Goal: Task Accomplishment & Management: Manage account settings

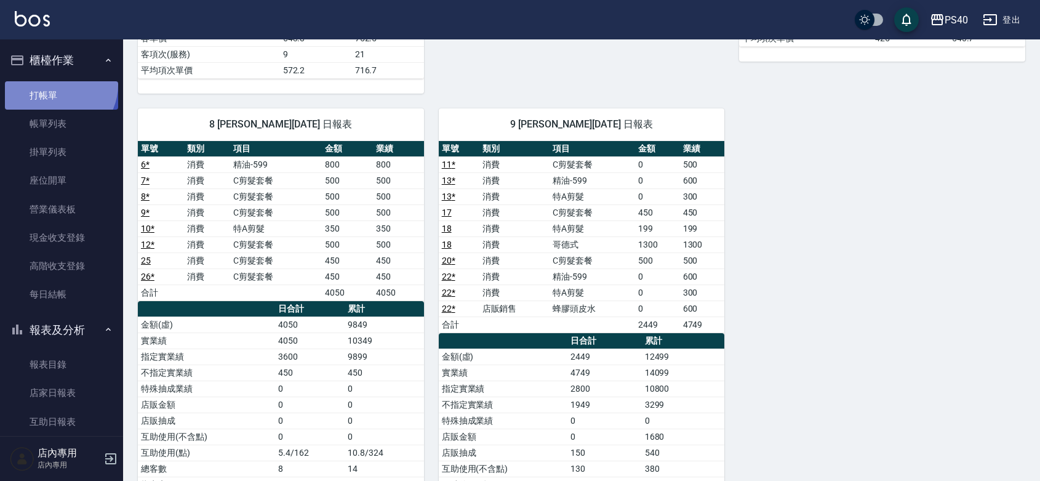
click at [56, 84] on link "打帳單" at bounding box center [61, 95] width 113 height 28
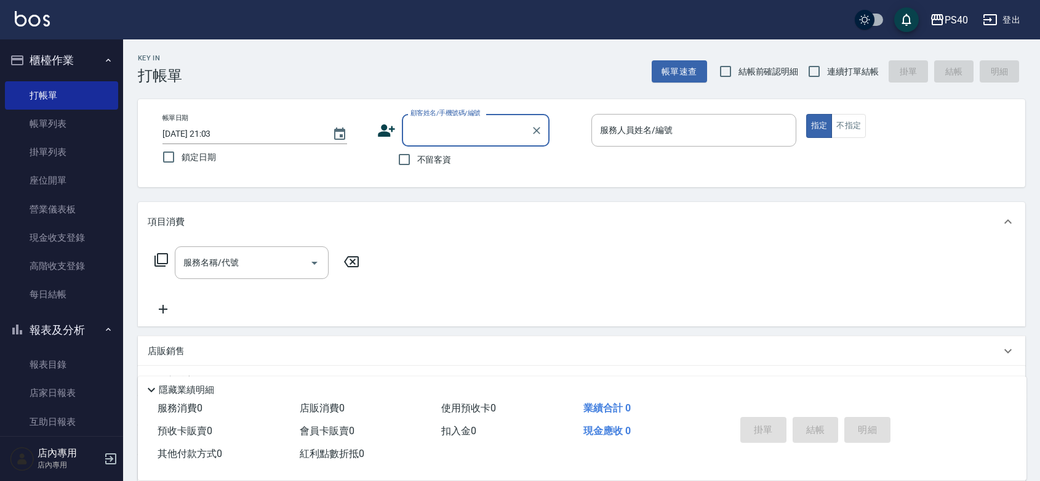
click at [442, 164] on span "不留客資" at bounding box center [434, 159] width 34 height 13
click at [417, 164] on input "不留客資" at bounding box center [404, 159] width 26 height 26
checkbox input "true"
drag, startPoint x: 835, startPoint y: 63, endPoint x: 810, endPoint y: 76, distance: 28.1
click at [834, 65] on span "連續打單結帳" at bounding box center [853, 71] width 52 height 13
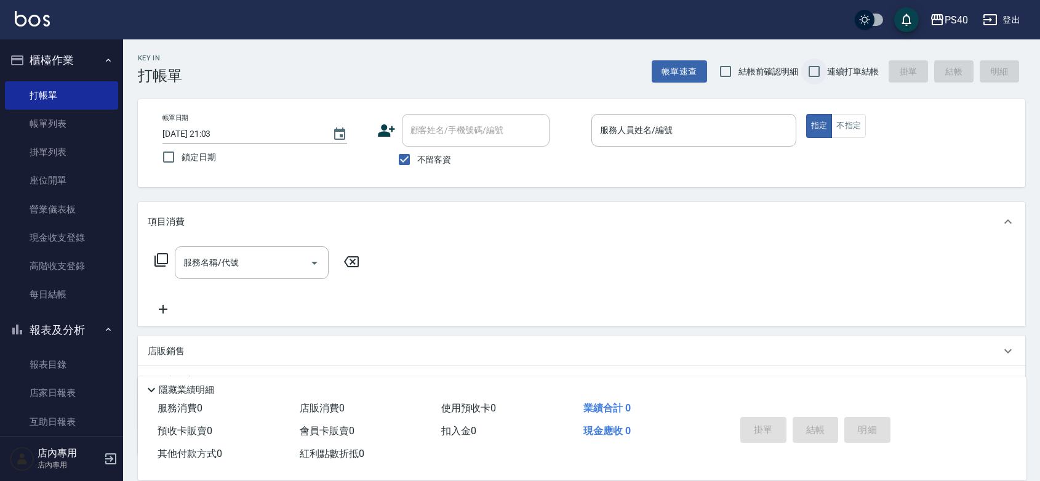
click at [827, 65] on input "連續打單結帳" at bounding box center [814, 71] width 26 height 26
checkbox input "true"
click at [717, 109] on div "帳單日期 [DATE] 21:03 鎖定日期 顧客姓名/手機號碼/編號 顧客姓名/手機號碼/編號 不留客資 服務人員姓名/編號 服務人員姓名/編號 指定 不指定" at bounding box center [581, 143] width 887 height 88
click at [706, 127] on input "服務人員姓名/編號" at bounding box center [694, 130] width 194 height 22
type input "[PERSON_NAME]-1"
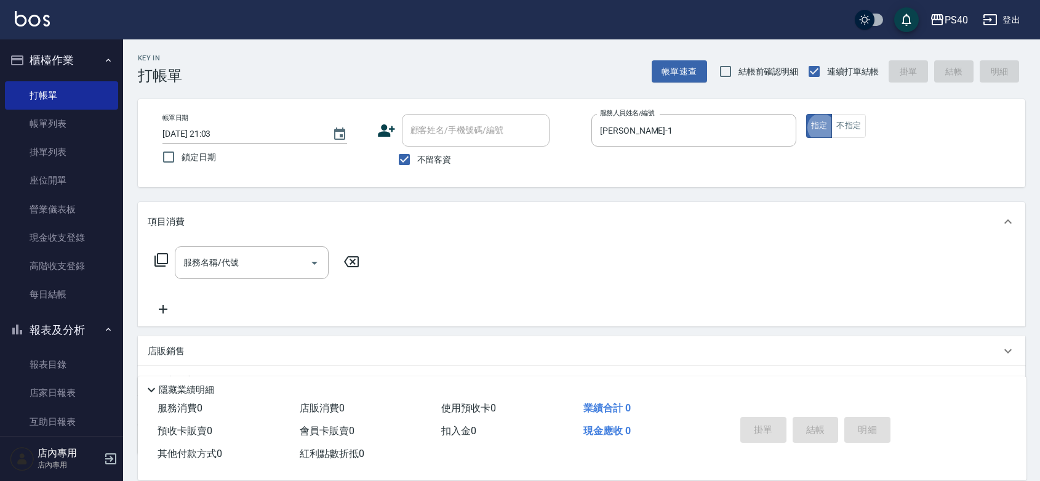
type button "true"
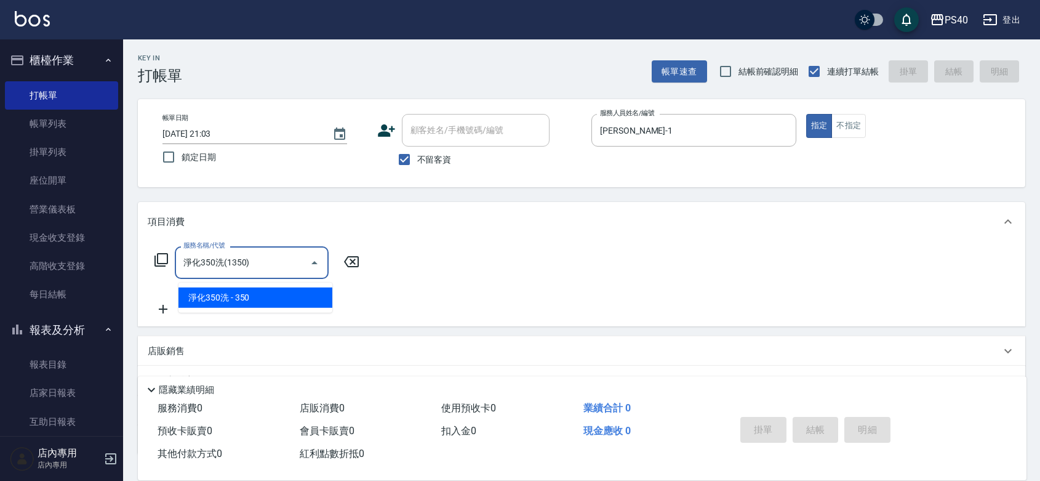
type input "淨化350洗(1350)"
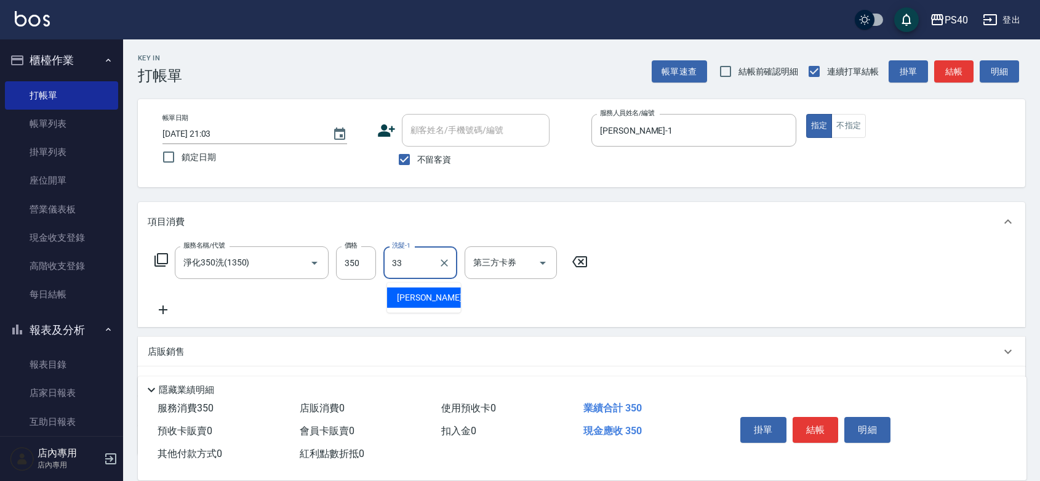
type input "[PERSON_NAME]-33"
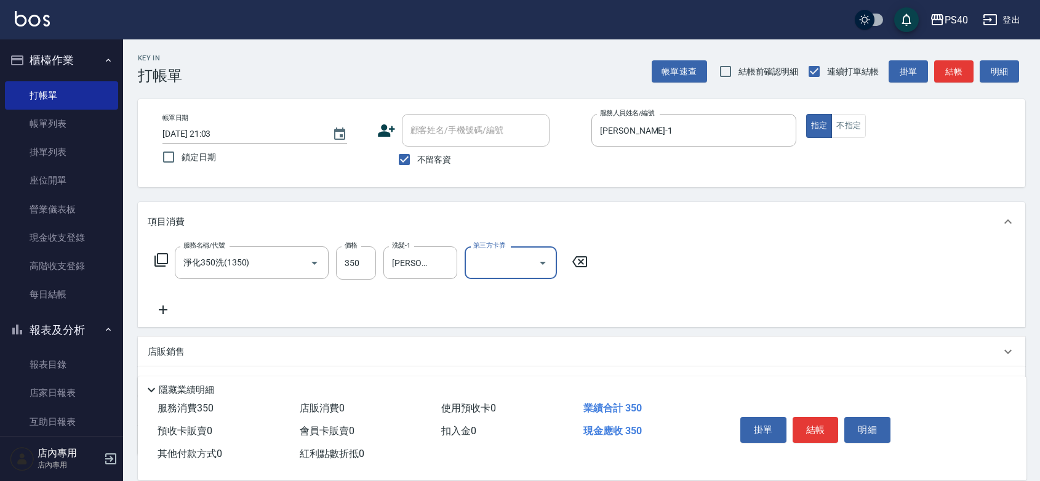
click at [828, 417] on button "結帳" at bounding box center [816, 430] width 46 height 26
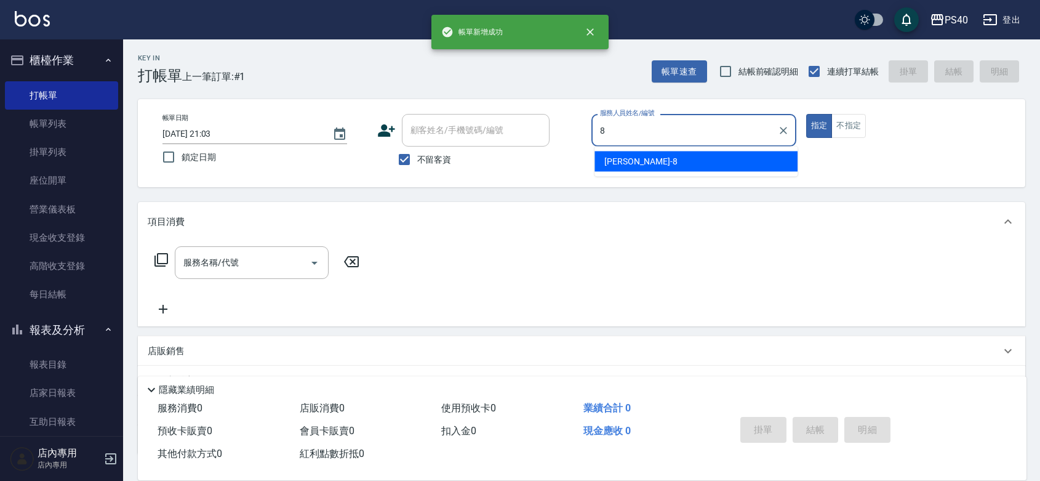
type input "[PERSON_NAME]-8"
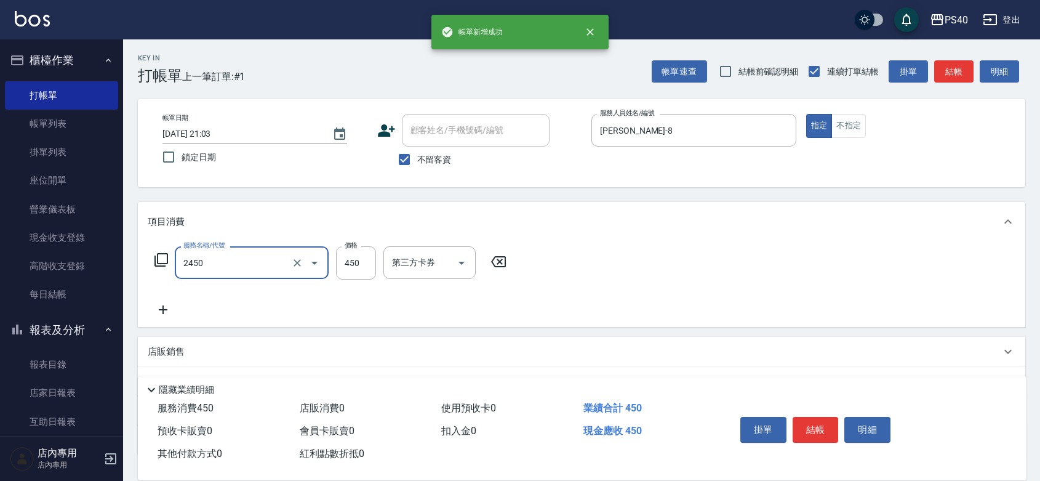
type input "C剪髮套餐(2450)"
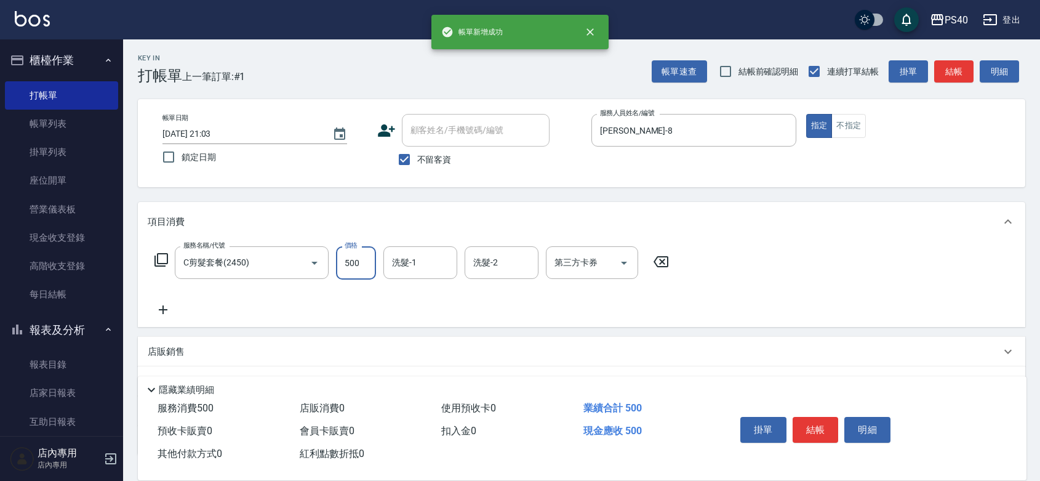
type input "500"
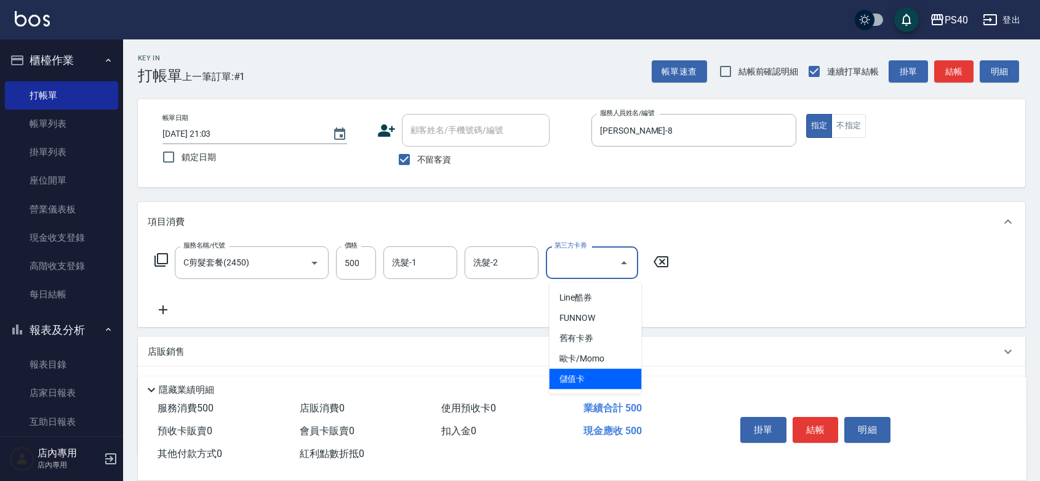
type input "儲值卡"
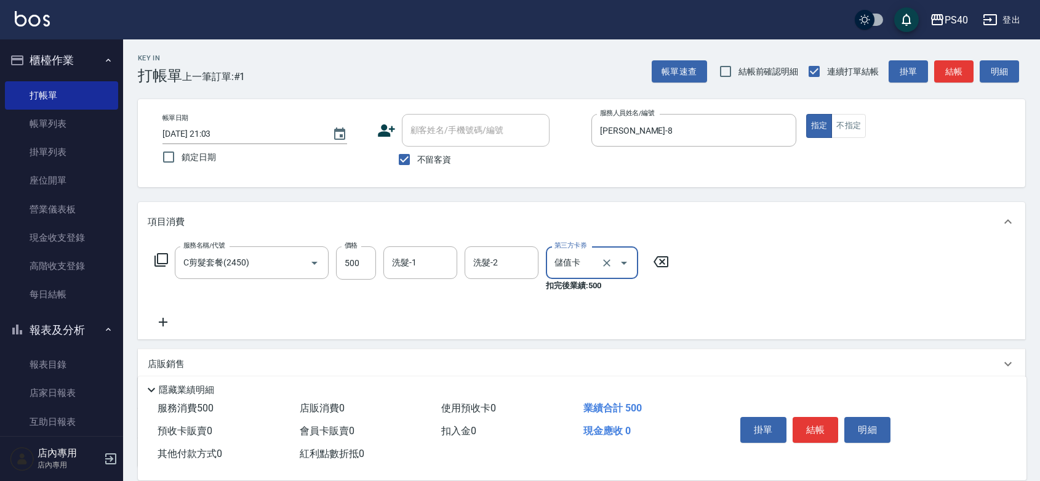
click at [828, 417] on button "結帳" at bounding box center [816, 430] width 46 height 26
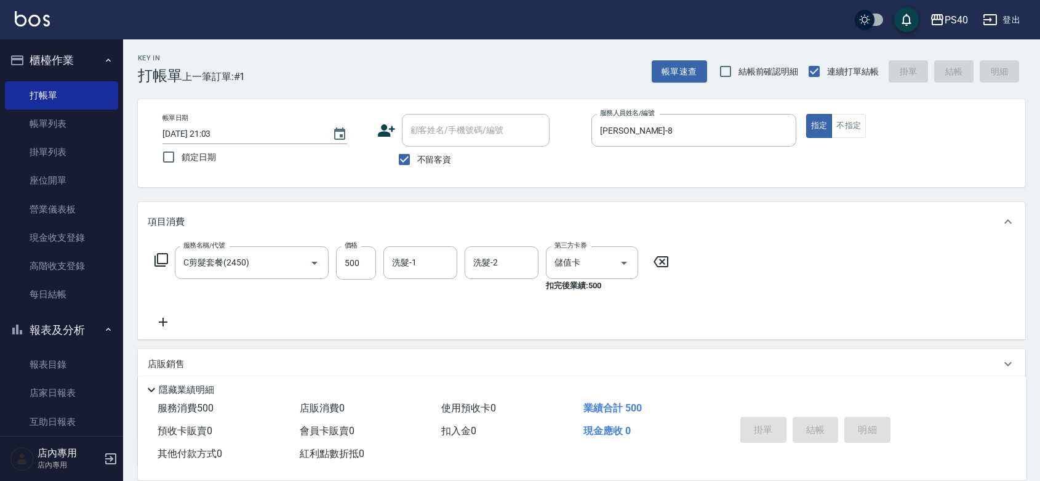
type input "[DATE] 21:04"
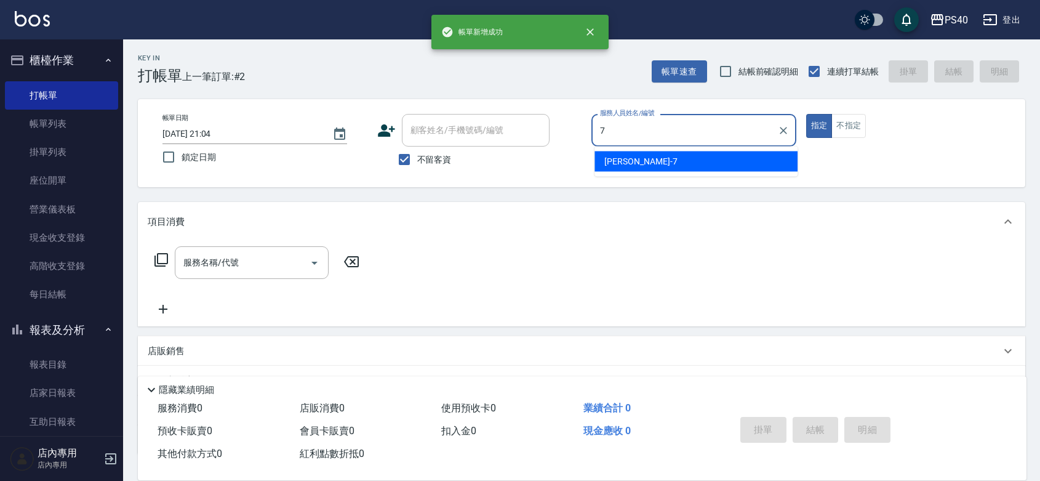
type input "[PERSON_NAME]-7"
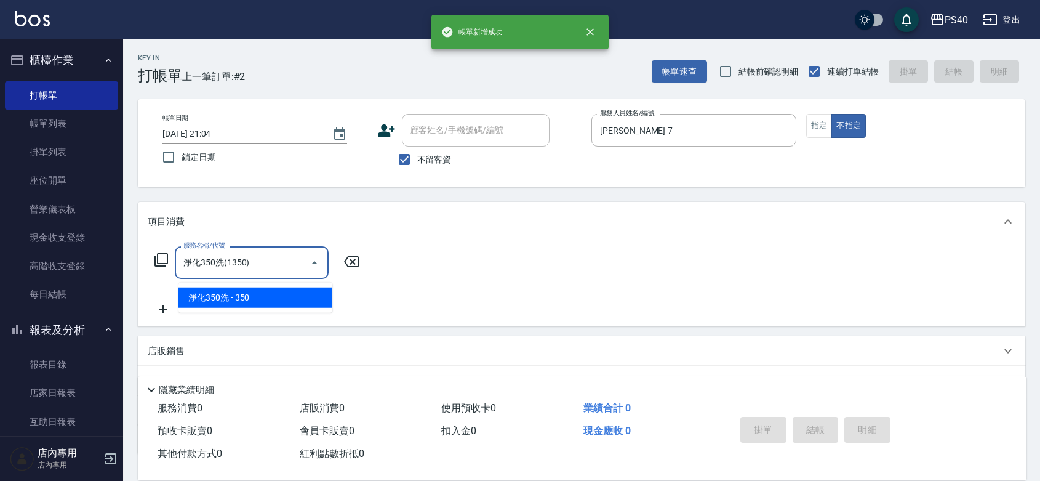
type input "淨化350洗(1350)"
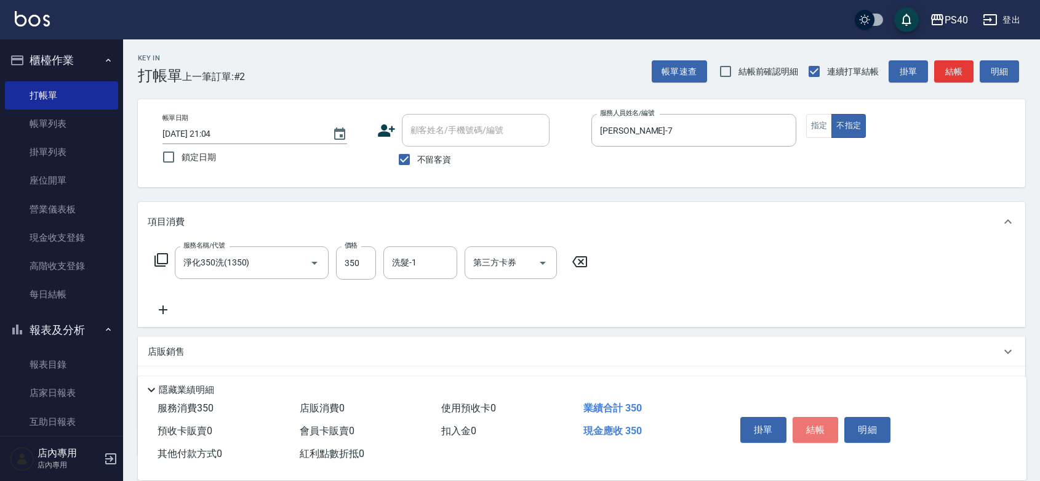
click at [828, 417] on button "結帳" at bounding box center [816, 430] width 46 height 26
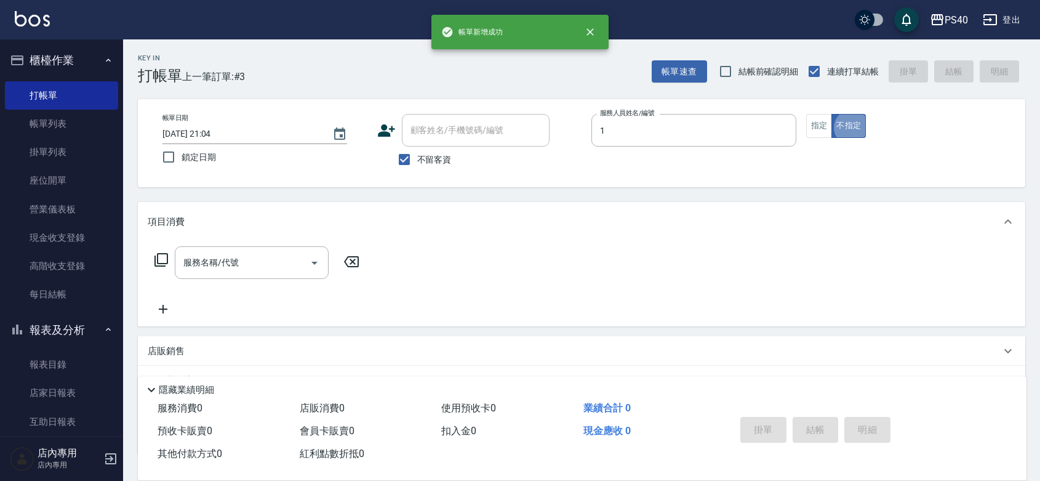
type input "[PERSON_NAME]-1"
type button "false"
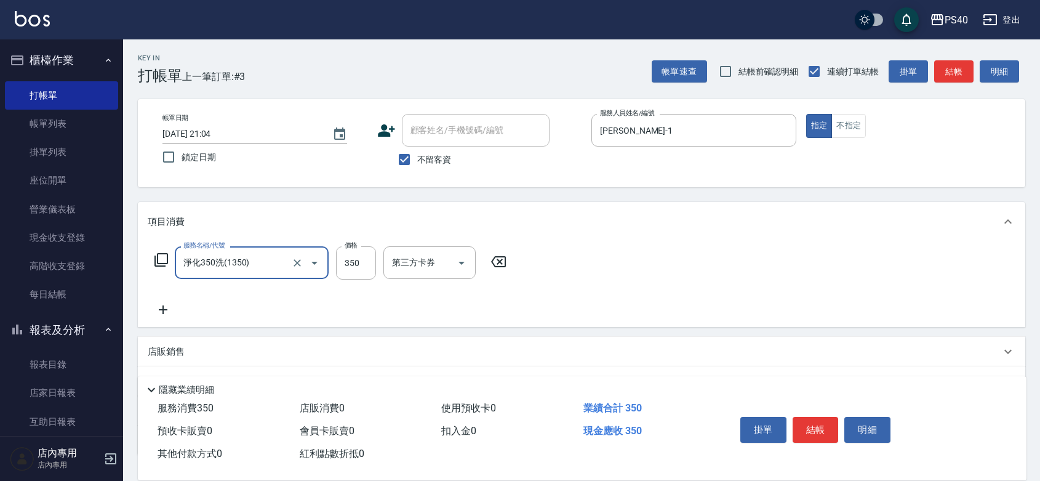
type input "淨化350洗(1350)"
type input "315"
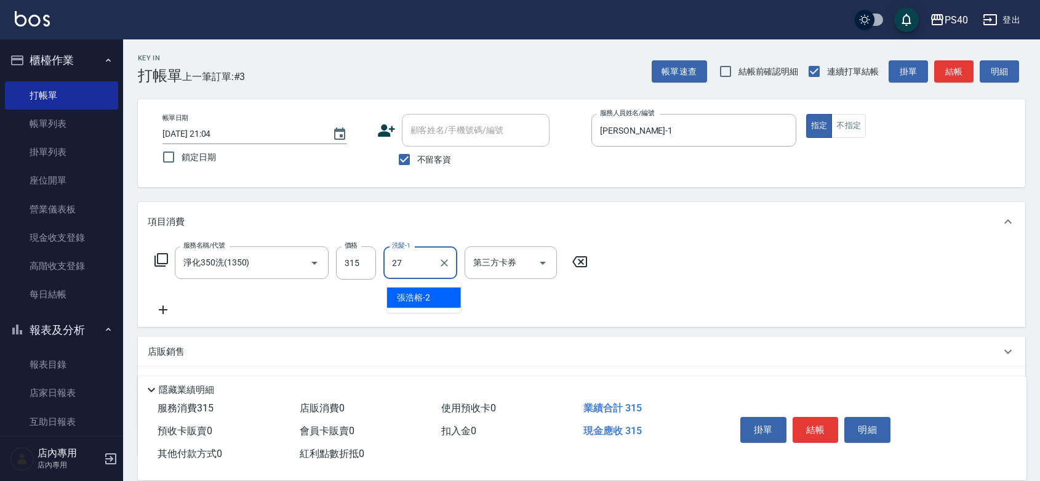
type input "[PERSON_NAME]-27"
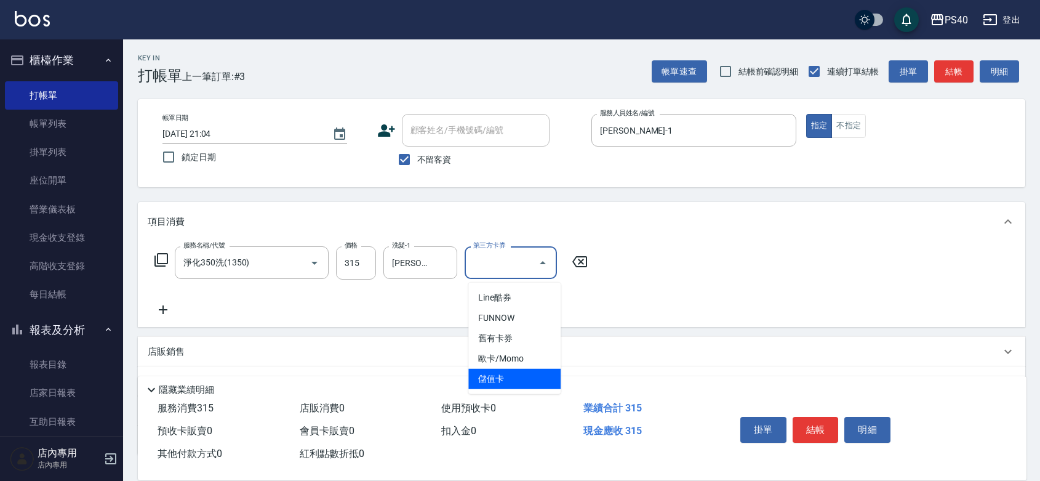
type input "儲值卡"
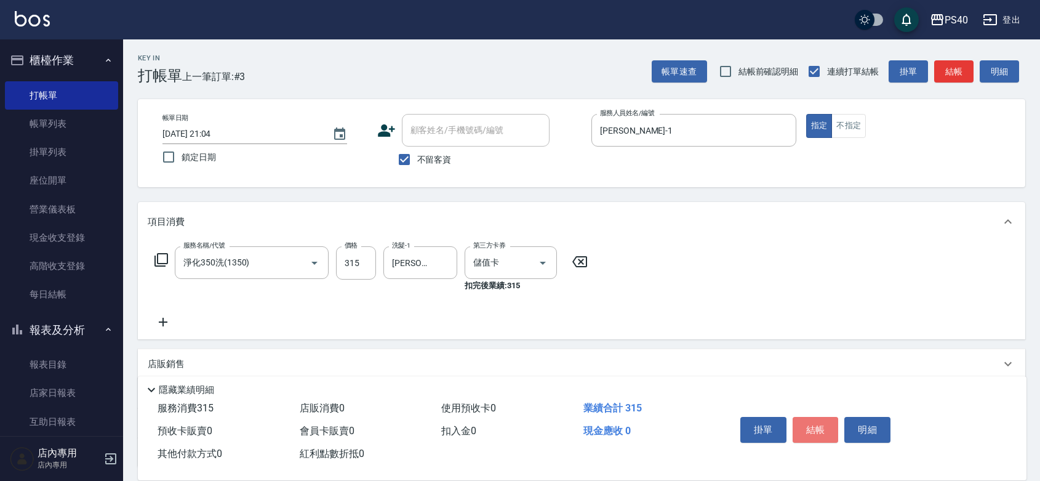
click at [828, 417] on button "結帳" at bounding box center [816, 430] width 46 height 26
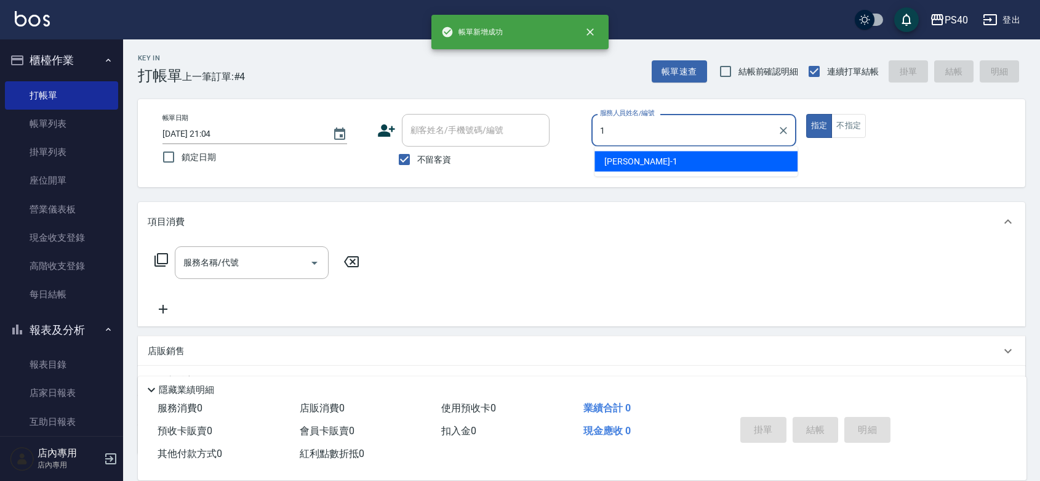
type input "[PERSON_NAME]-1"
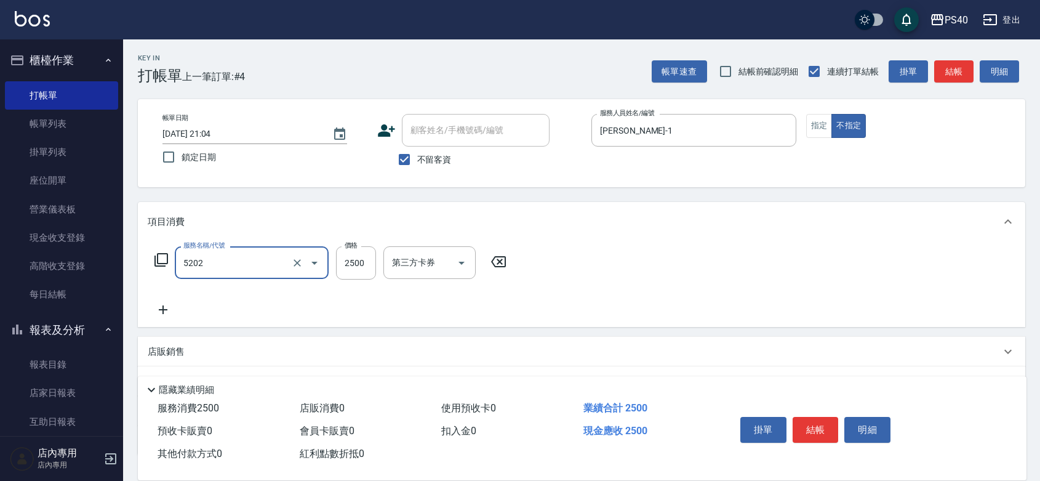
type input "染髮B餐(短髮)(5202)"
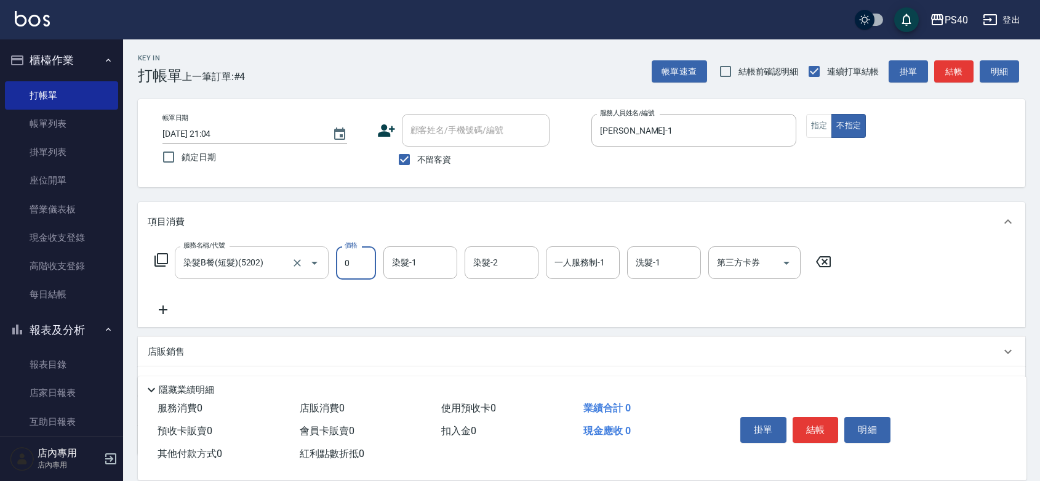
type input "0"
click at [244, 273] on input "染髮B餐(短髮)(5202)" at bounding box center [234, 263] width 108 height 22
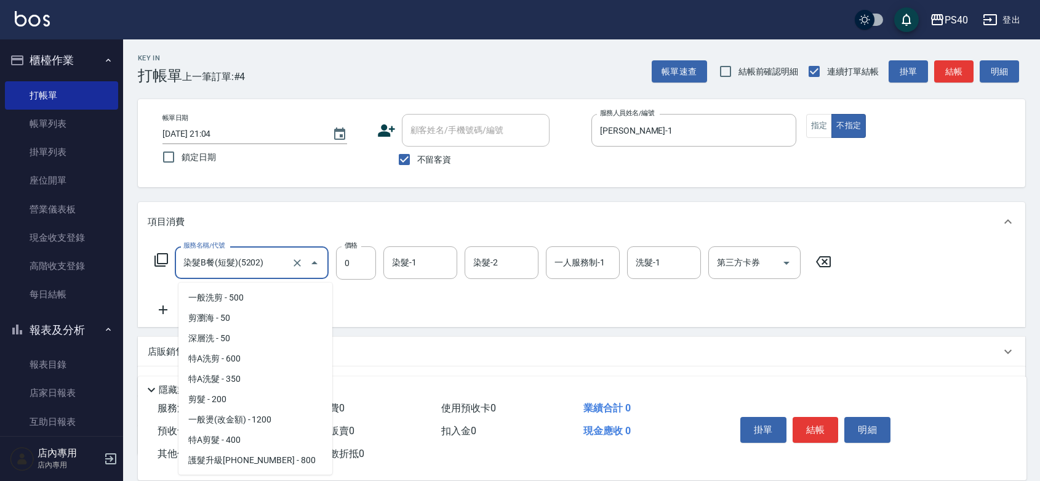
scroll to position [887, 0]
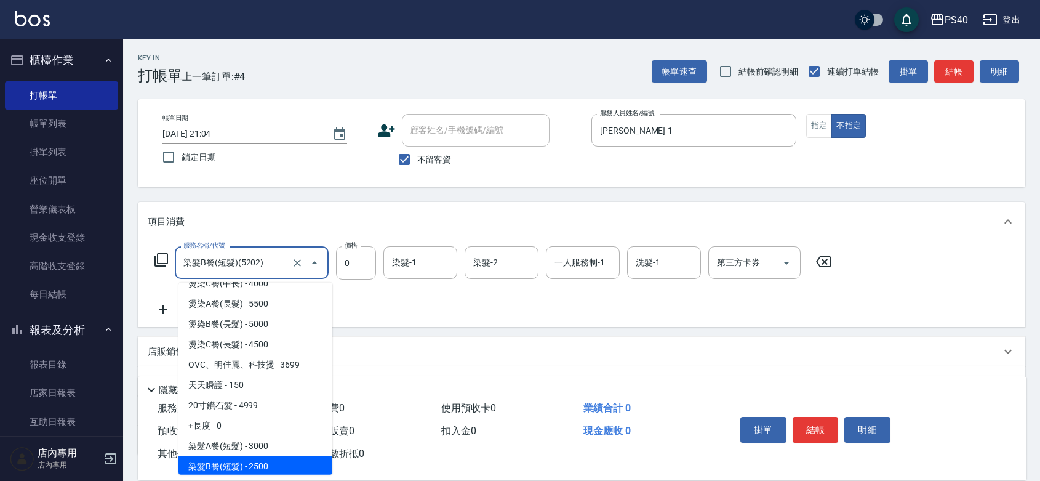
click at [244, 273] on input "染髮B餐(短髮)(5202)" at bounding box center [234, 263] width 108 height 22
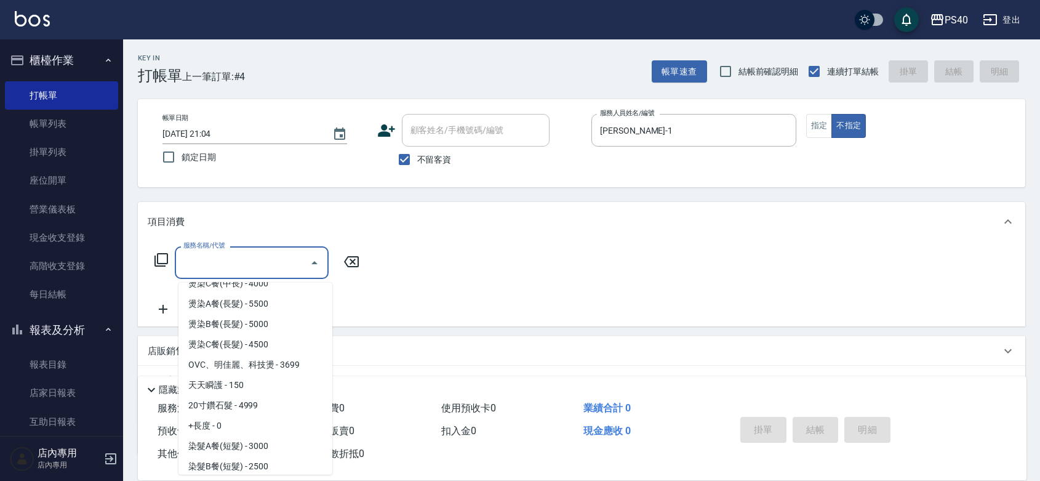
scroll to position [0, 0]
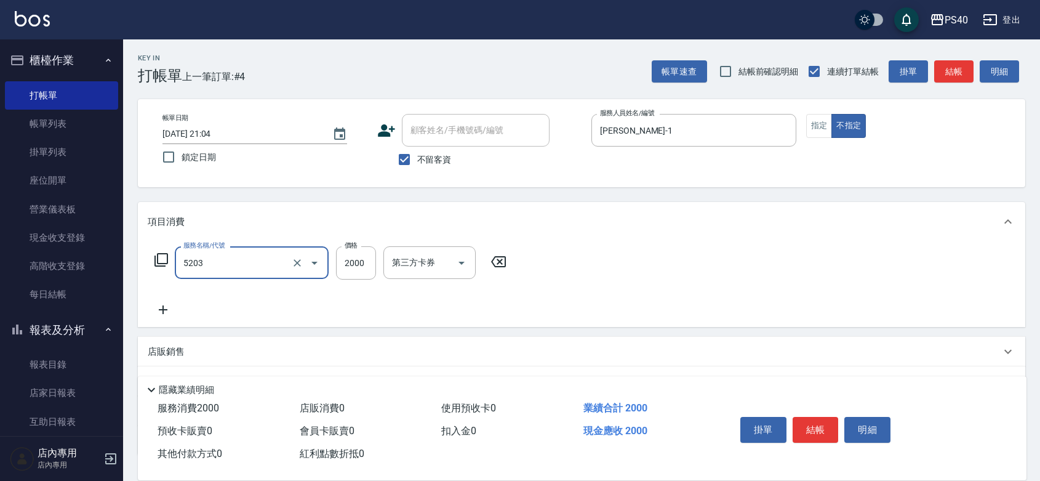
type input "染髮C餐(短髮)(5203)"
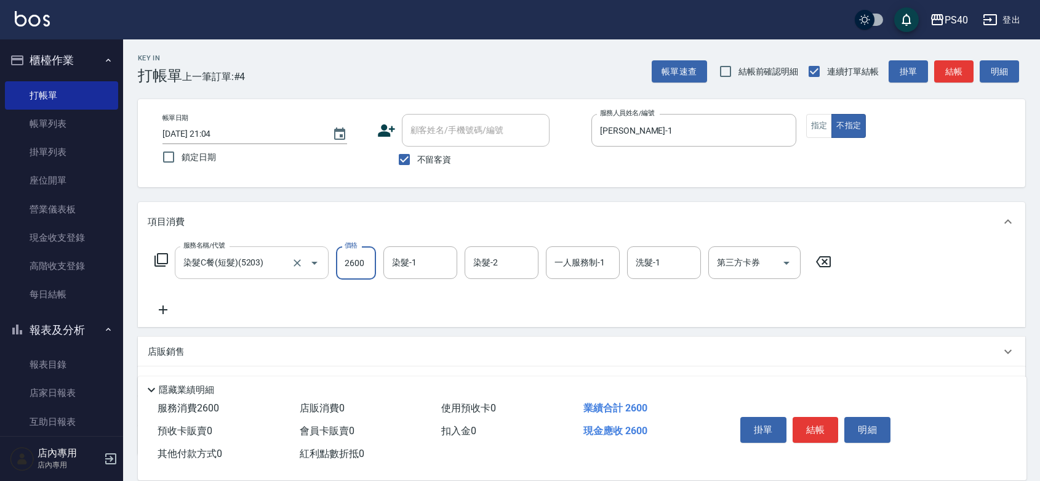
type input "2600"
type input "[PERSON_NAME]-27"
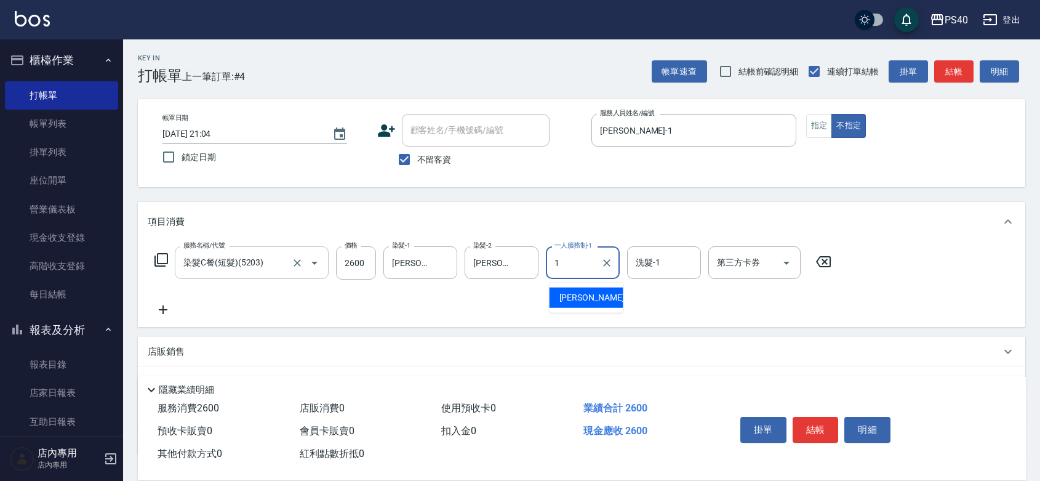
type input "[PERSON_NAME]-1"
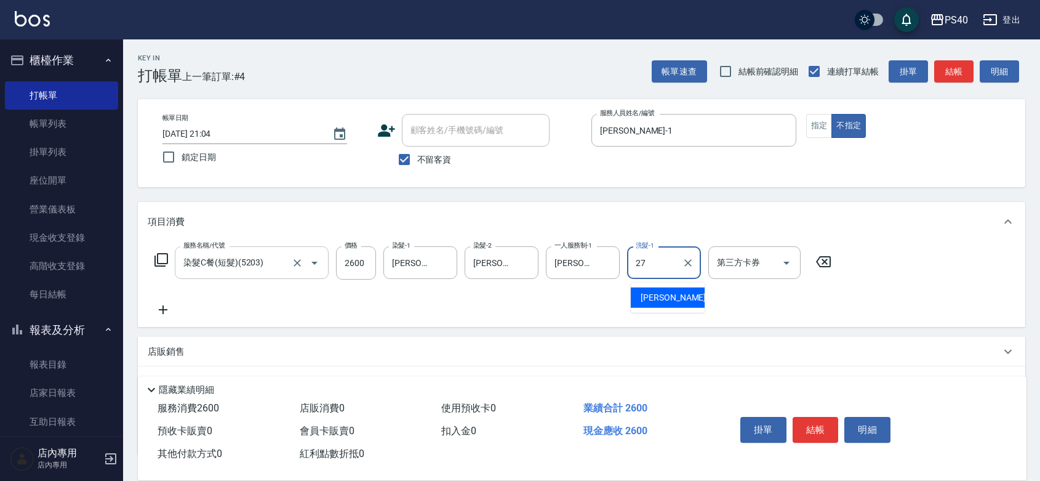
type input "[PERSON_NAME]-27"
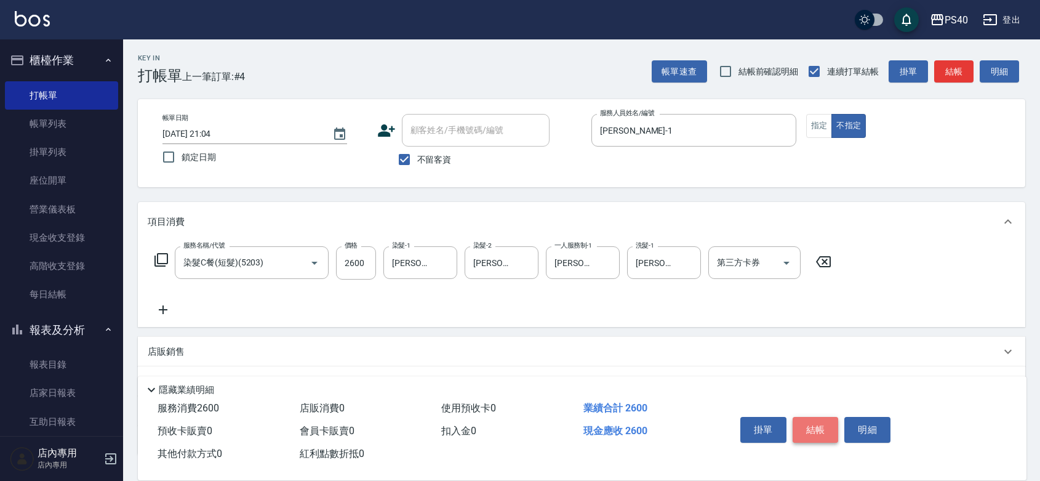
click at [829, 417] on button "結帳" at bounding box center [816, 430] width 46 height 26
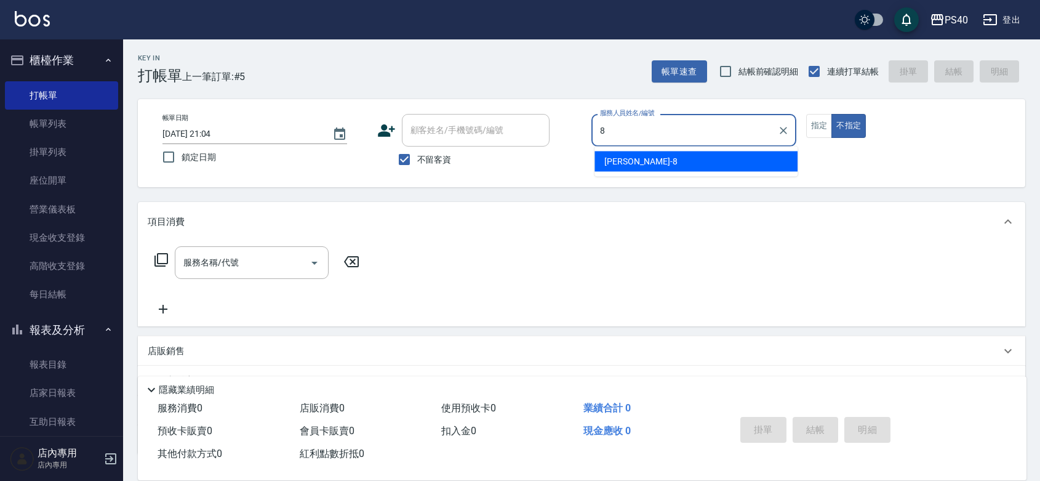
type input "[PERSON_NAME]-8"
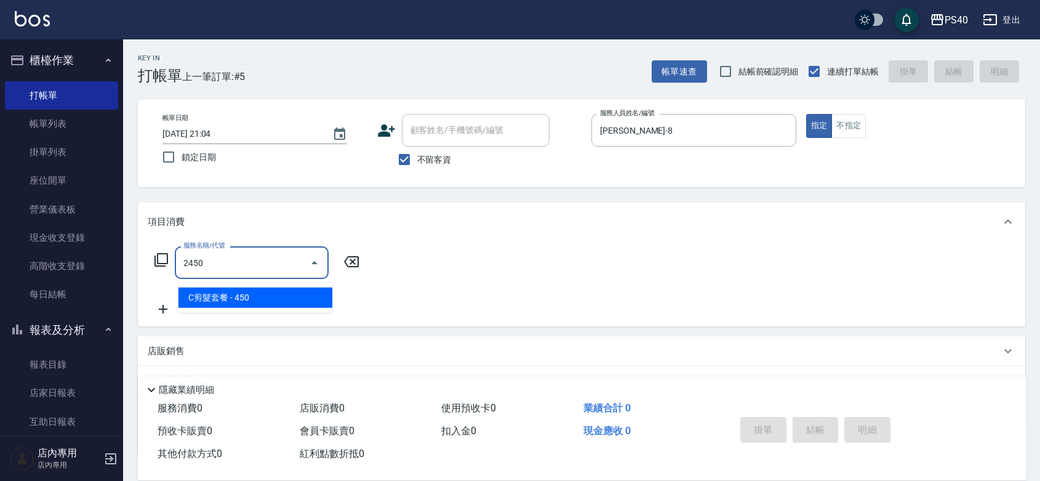
type input "C剪髮套餐(2450)"
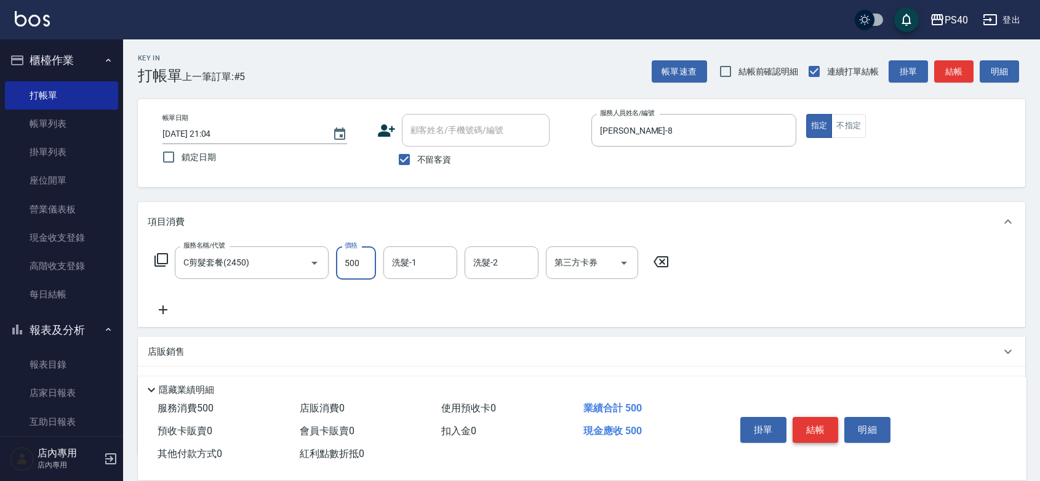
type input "500"
click at [829, 417] on button "結帳" at bounding box center [816, 430] width 46 height 26
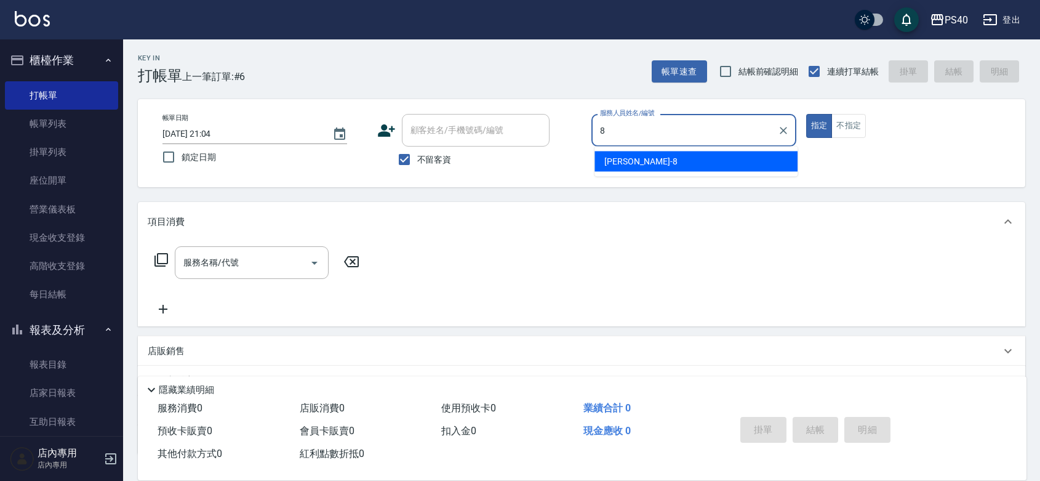
type input "[PERSON_NAME]-8"
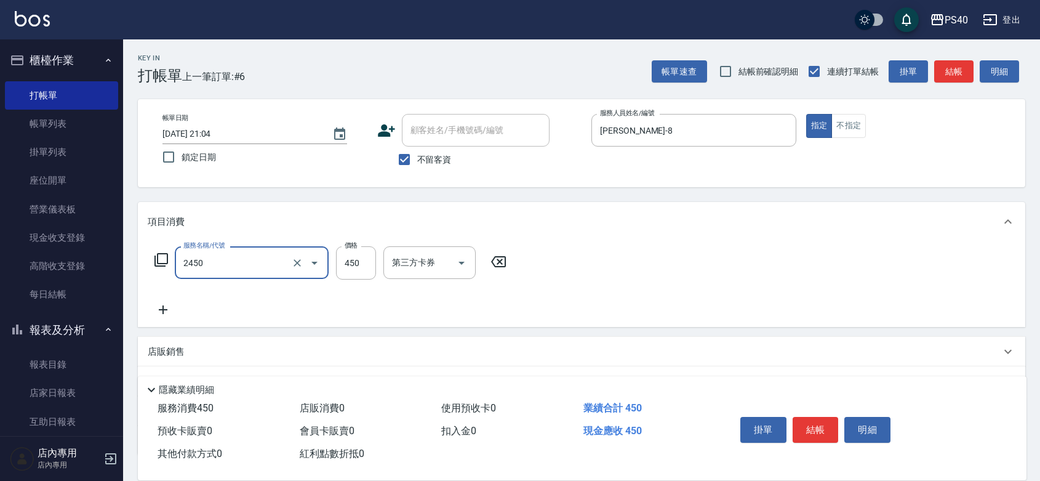
type input "C剪髮套餐(2450)"
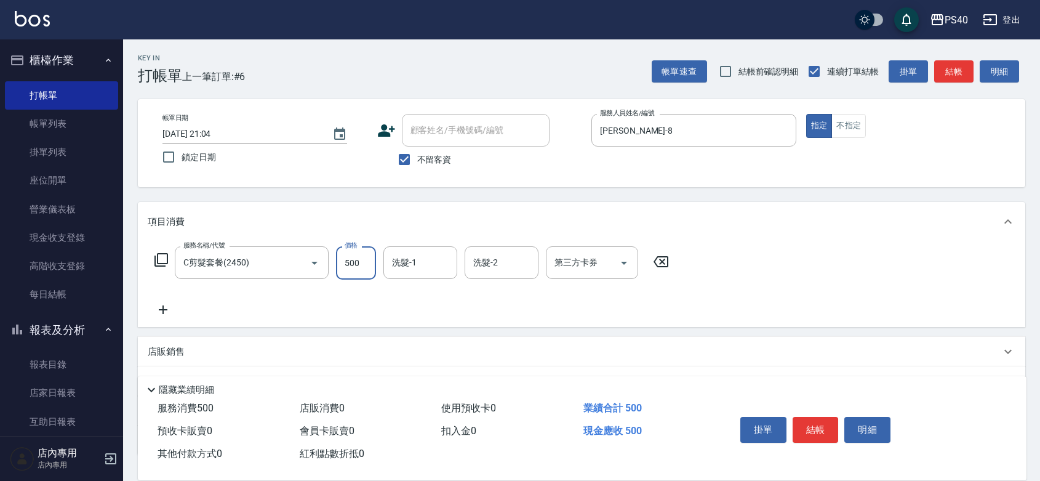
type input "500"
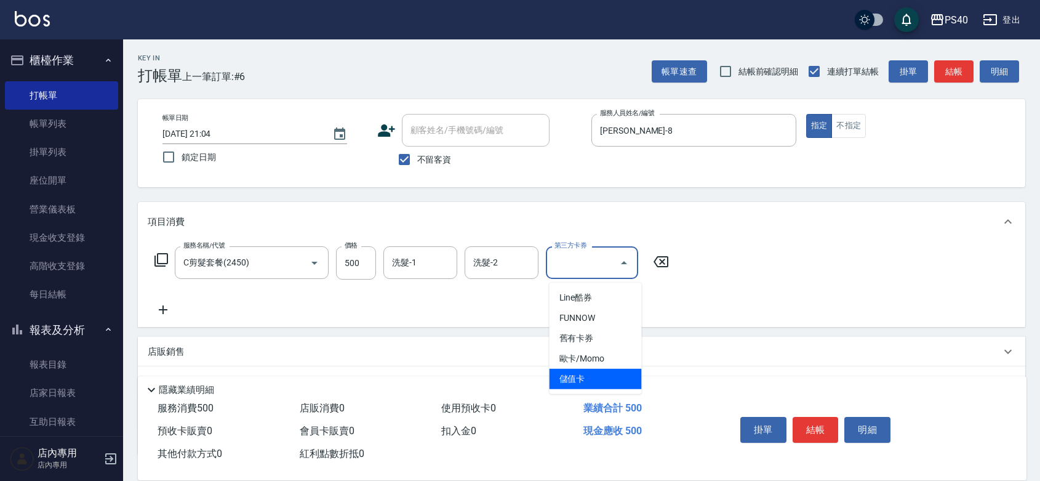
type input "儲值卡"
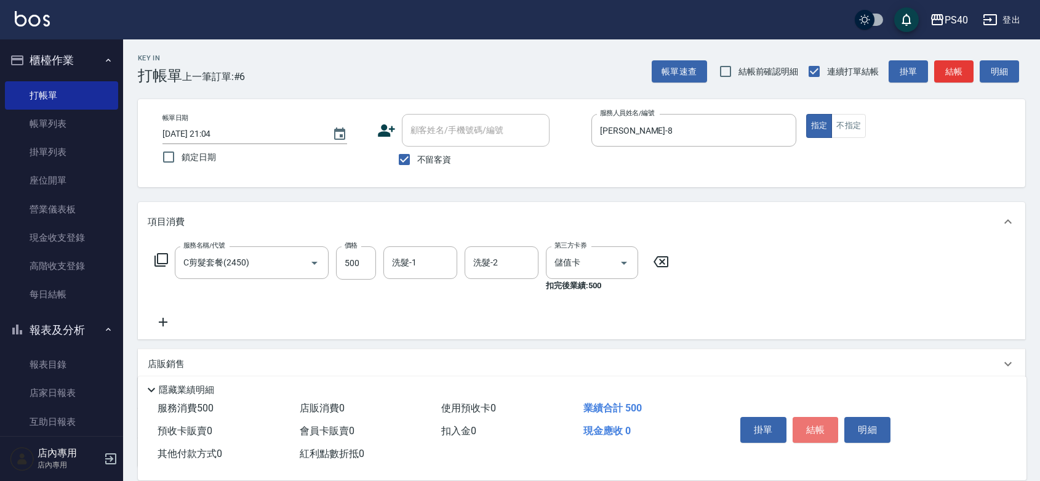
click at [828, 417] on button "結帳" at bounding box center [816, 430] width 46 height 26
type input "[DATE] 21:06"
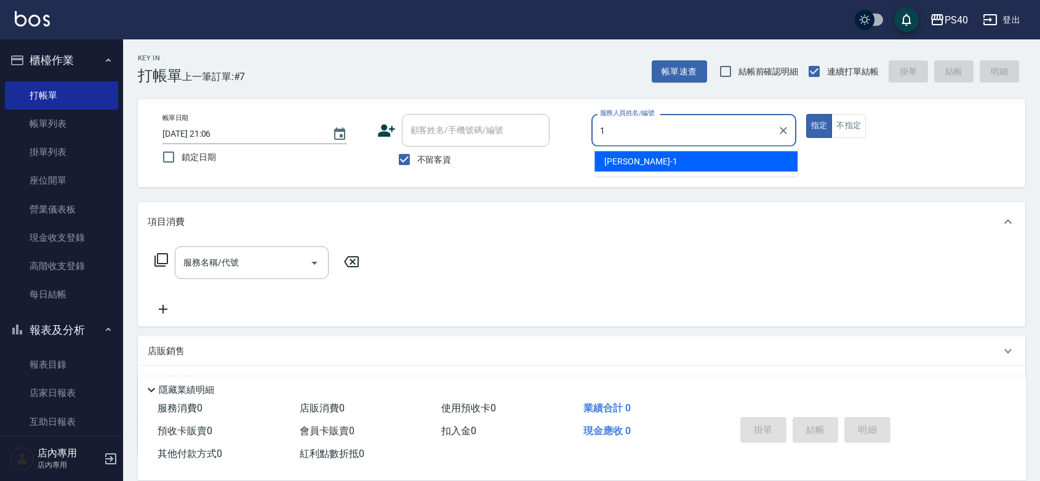
type input "[PERSON_NAME]-1"
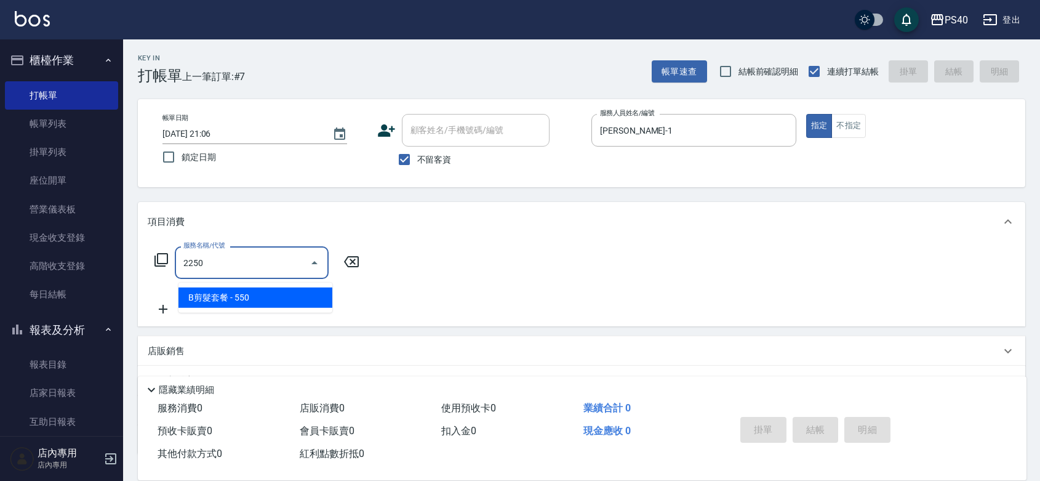
type input "B剪髮套餐(2250)"
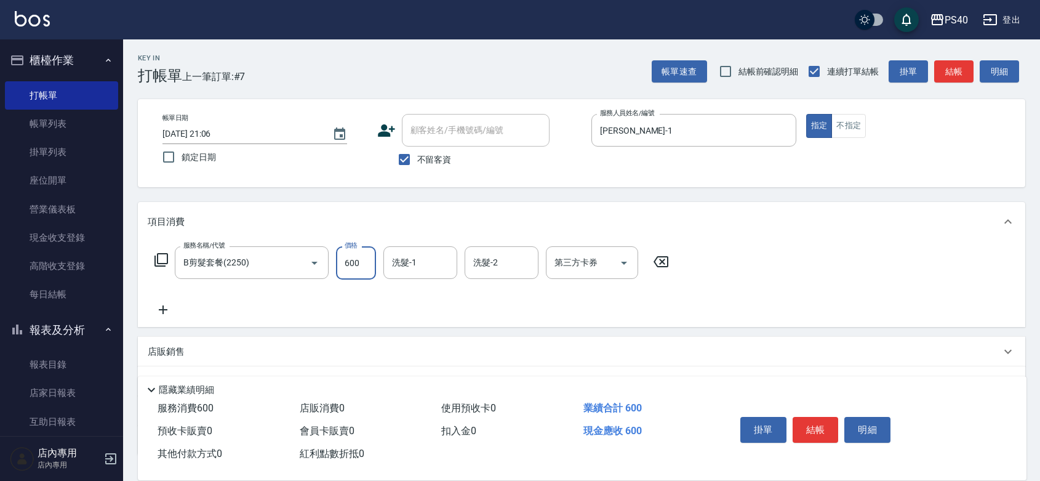
type input "600"
click at [828, 417] on button "結帳" at bounding box center [816, 430] width 46 height 26
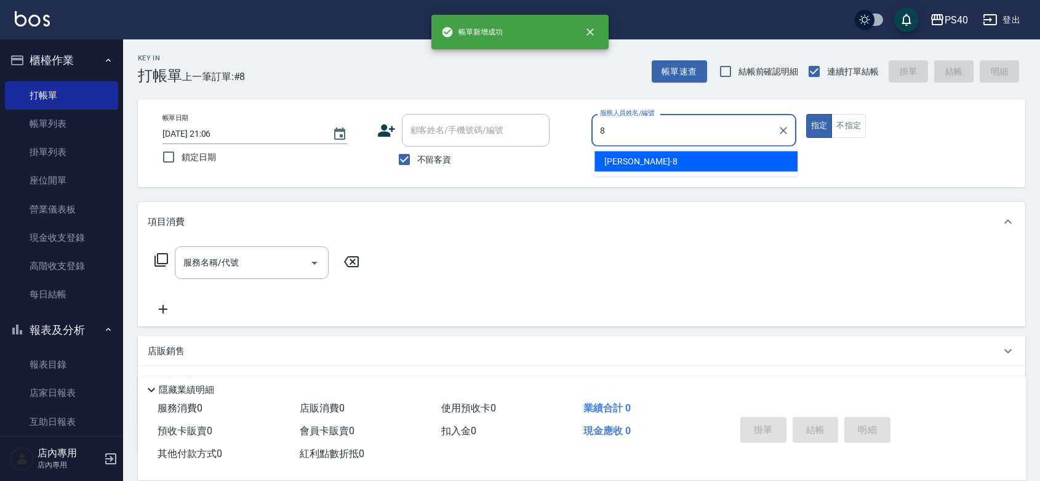
type input "[PERSON_NAME]-8"
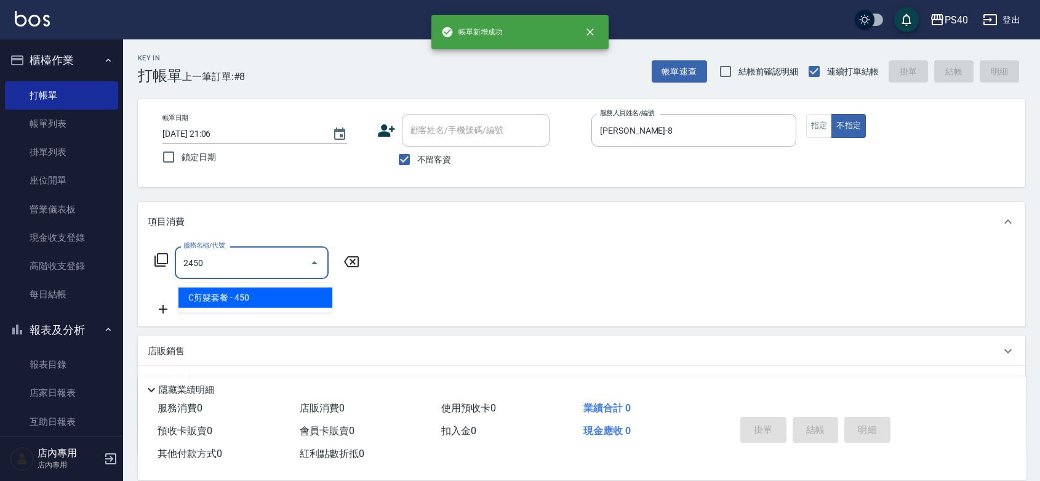
type input "C剪髮套餐(2450)"
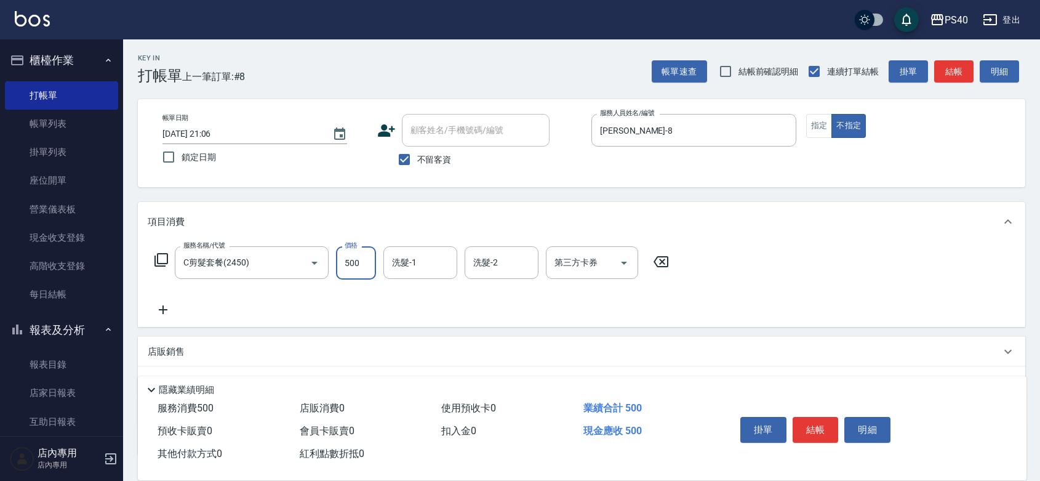
type input "500"
click at [829, 417] on button "結帳" at bounding box center [816, 430] width 46 height 26
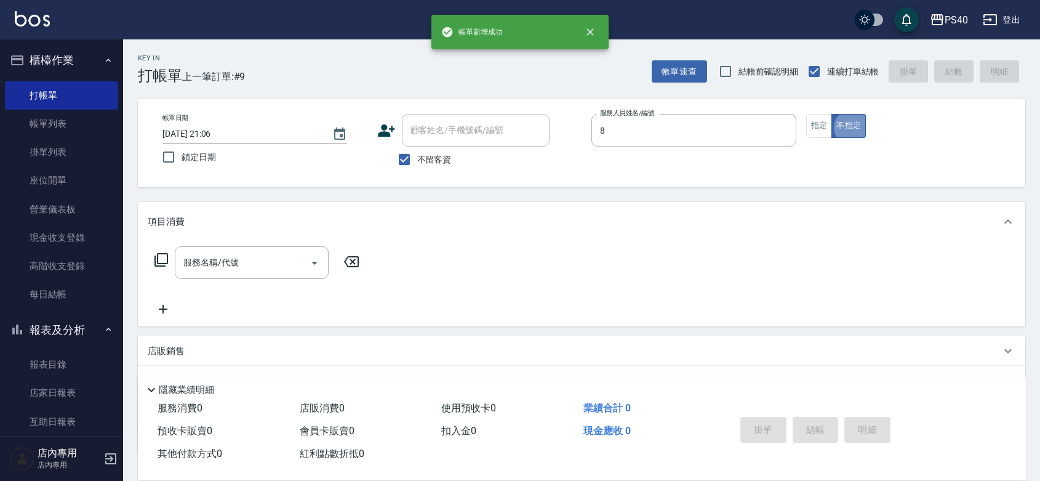
type input "[PERSON_NAME]-8"
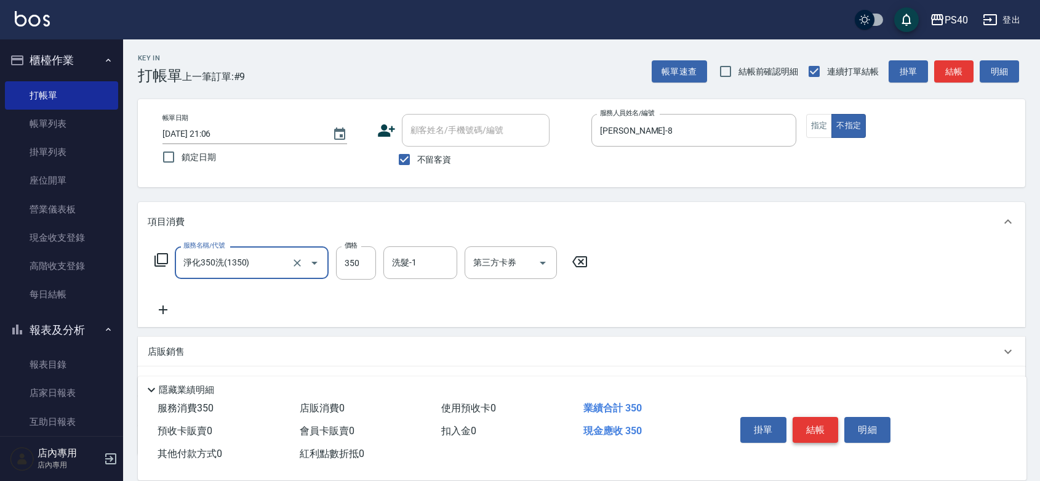
type input "淨化350洗(1350)"
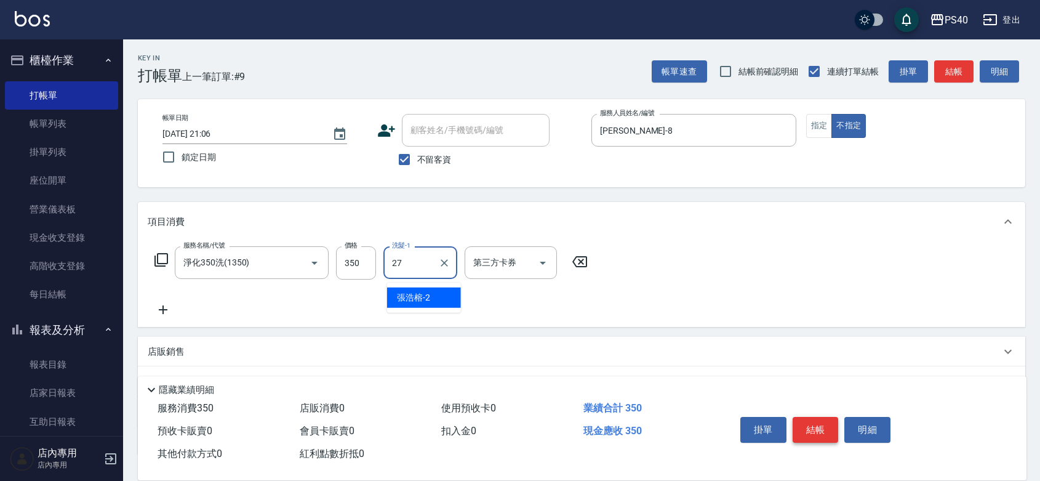
type input "[PERSON_NAME]-27"
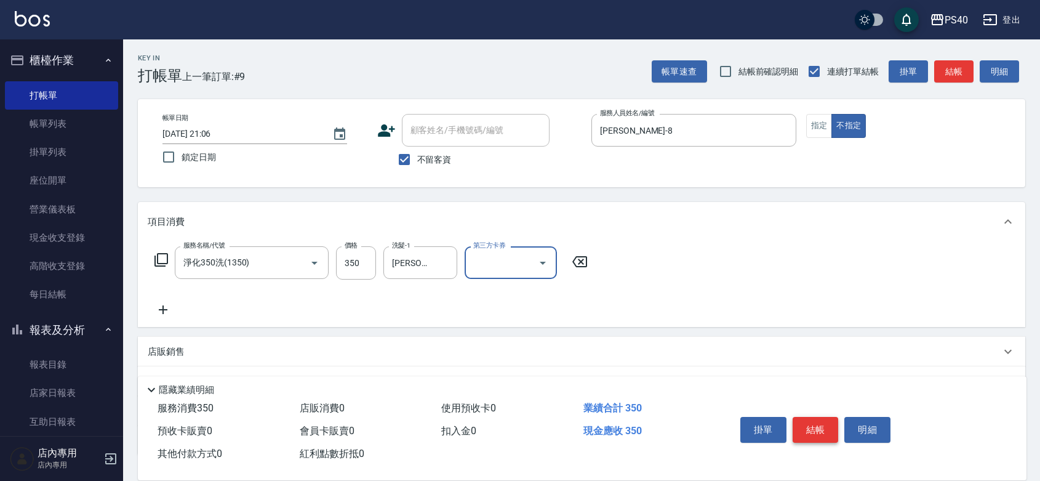
click at [829, 417] on button "結帳" at bounding box center [816, 430] width 46 height 26
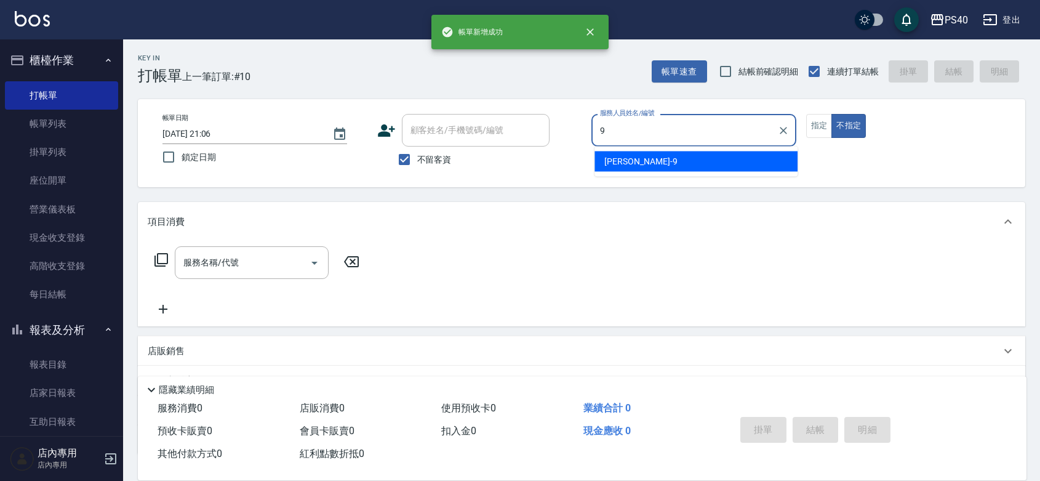
type input "[PERSON_NAME]-9"
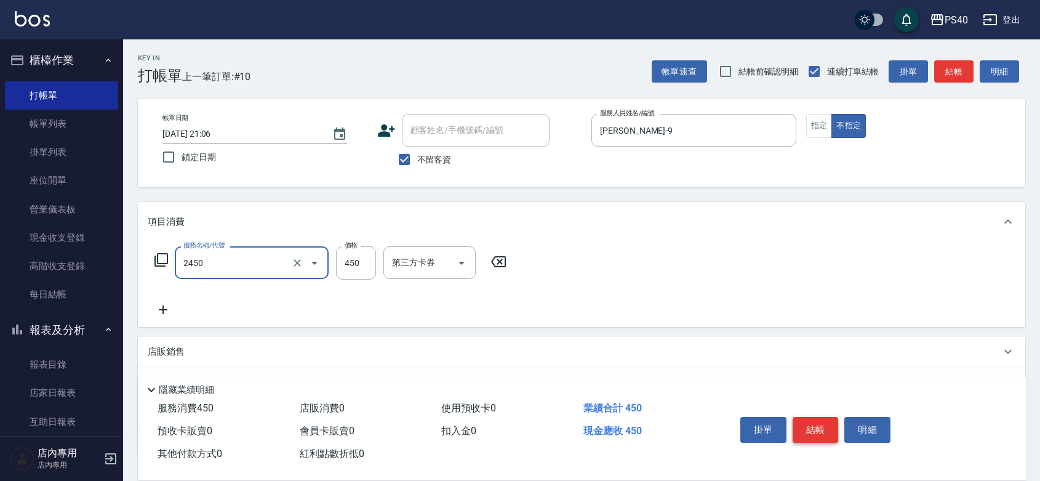
type input "C剪髮套餐(2450)"
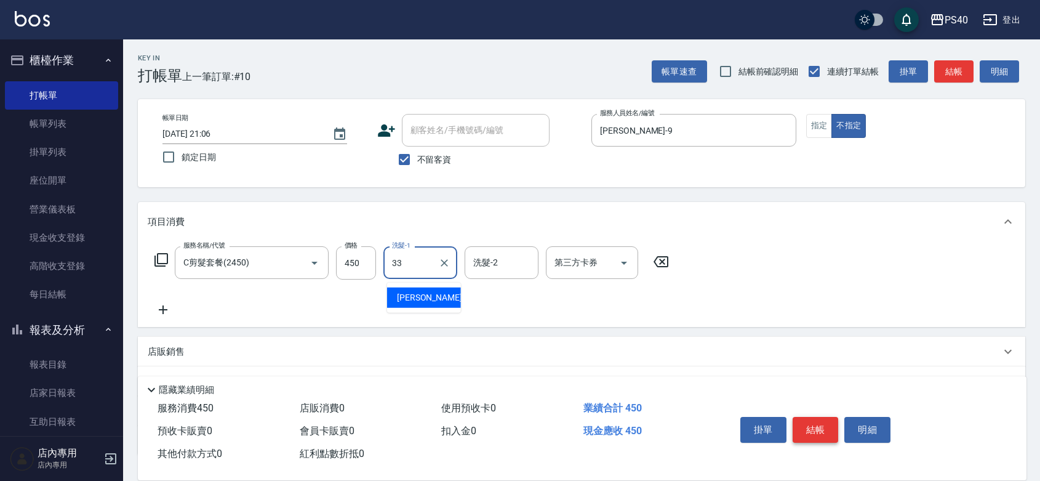
type input "[PERSON_NAME]-33"
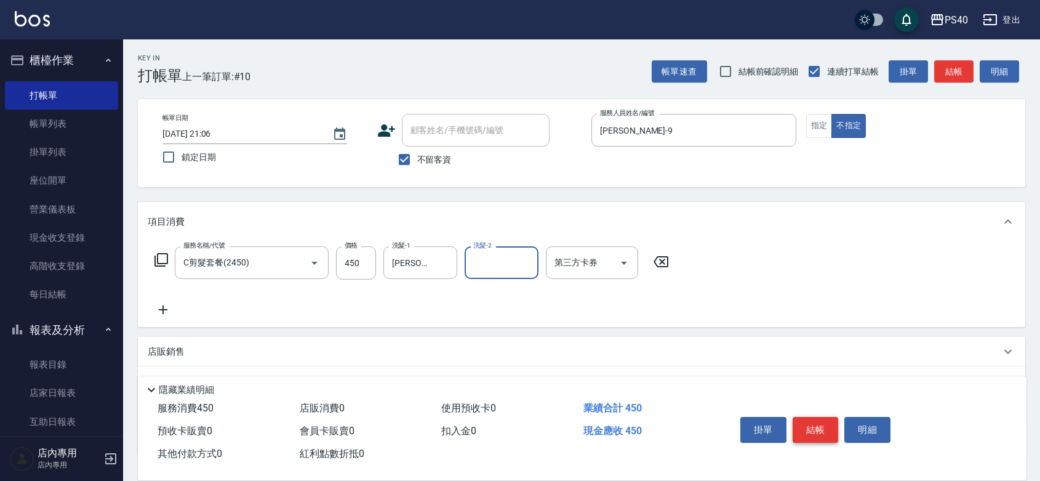
click at [829, 417] on button "結帳" at bounding box center [816, 430] width 46 height 26
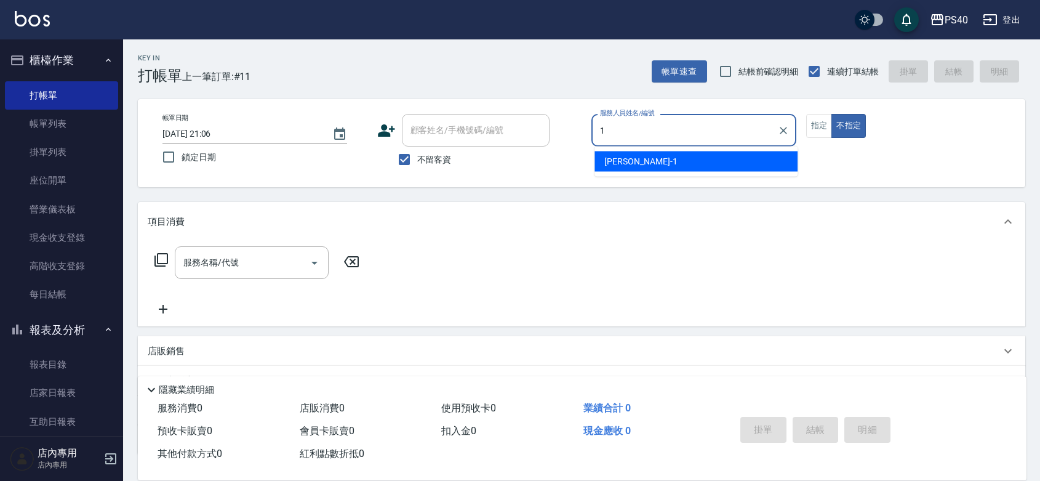
type input "[PERSON_NAME]-1"
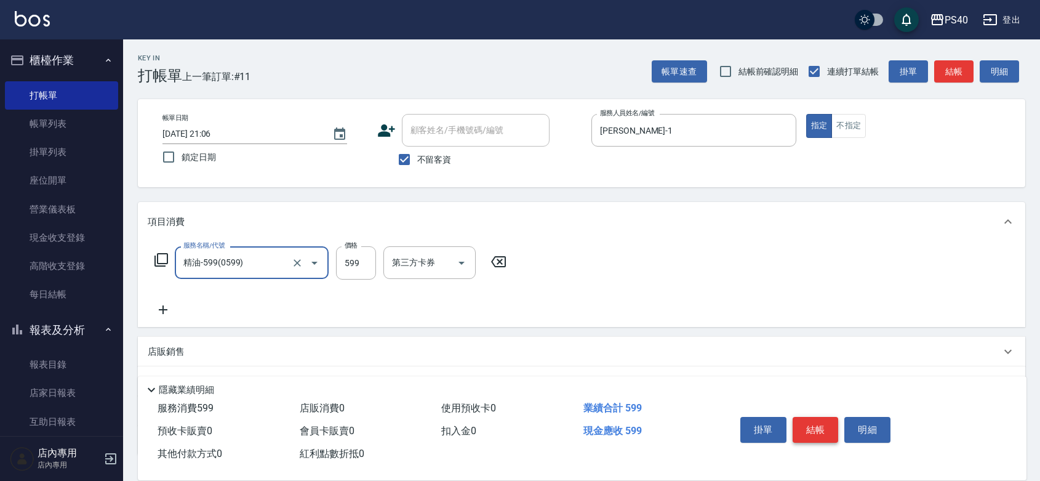
type input "精油-599(0599)"
type input "800"
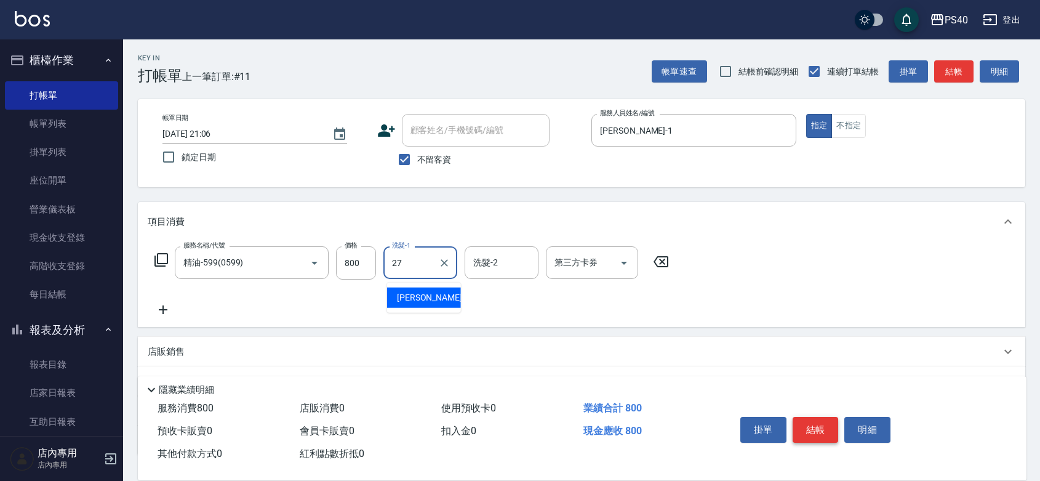
type input "[PERSON_NAME]-27"
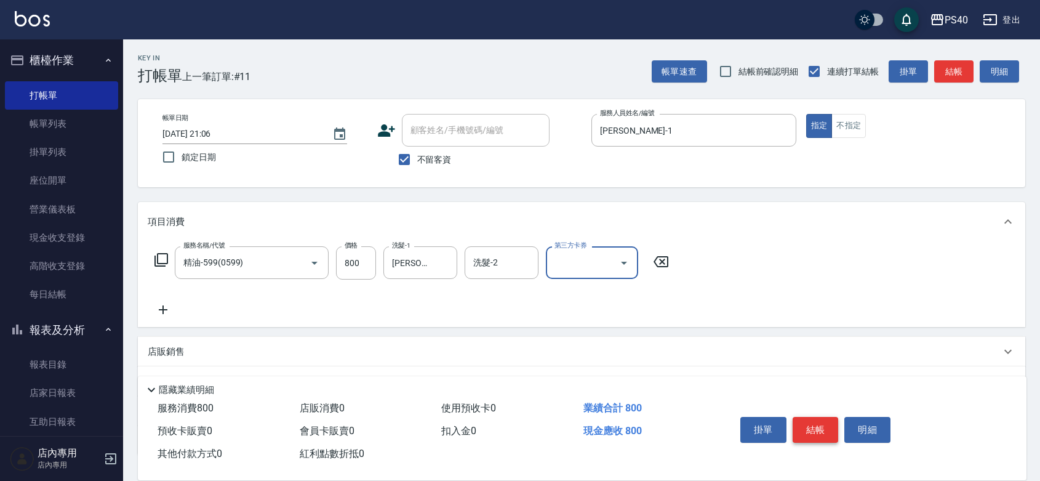
click at [829, 417] on button "結帳" at bounding box center [816, 430] width 46 height 26
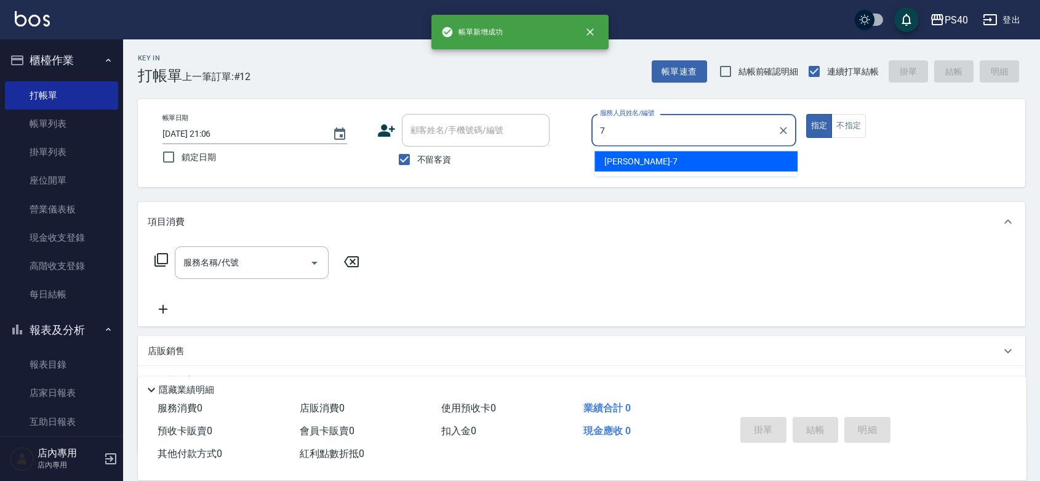
type input "[PERSON_NAME]-7"
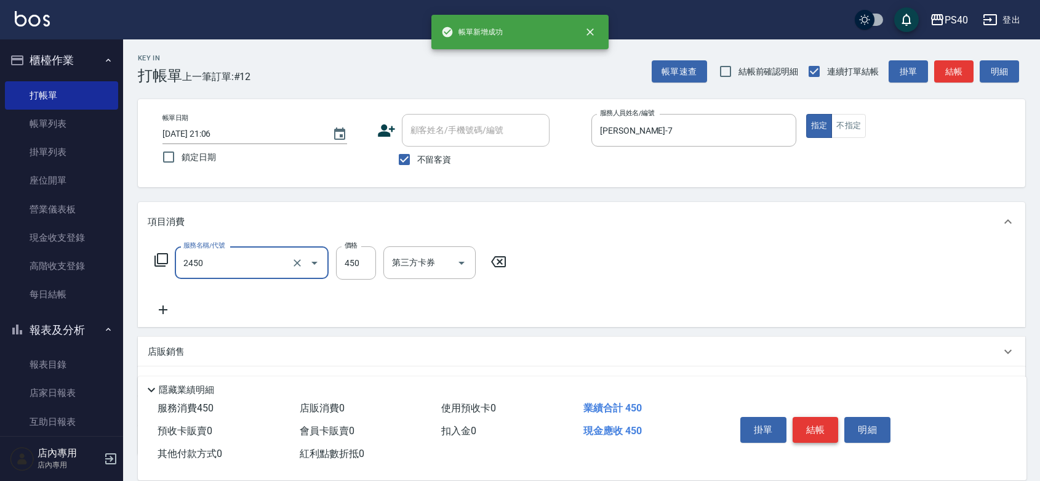
type input "C剪髮套餐(2450)"
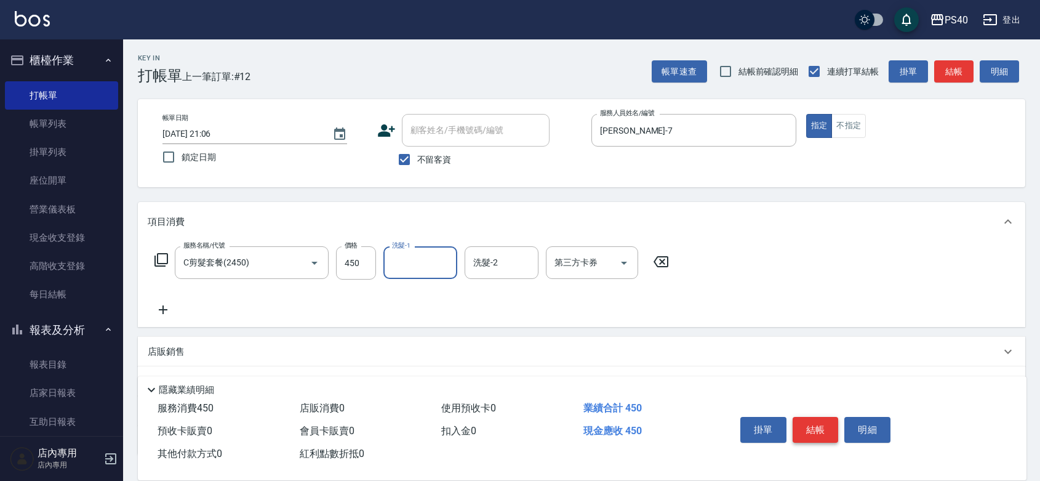
click at [829, 417] on button "結帳" at bounding box center [816, 430] width 46 height 26
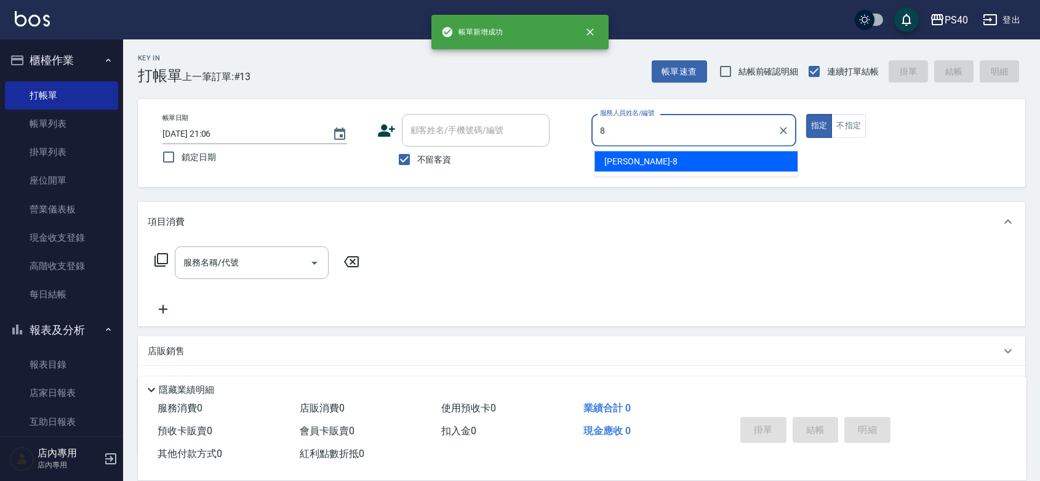
type input "[PERSON_NAME]-8"
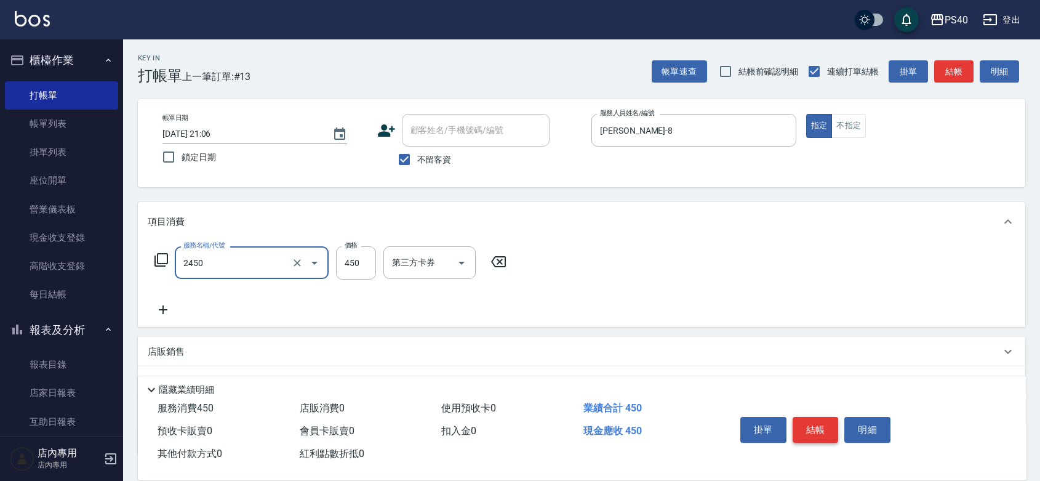
type input "C剪髮套餐(2450)"
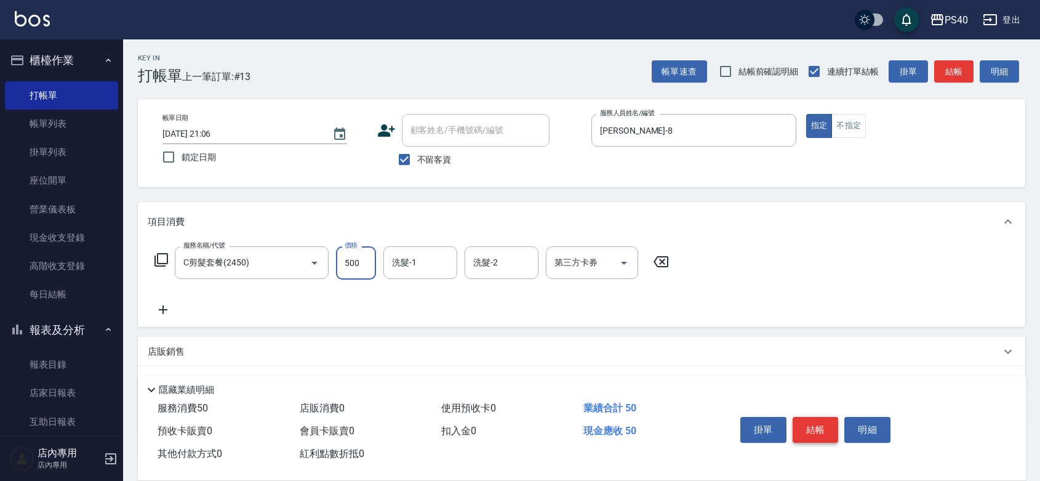
type input "500"
click at [829, 417] on button "結帳" at bounding box center [816, 430] width 46 height 26
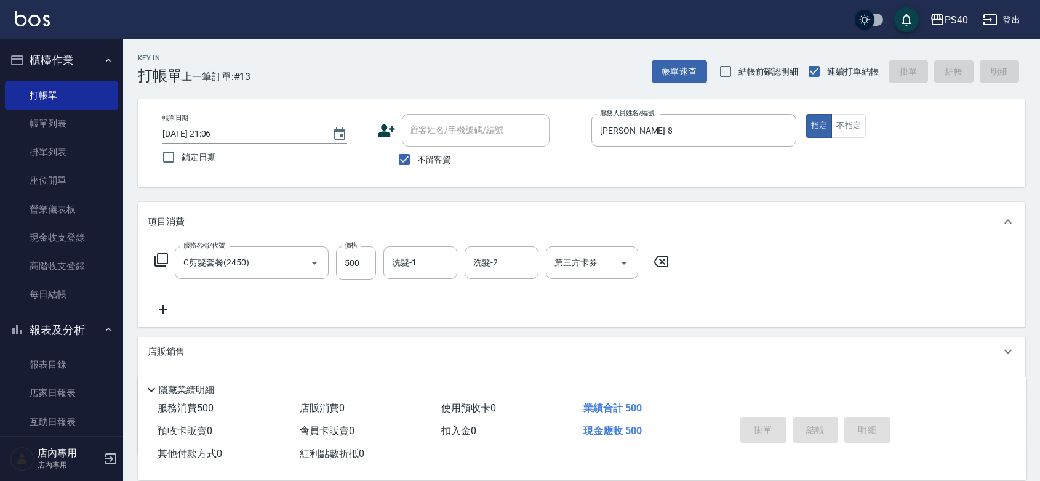
type input "[DATE] 21:07"
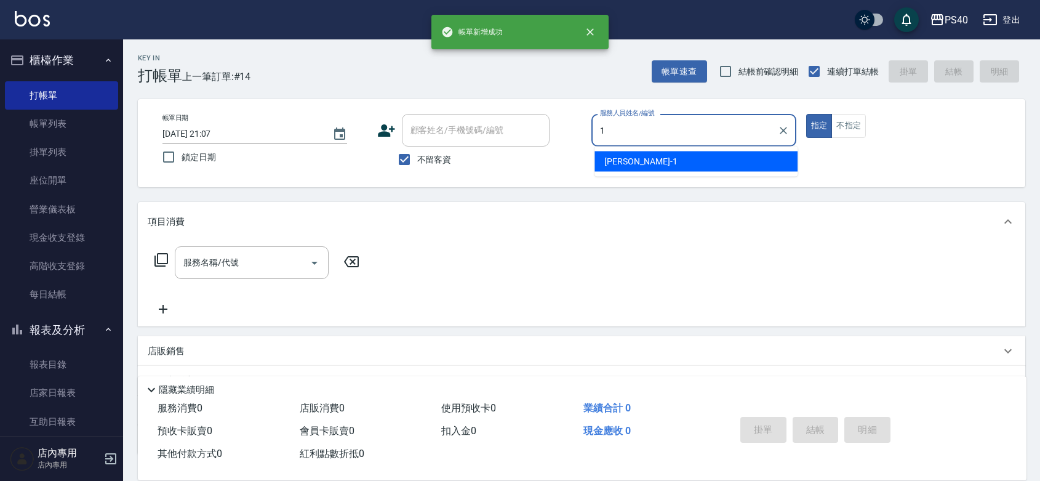
type input "[PERSON_NAME]-1"
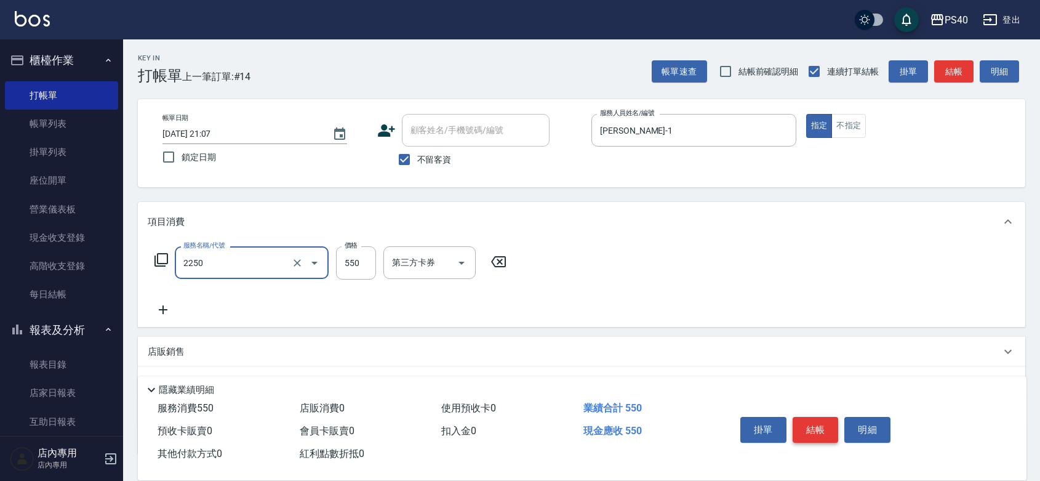
type input "B剪髮套餐(2250)"
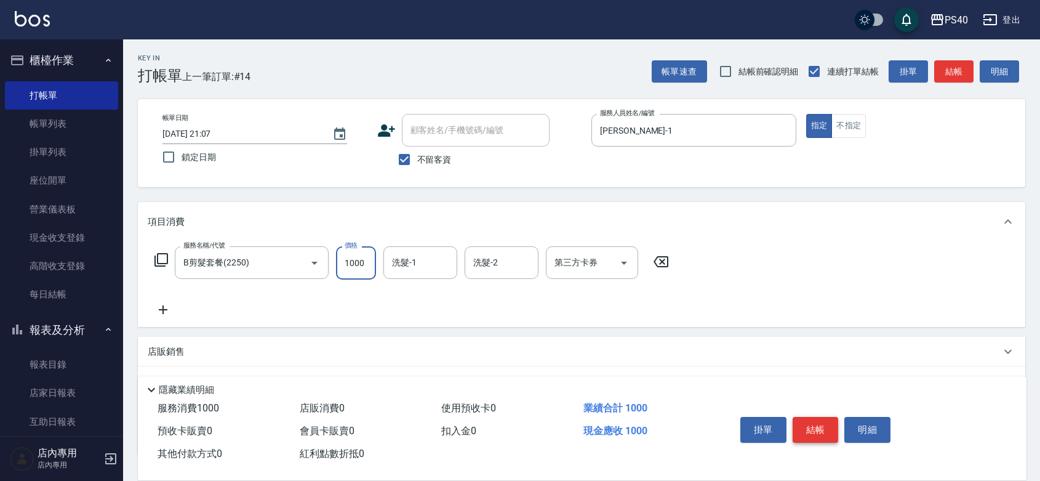
type input "1000"
click at [829, 417] on button "結帳" at bounding box center [816, 430] width 46 height 26
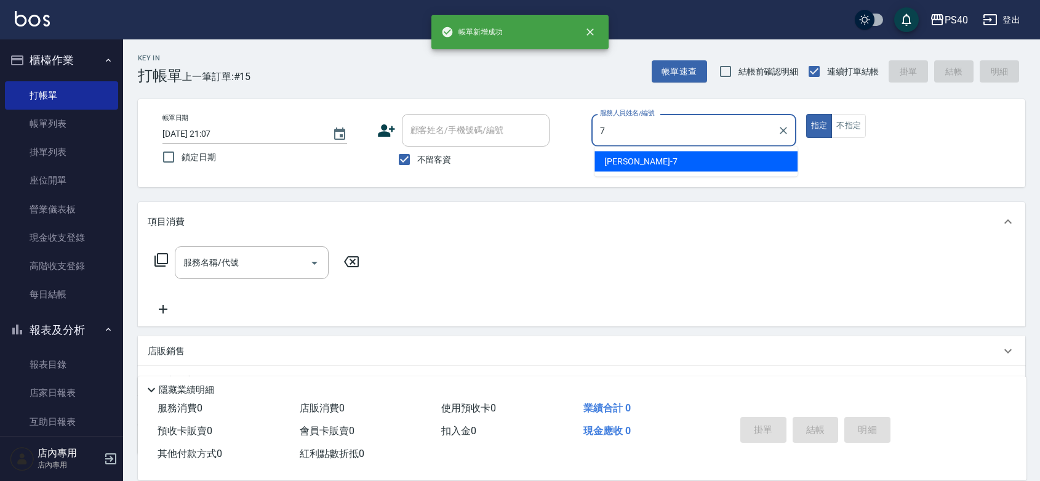
type input "[PERSON_NAME]-7"
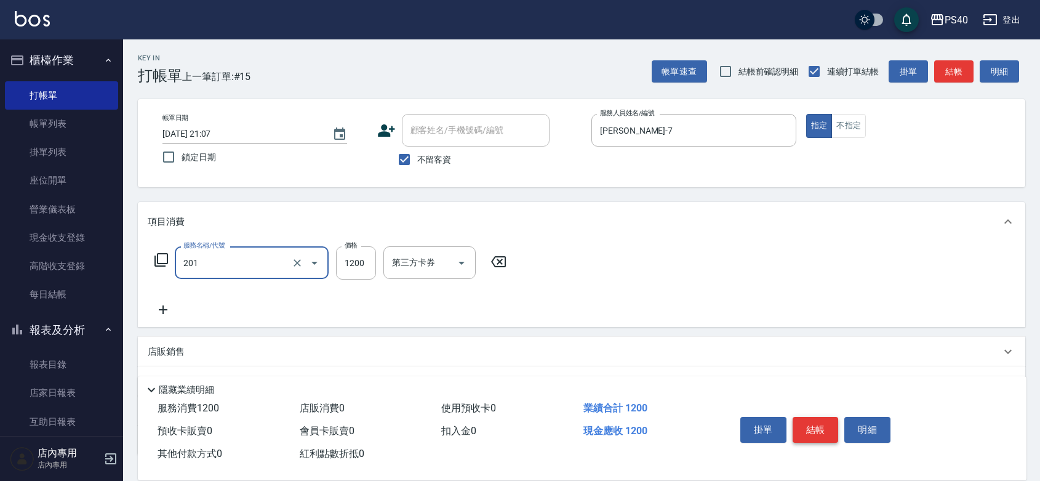
type input "一般燙(改金額)(201)"
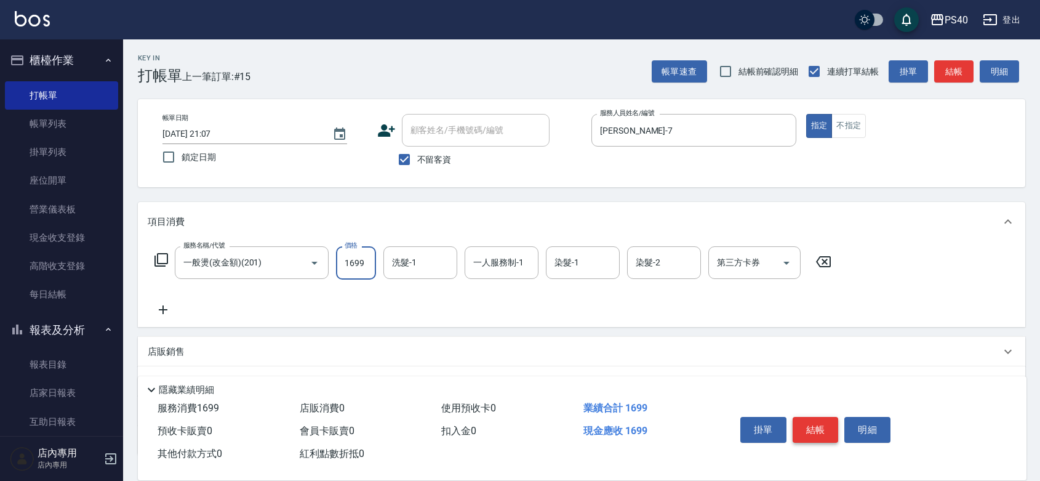
type input "1699"
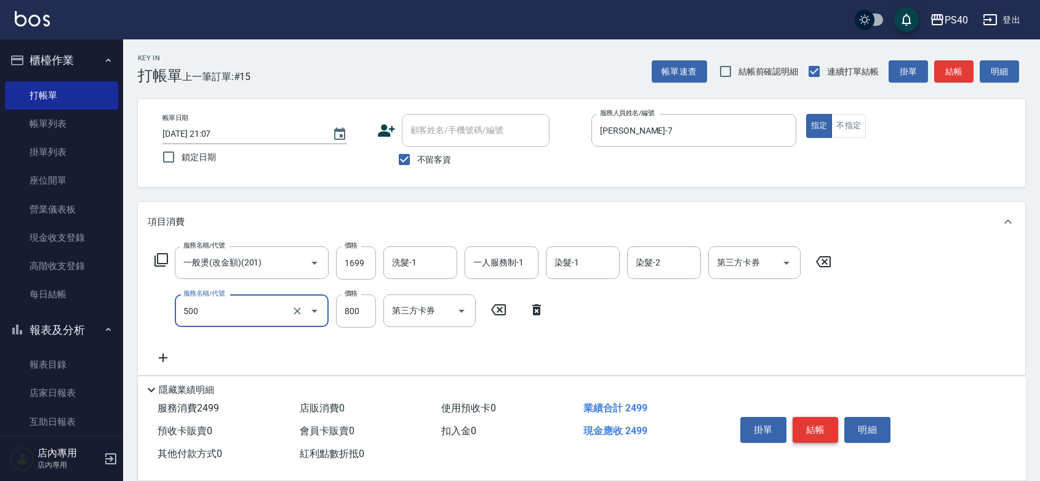
type input "+ovc3號或天使眼淚(500)"
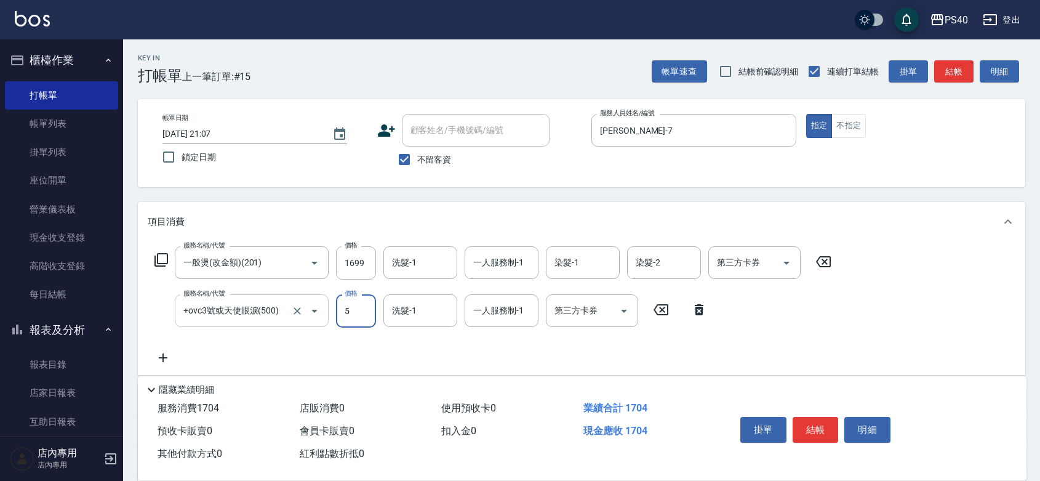
type input "5"
click at [250, 321] on input "+ovc3號或天使眼淚(500)" at bounding box center [234, 311] width 108 height 22
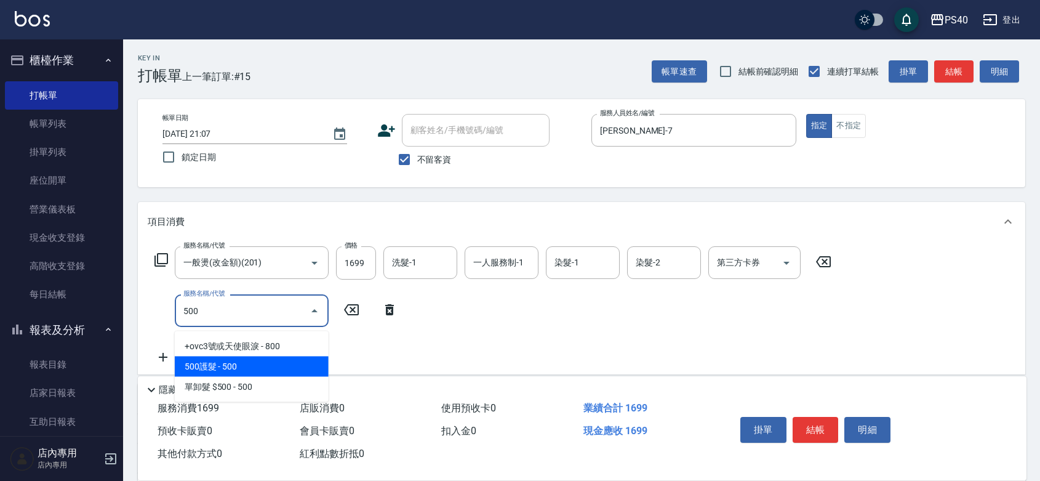
type input "500護髮(407)"
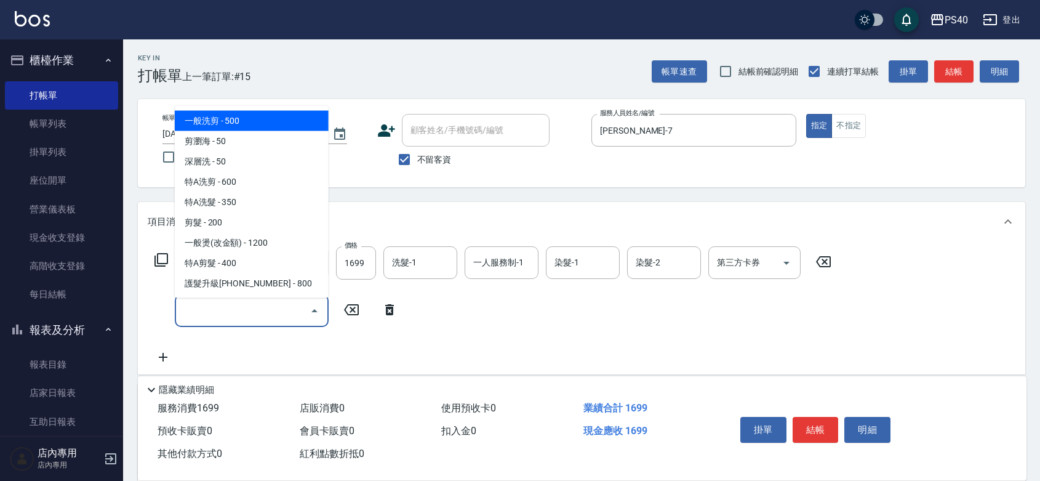
type input "一般洗剪(5)"
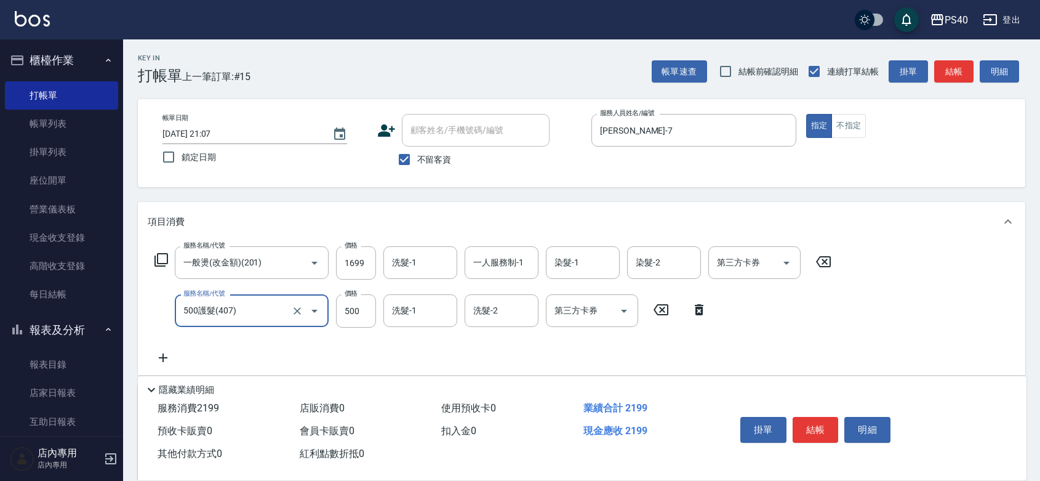
type input "500護髮(407)"
click at [831, 417] on button "結帳" at bounding box center [816, 430] width 46 height 26
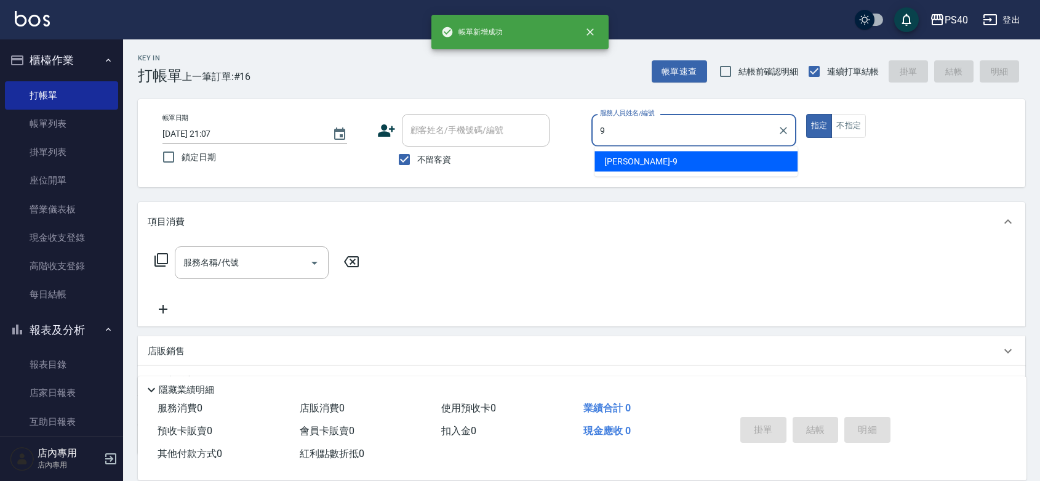
type input "[PERSON_NAME]-9"
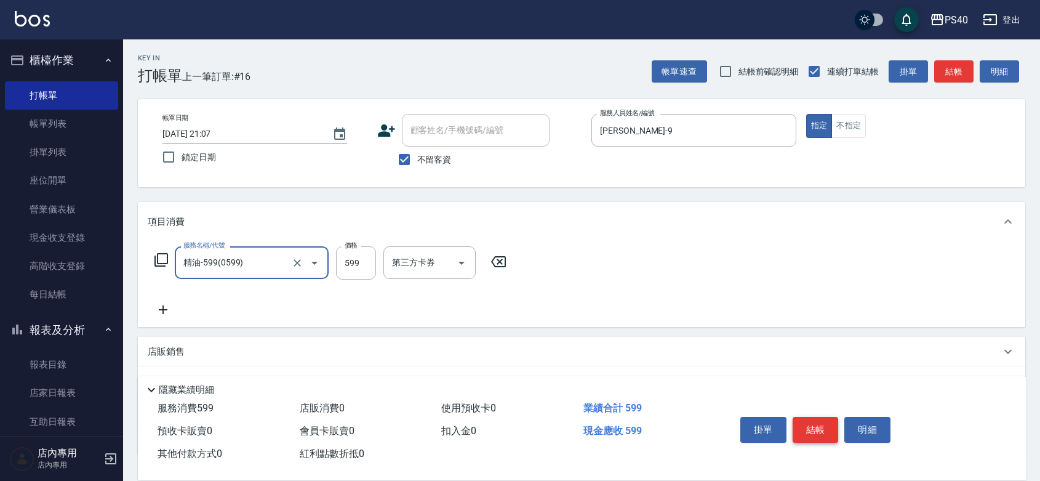
type input "精油-599(0599)"
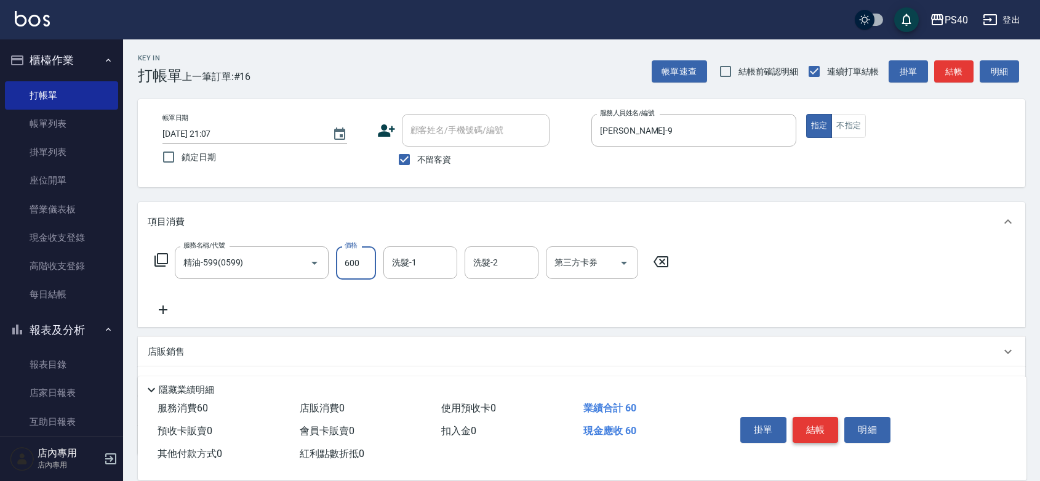
type input "600"
type input "[PERSON_NAME]-27"
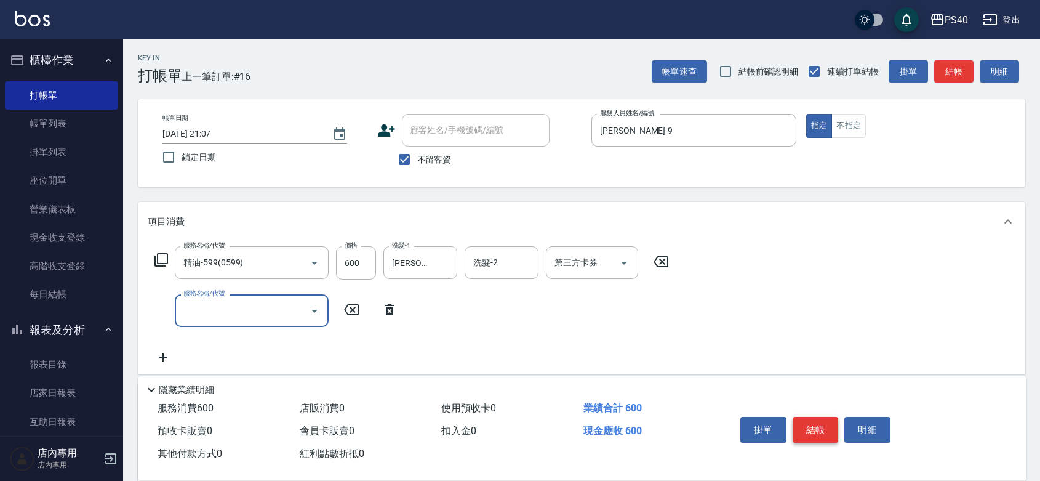
type input "5"
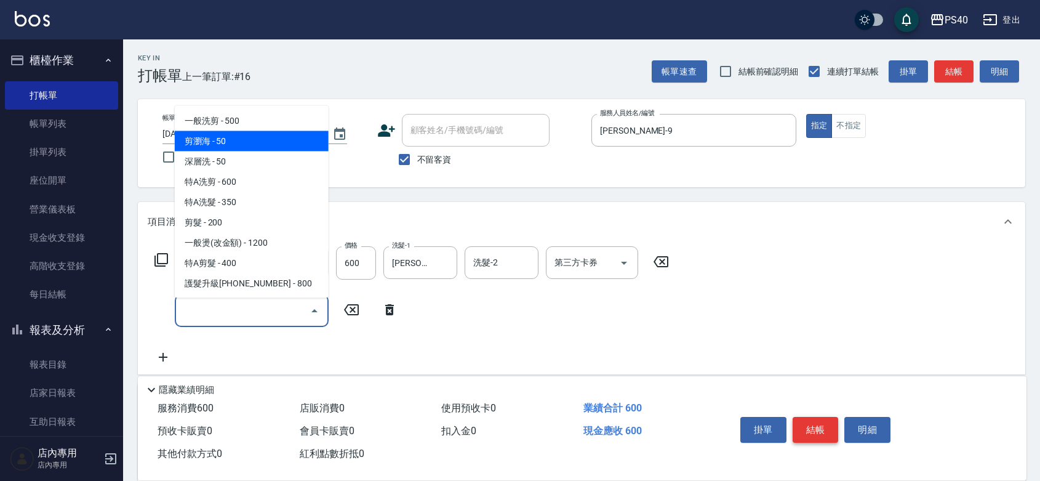
type input "剪瀏海(0050)"
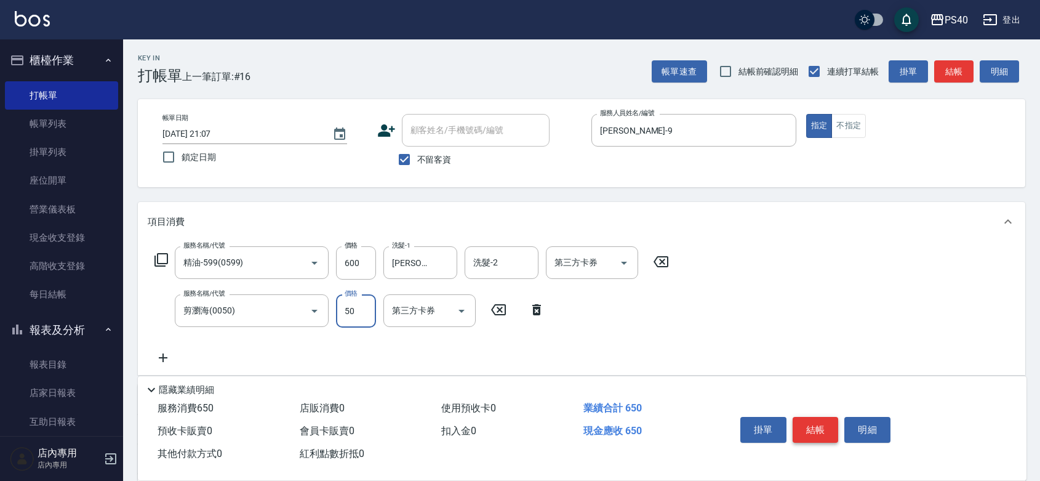
click at [831, 417] on button "結帳" at bounding box center [816, 430] width 46 height 26
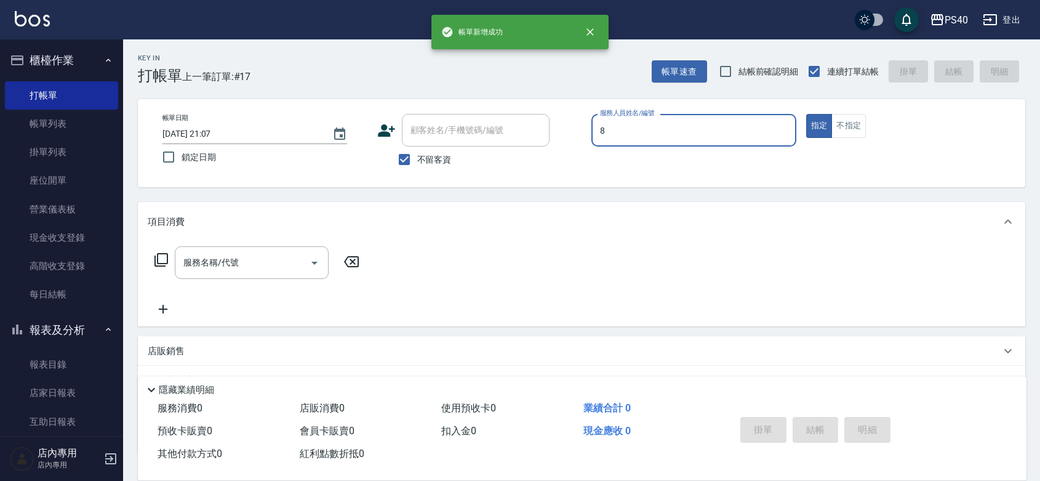
type input "[PERSON_NAME]-8"
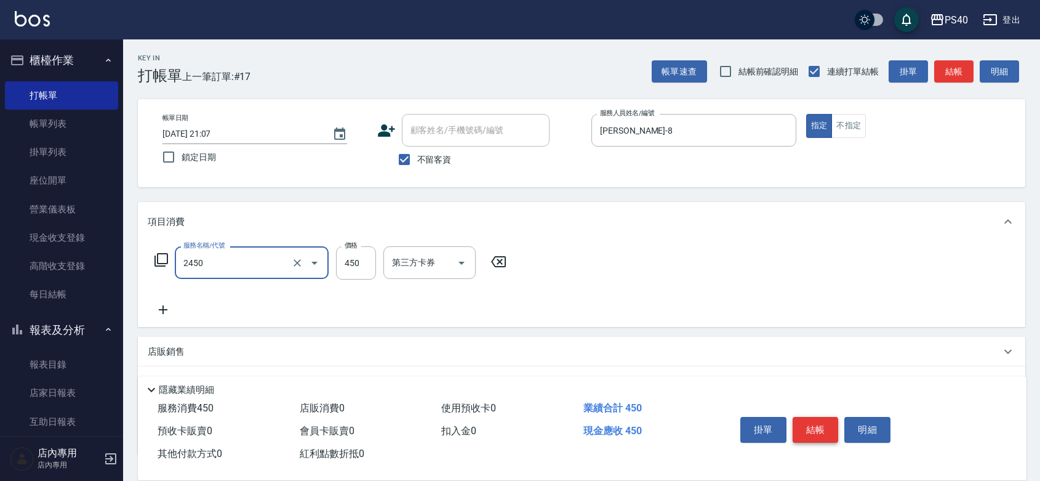
type input "C剪髮套餐(2450)"
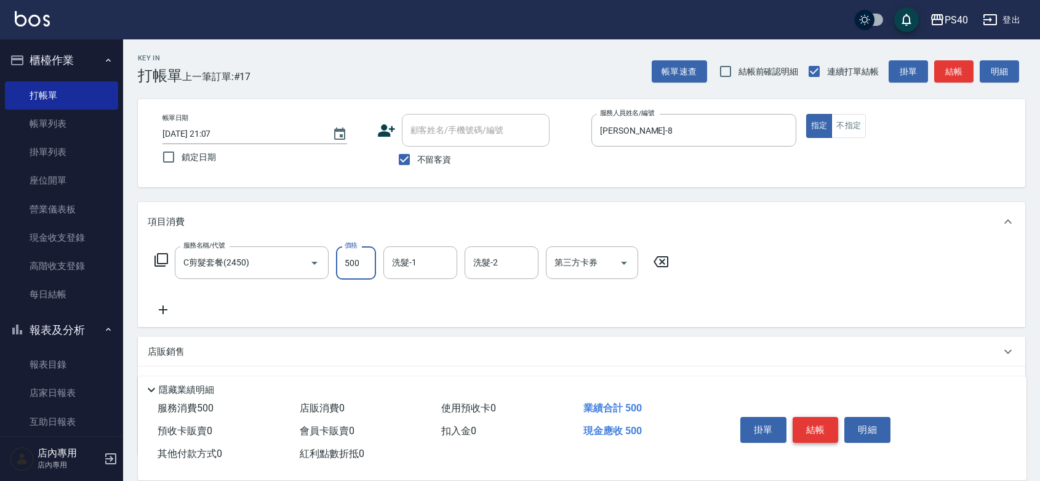
type input "500"
click at [831, 417] on button "結帳" at bounding box center [816, 430] width 46 height 26
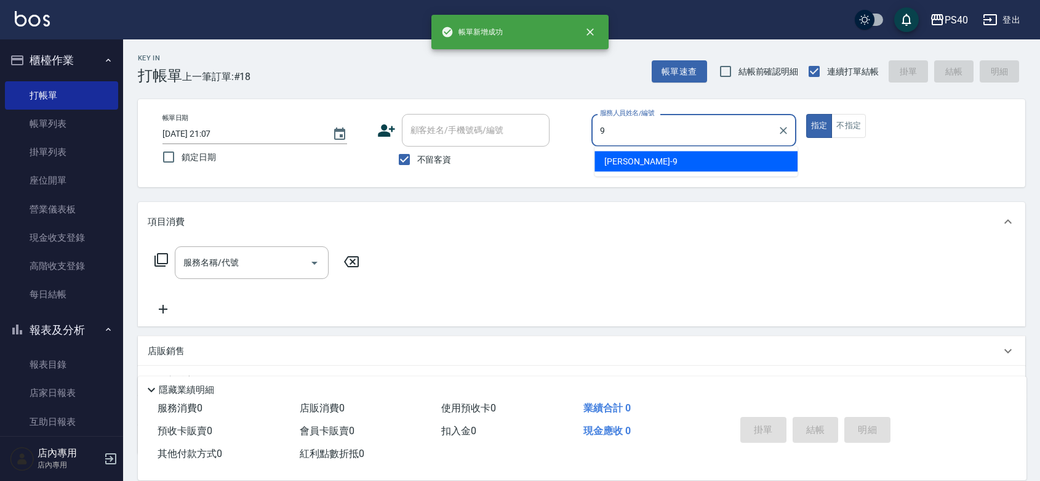
type input "[PERSON_NAME]-9"
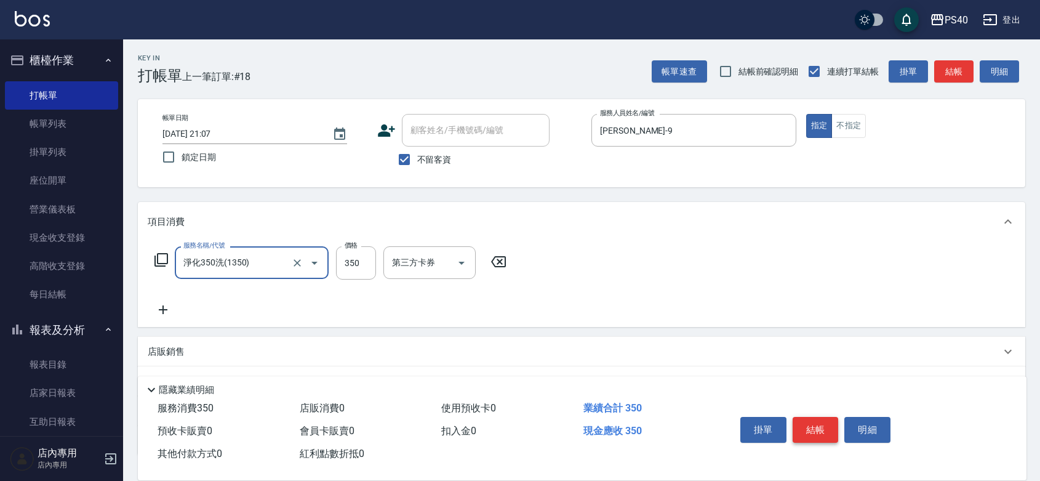
type input "淨化350洗(1350)"
type input "416"
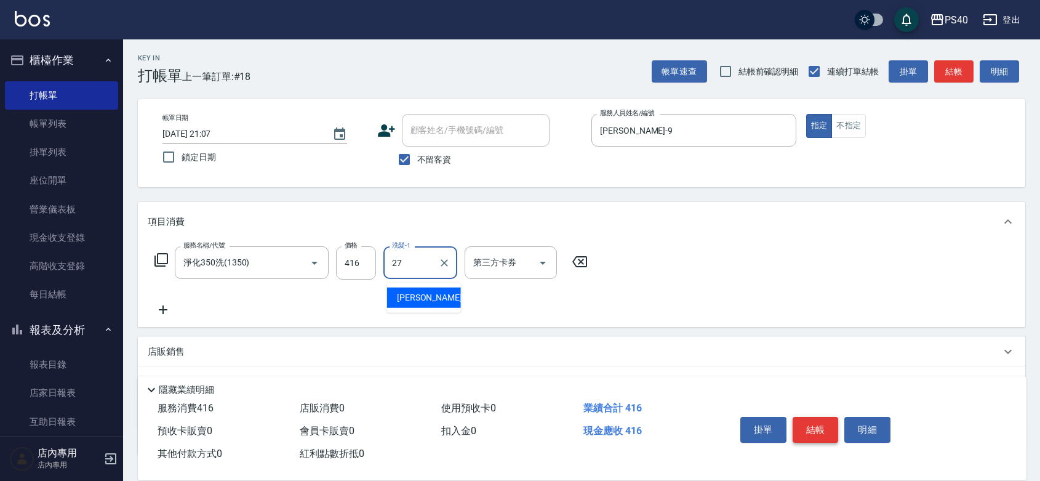
type input "[PERSON_NAME]-27"
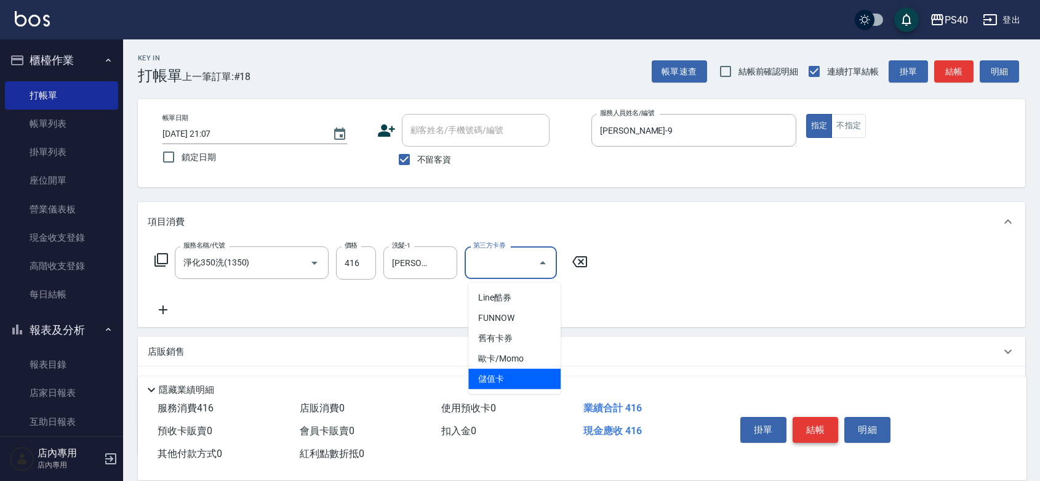
type input "儲值卡"
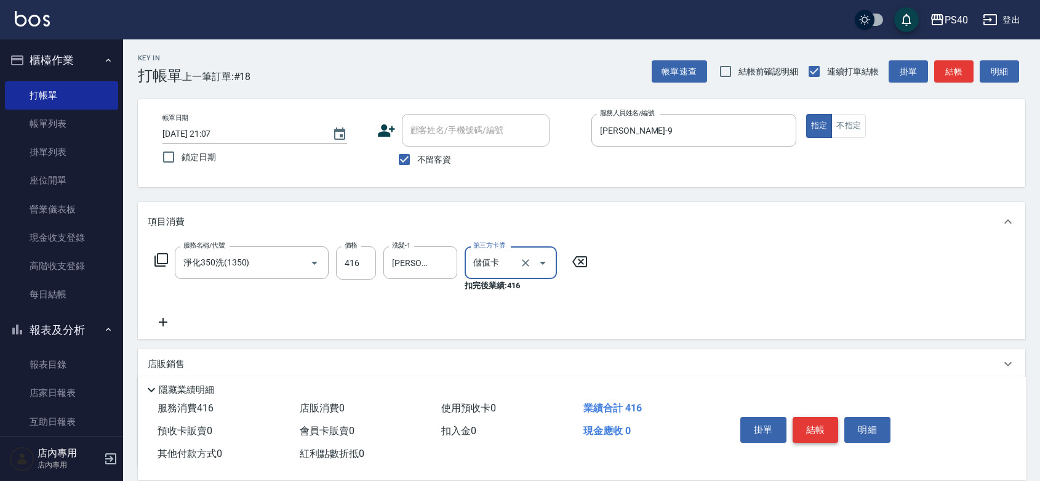
click at [831, 417] on button "結帳" at bounding box center [816, 430] width 46 height 26
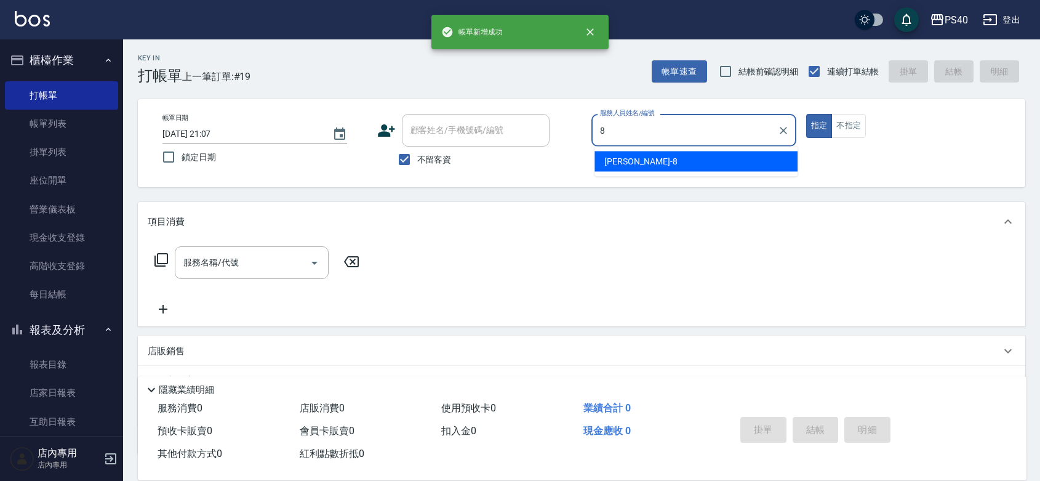
type input "[PERSON_NAME]-8"
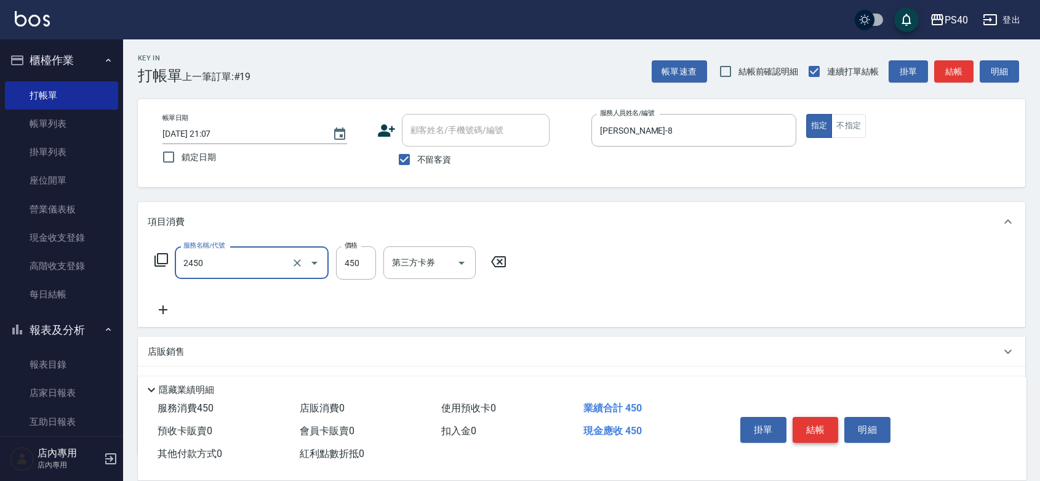
type input "C剪髮套餐(2450)"
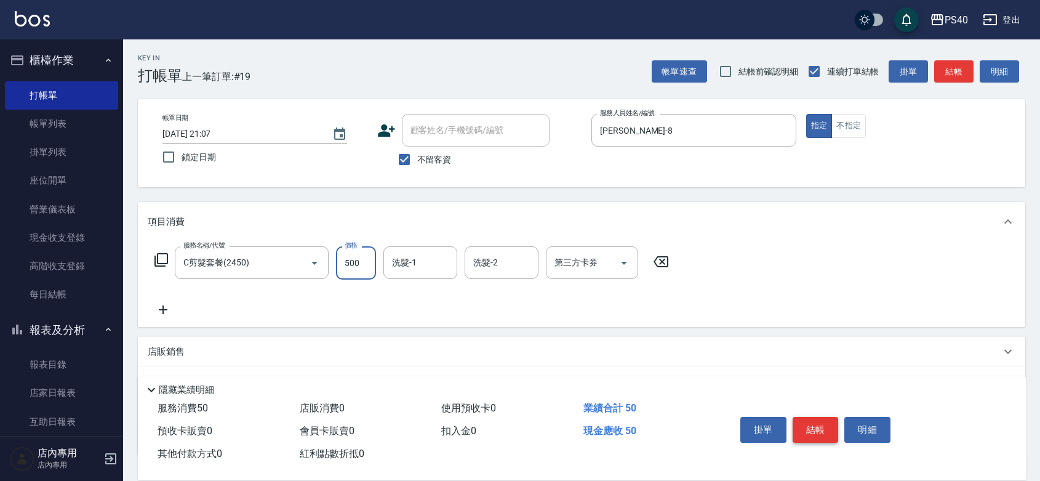
type input "500"
click at [831, 417] on button "結帳" at bounding box center [816, 430] width 46 height 26
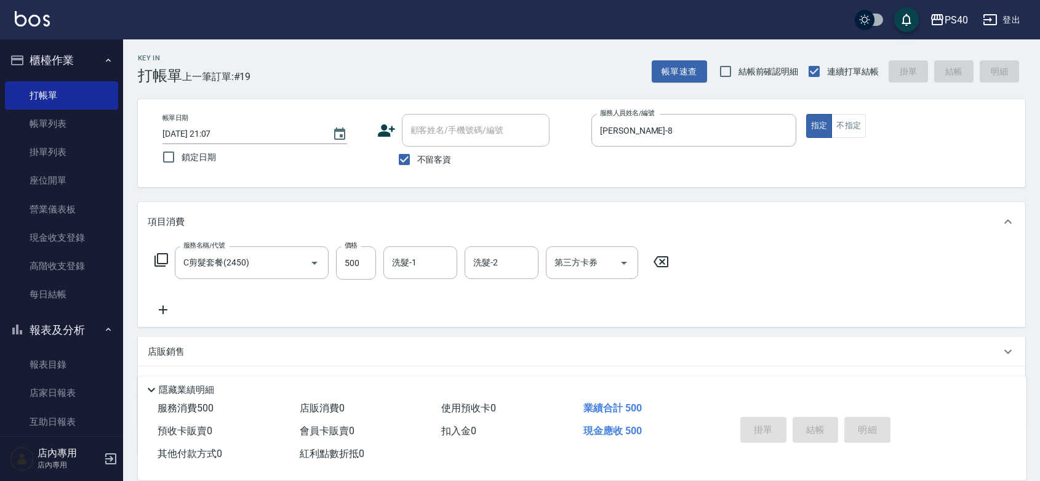
type input "[DATE] 21:08"
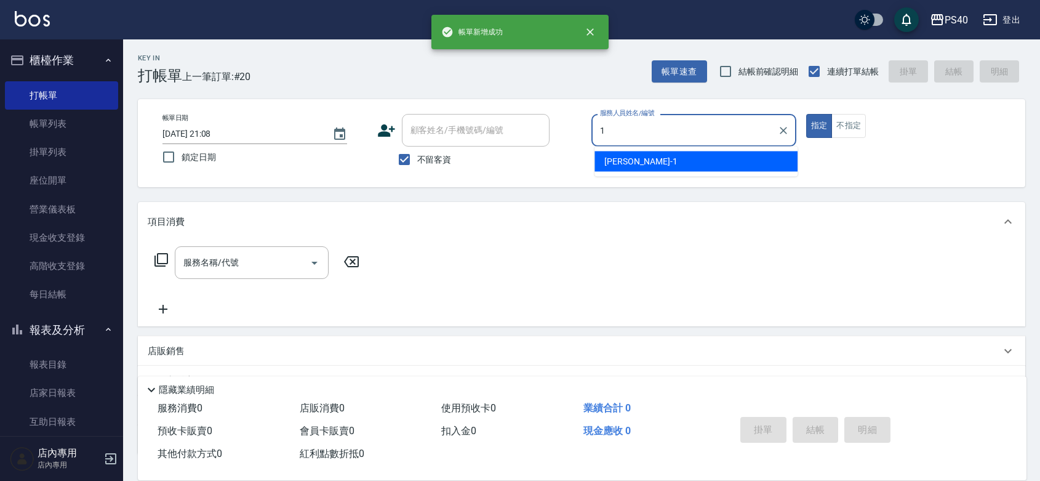
type input "[PERSON_NAME]-1"
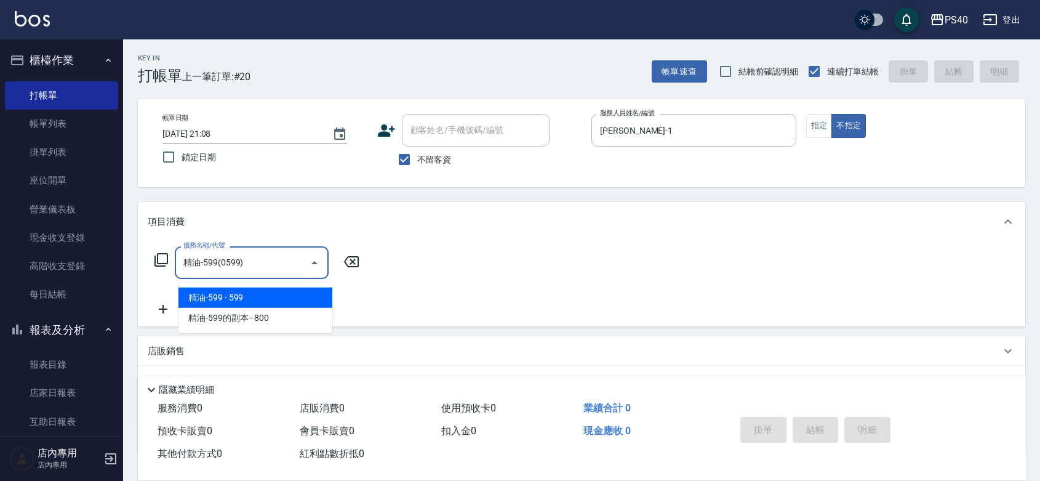
type input "精油-599(0599)"
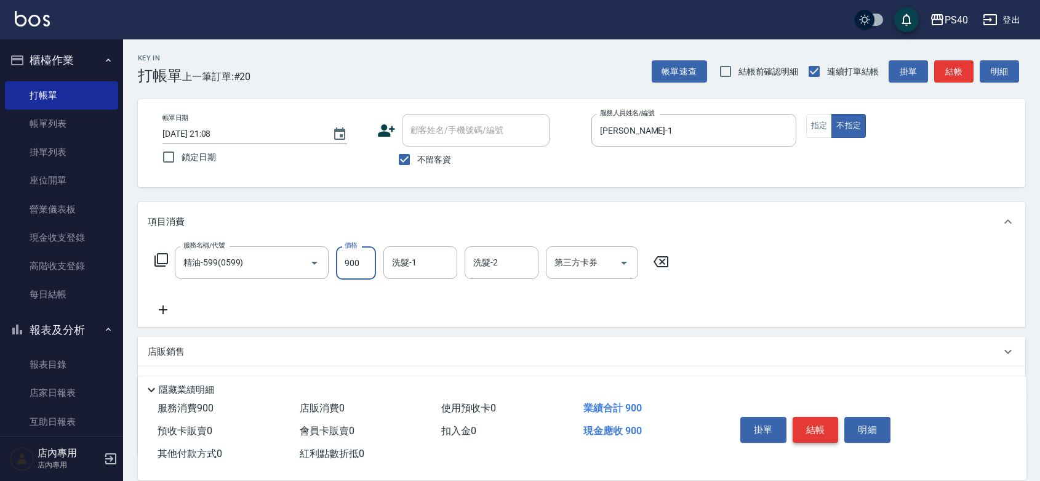
type input "900"
type input "[PERSON_NAME]-33"
click at [831, 417] on button "結帳" at bounding box center [816, 430] width 46 height 26
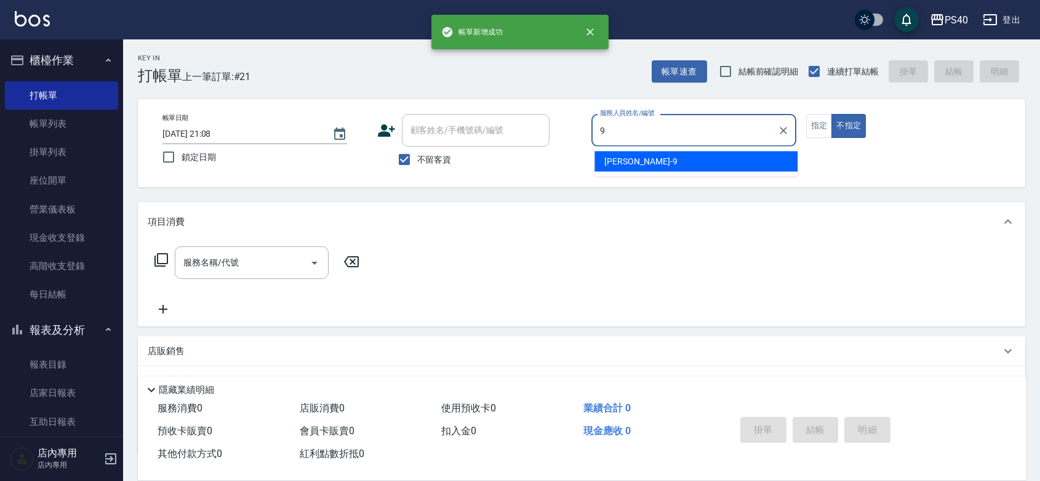
type input "[PERSON_NAME]-9"
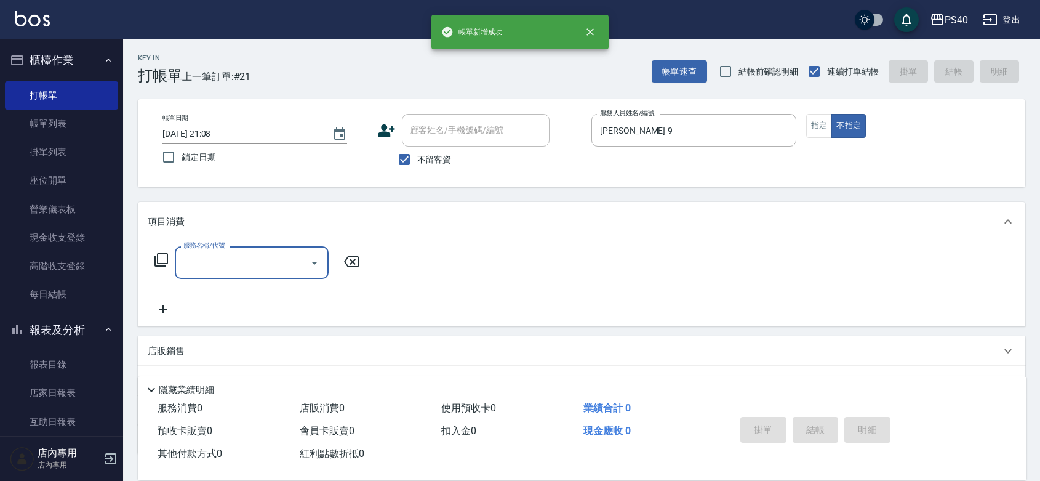
type input "2"
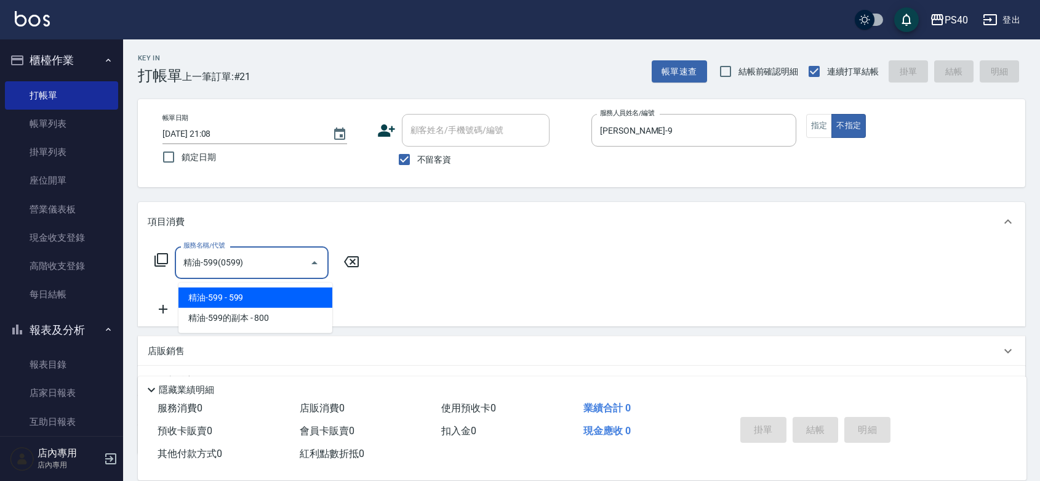
type input "精油-599(0599)"
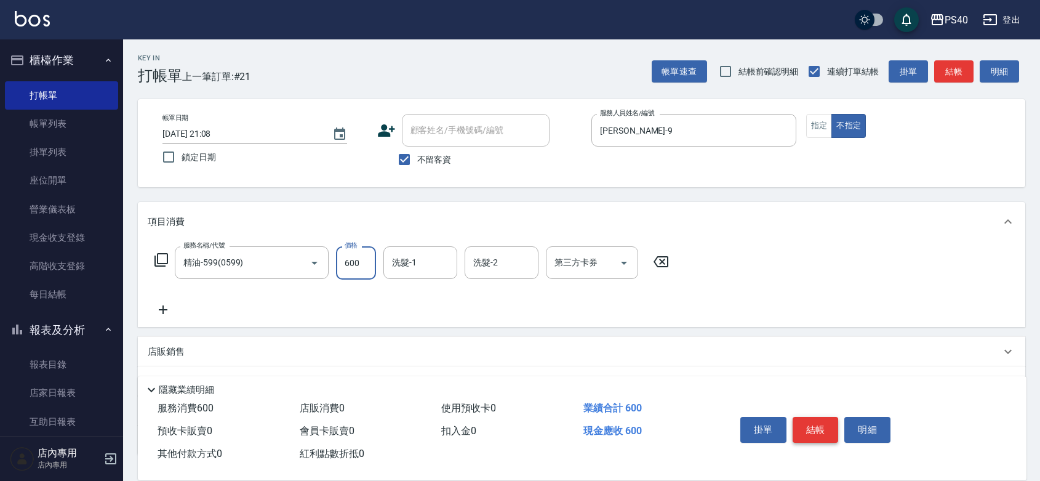
type input "600"
type input "[PERSON_NAME]-27"
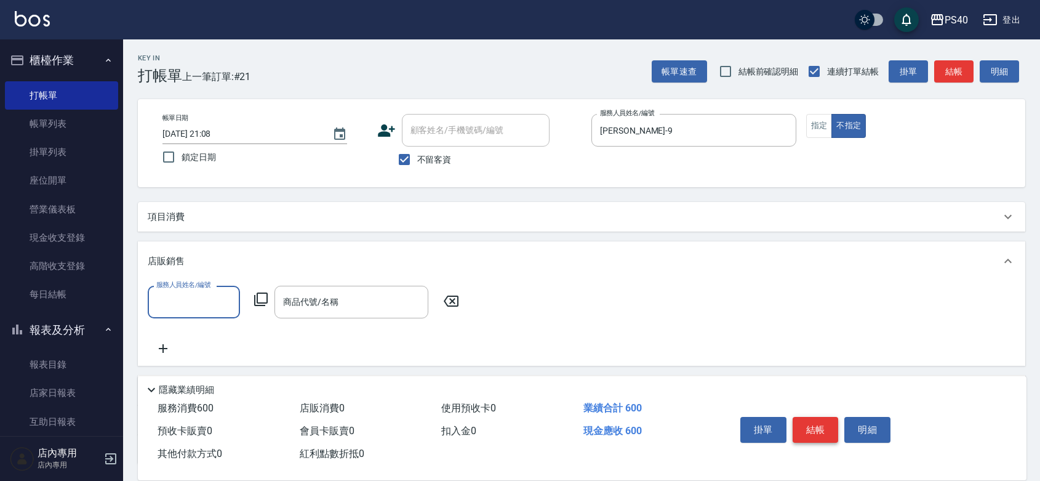
type input "3"
type input "[PERSON_NAME]-9"
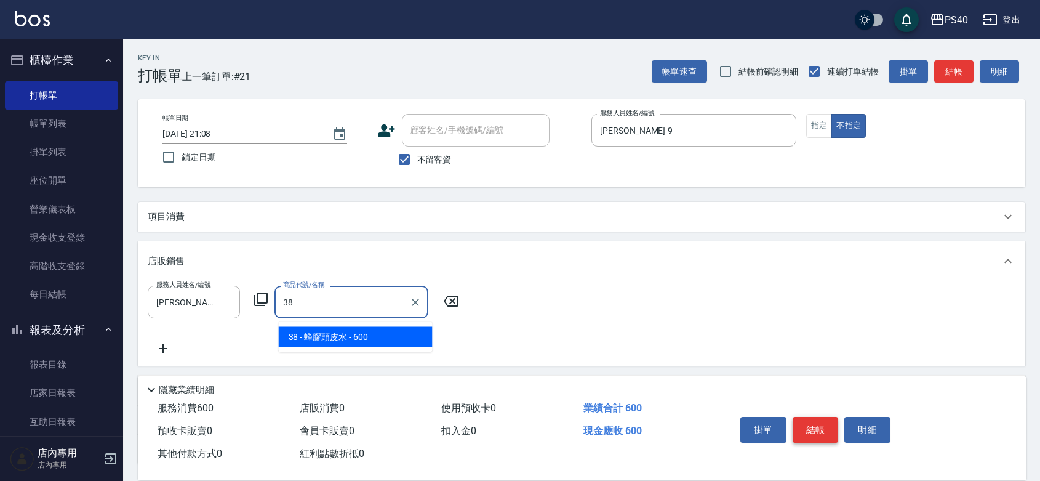
type input "蜂膠頭皮水"
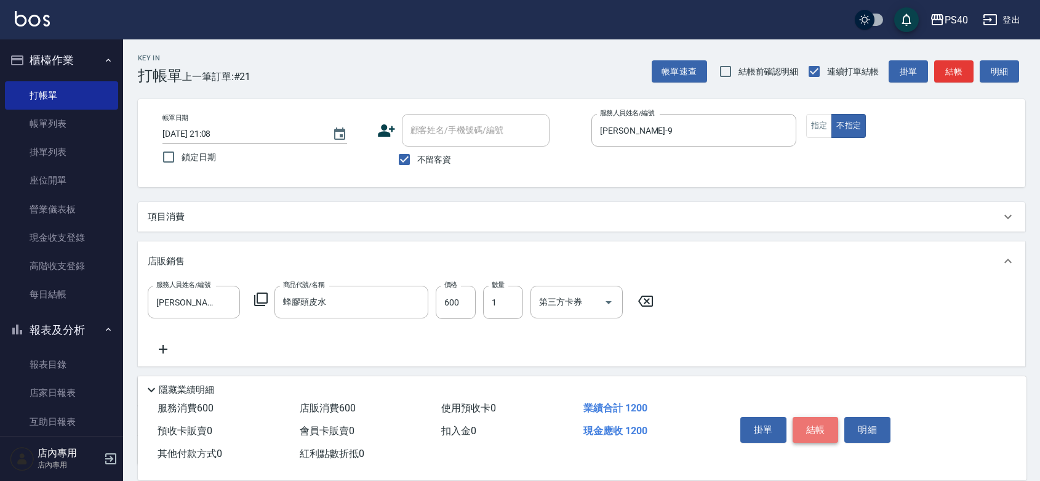
click at [831, 417] on button "結帳" at bounding box center [816, 430] width 46 height 26
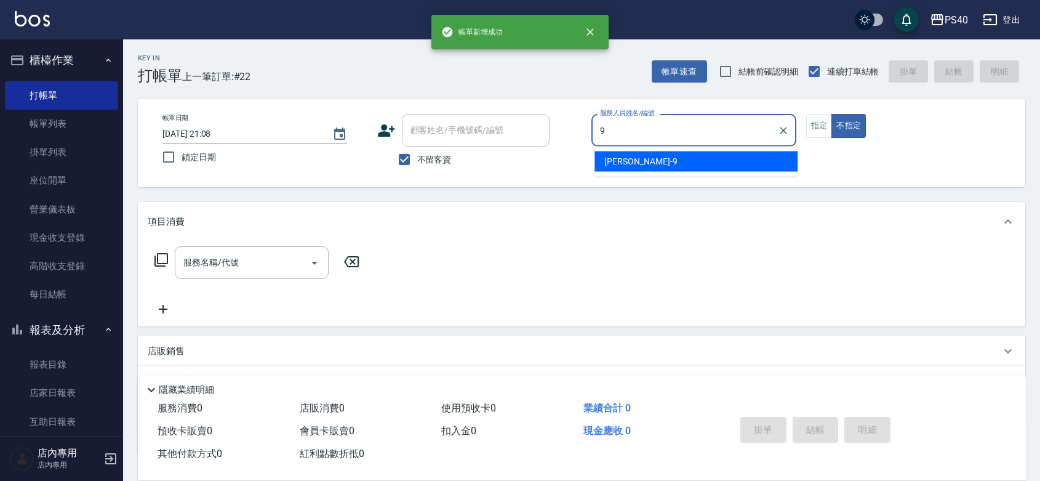
type input "[PERSON_NAME]-9"
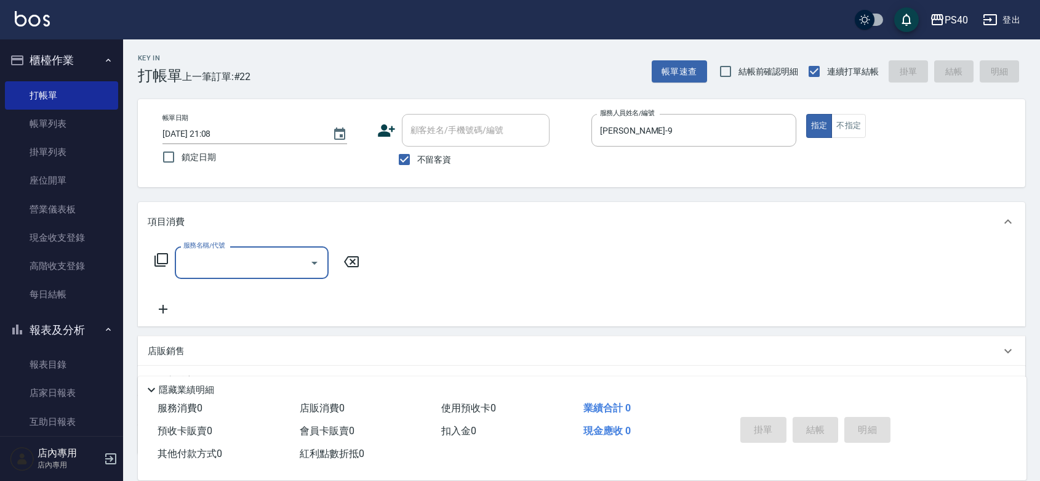
type input "5"
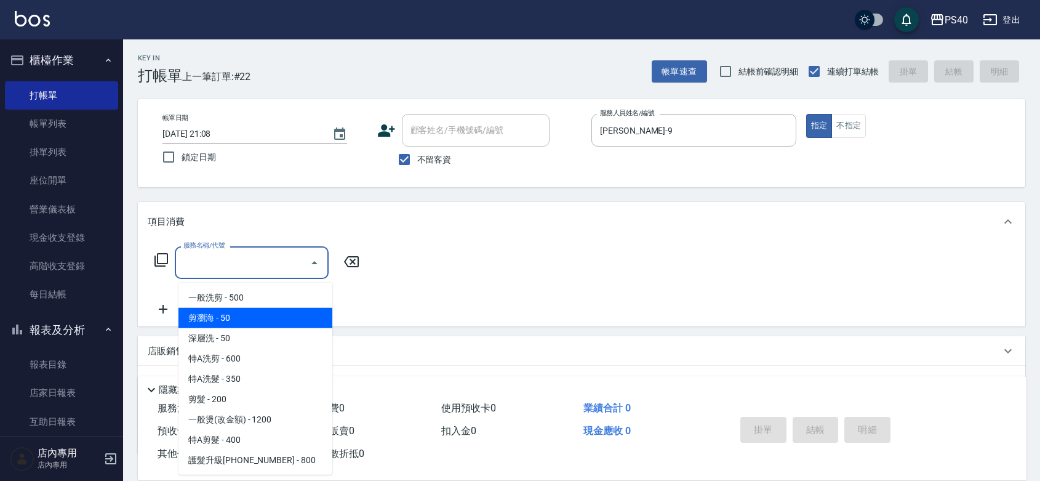
type input "剪瀏海(0050)"
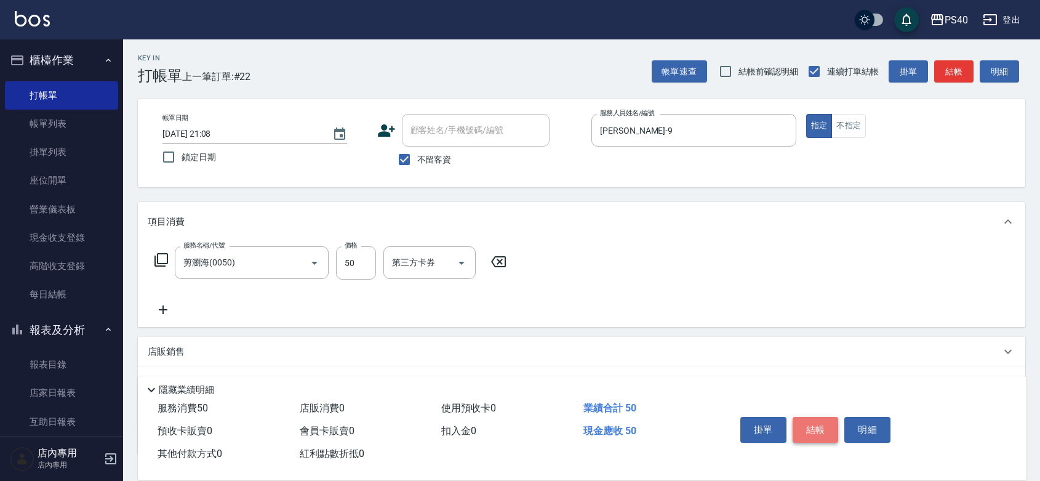
click at [831, 417] on button "結帳" at bounding box center [816, 430] width 46 height 26
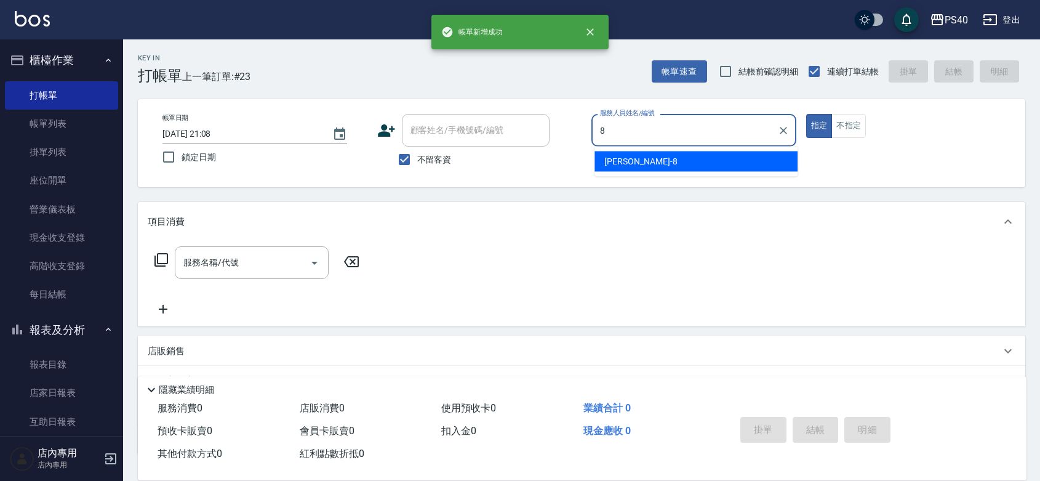
type input "[PERSON_NAME]-8"
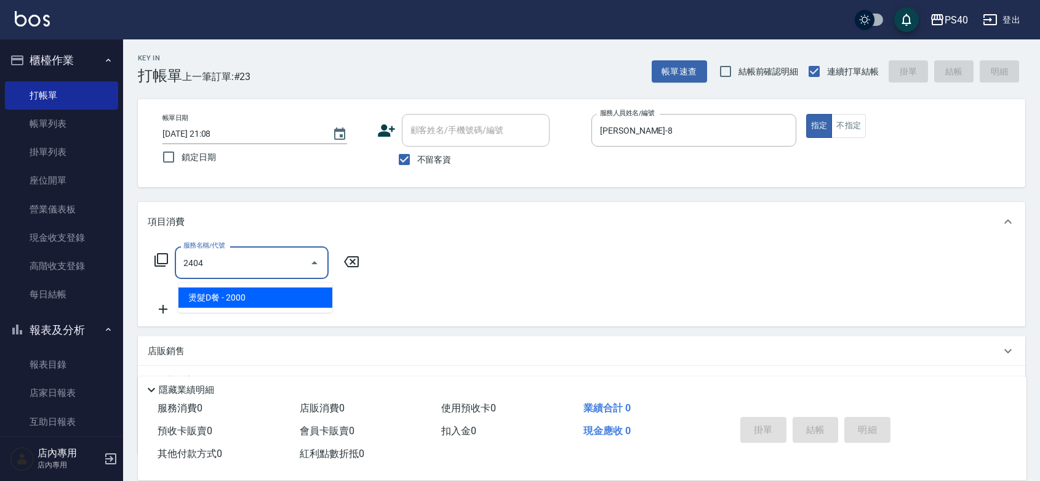
type input "燙髮D餐(2404)"
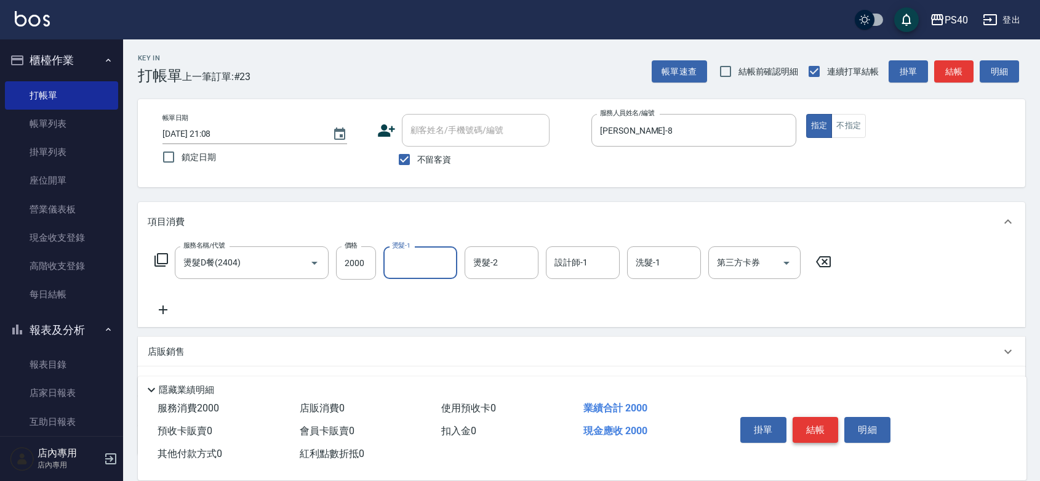
click at [831, 417] on button "結帳" at bounding box center [816, 430] width 46 height 26
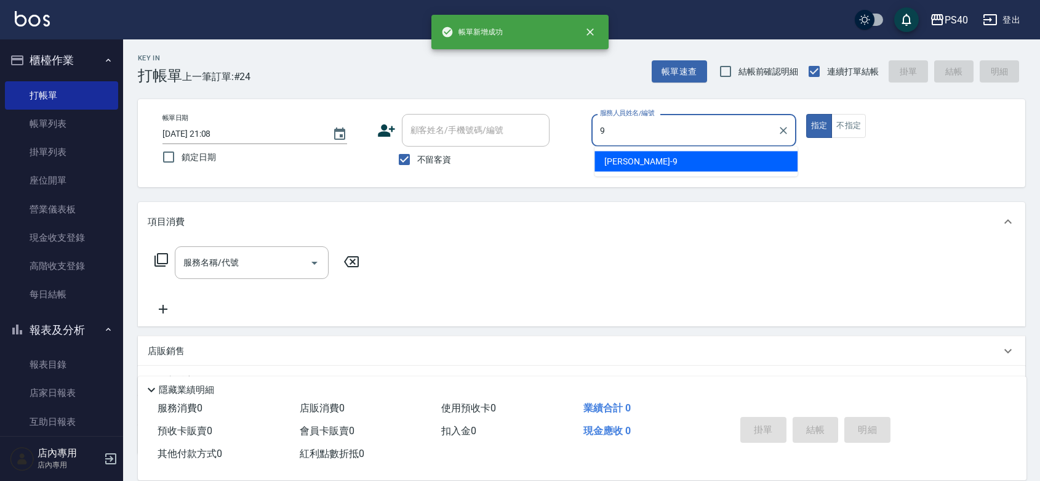
type input "[PERSON_NAME]-9"
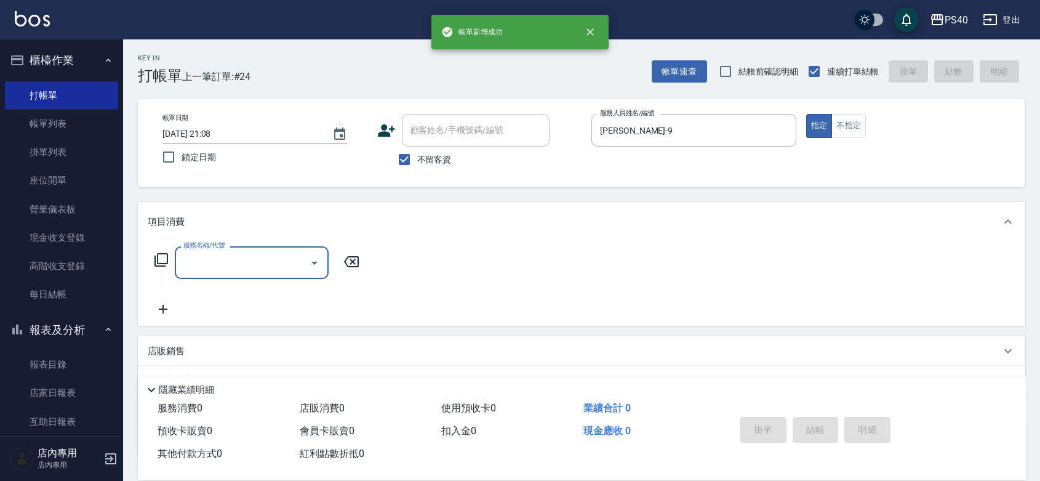
type input "5"
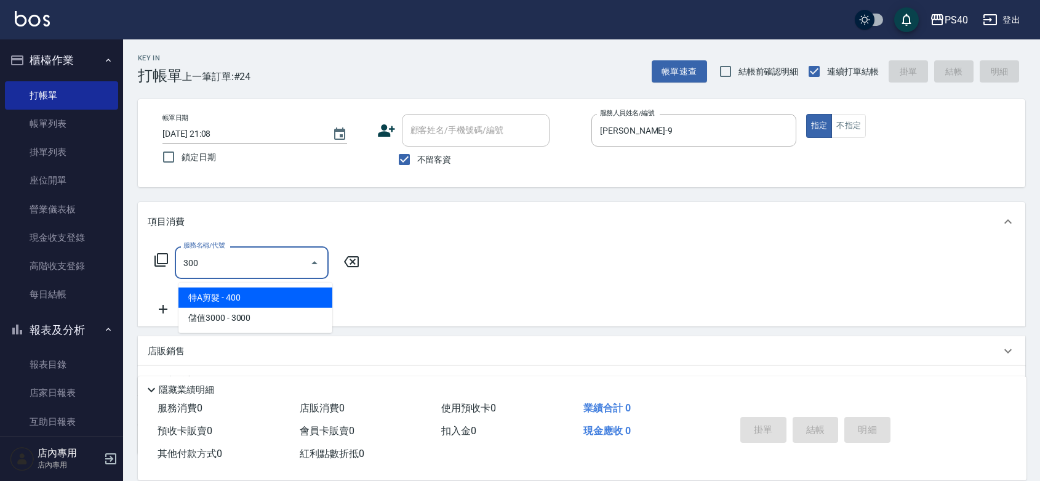
type input "特A剪髮(300)"
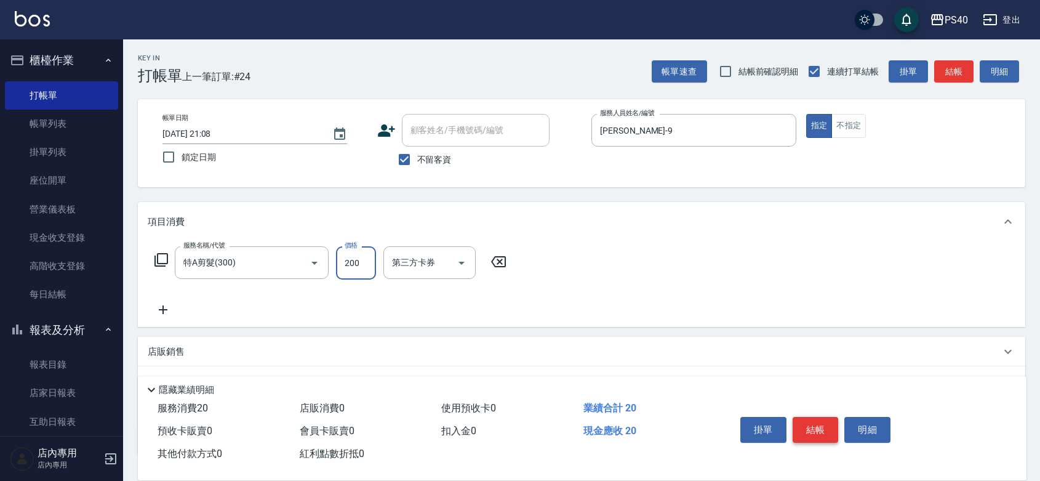
type input "200"
click at [831, 417] on button "結帳" at bounding box center [816, 430] width 46 height 26
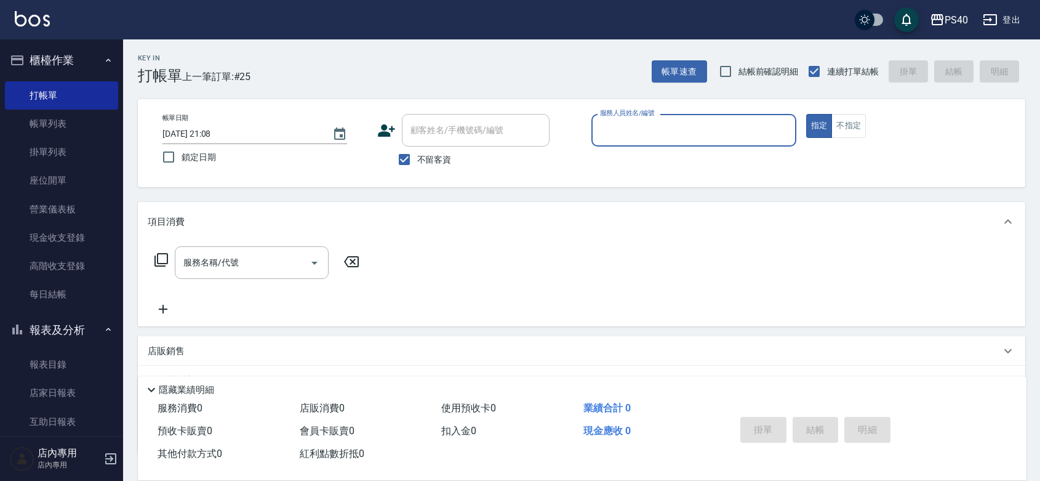
click at [665, 134] on input "服務人員姓名/編號" at bounding box center [694, 130] width 194 height 22
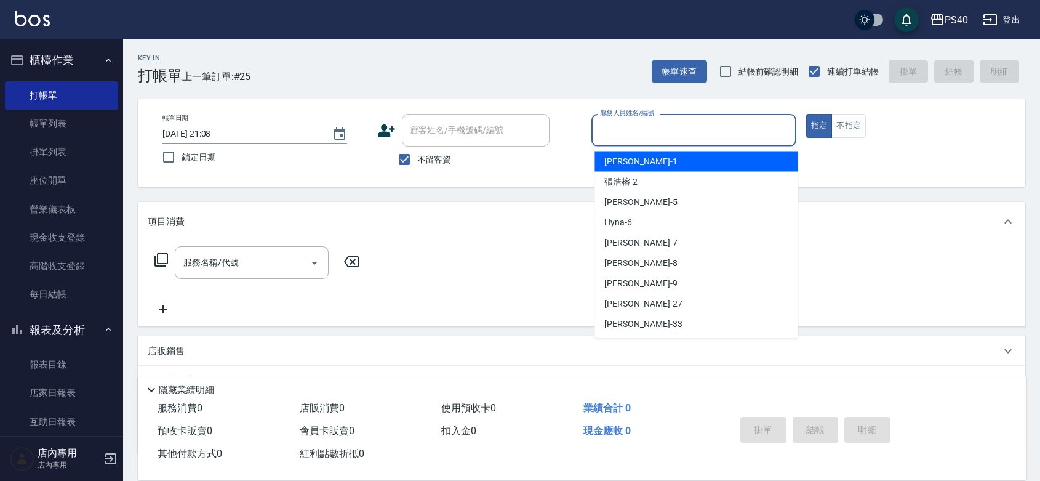
click at [665, 134] on input "服務人員姓名/編號" at bounding box center [694, 130] width 194 height 22
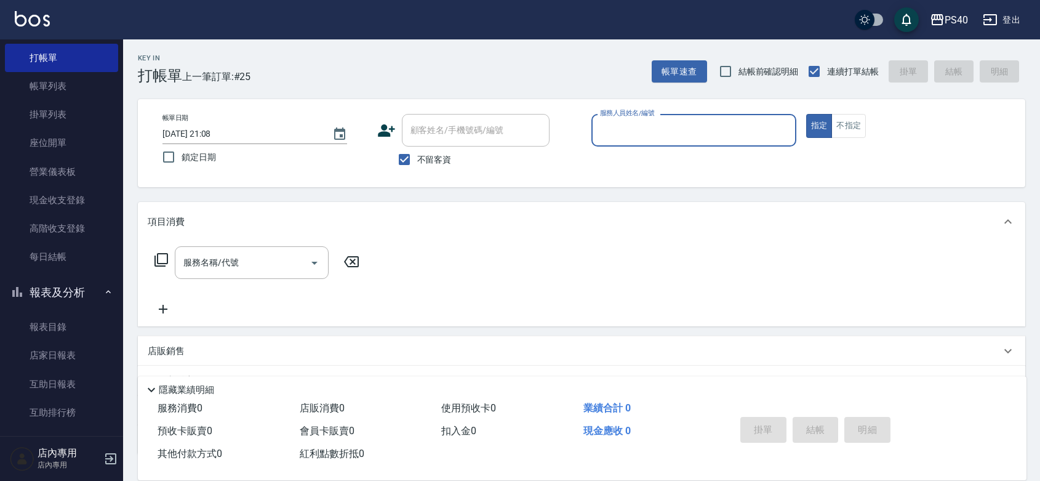
scroll to position [58, 0]
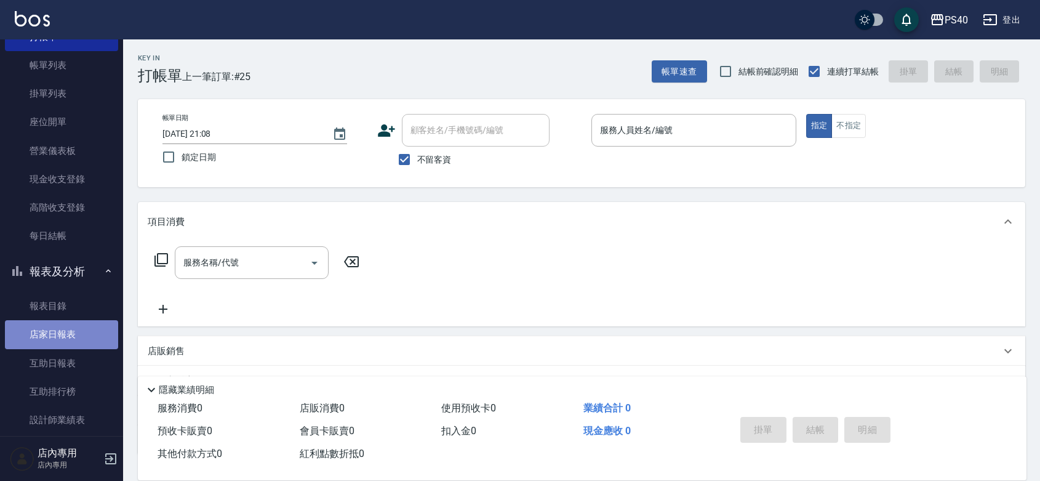
click at [66, 337] on link "店家日報表" at bounding box center [61, 334] width 113 height 28
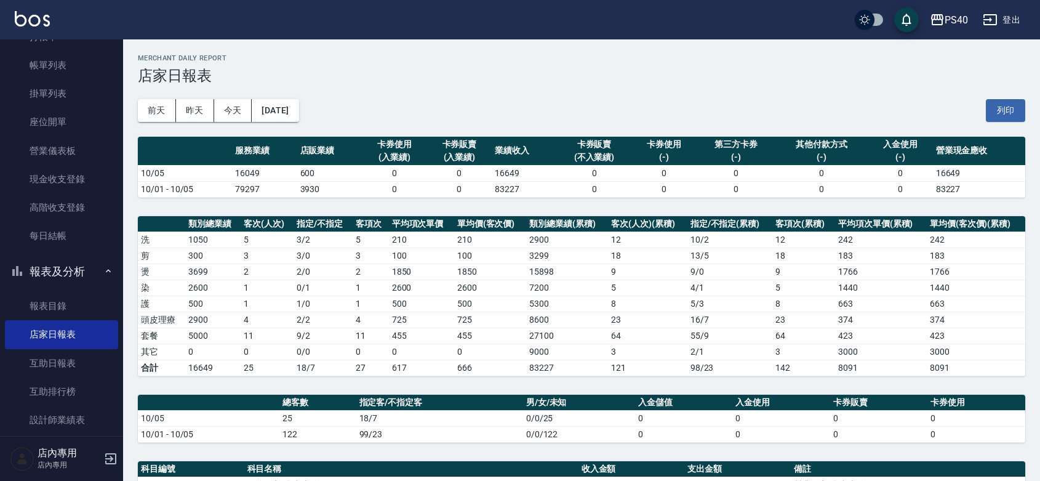
scroll to position [305, 0]
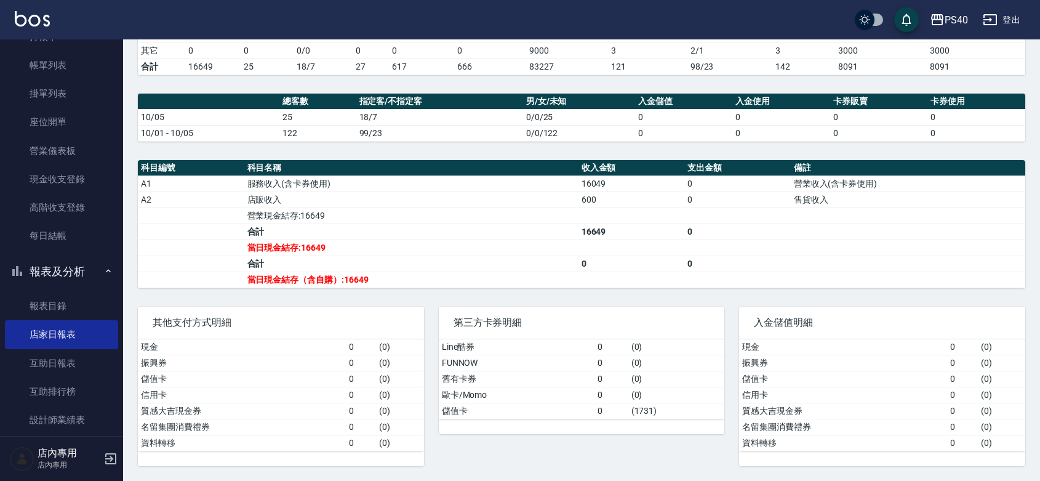
click at [361, 287] on div "PS40 [DATE] 店家日報表 列印時間： [DATE][PHONE_NUMBER]:09 Merchant Daily Report 店家日報表 [DA…" at bounding box center [581, 109] width 917 height 742
click at [358, 284] on td "當日現金結存（含自購）:16649" at bounding box center [411, 279] width 334 height 16
click at [358, 277] on td "當日現金結存（含自購）:16649" at bounding box center [411, 279] width 334 height 16
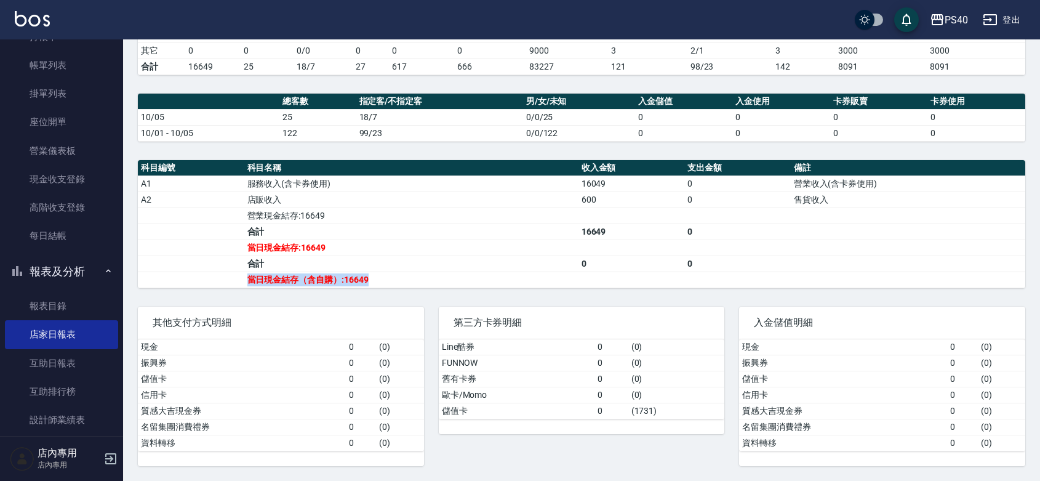
click at [357, 274] on td "當日現金結存（含自購）:16649" at bounding box center [411, 279] width 334 height 16
click at [354, 273] on td "當日現金結存（含自購）:16649" at bounding box center [411, 279] width 334 height 16
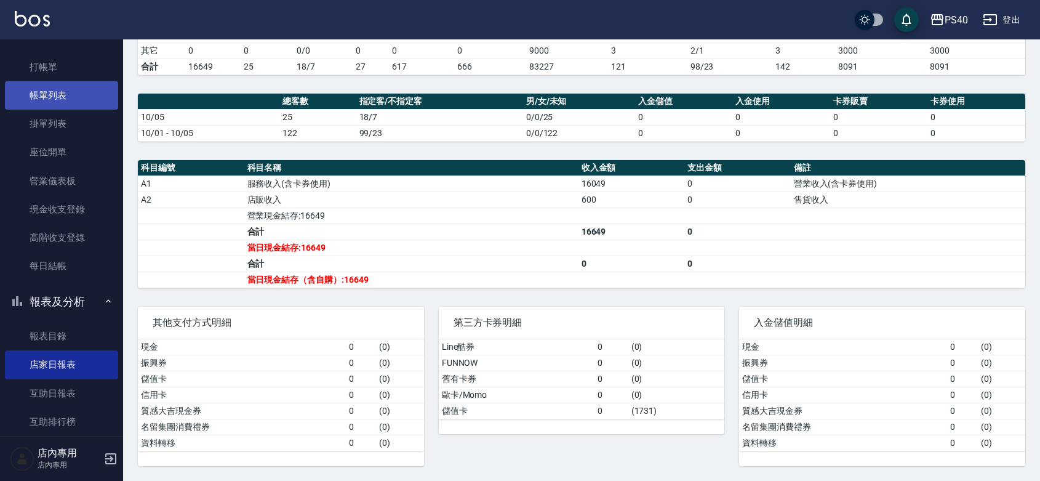
scroll to position [0, 0]
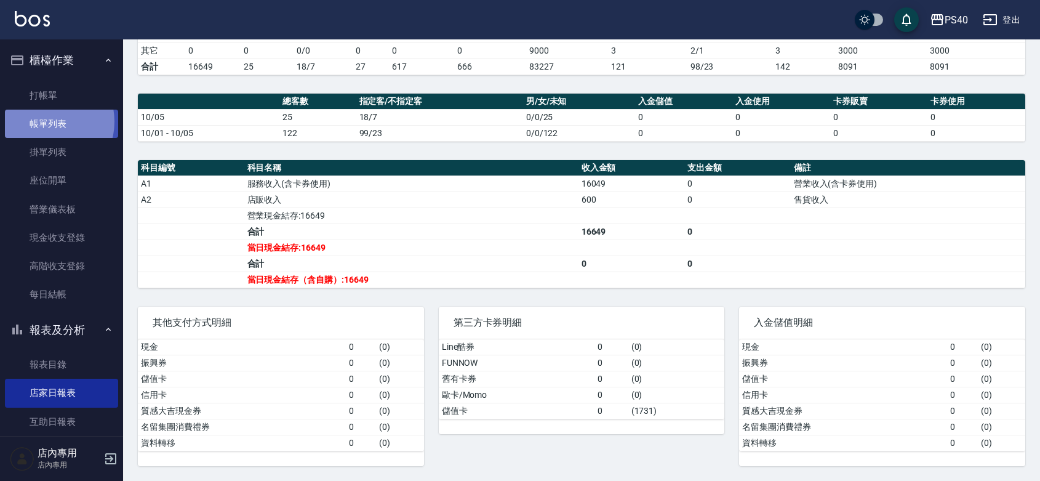
click at [47, 122] on link "帳單列表" at bounding box center [61, 124] width 113 height 28
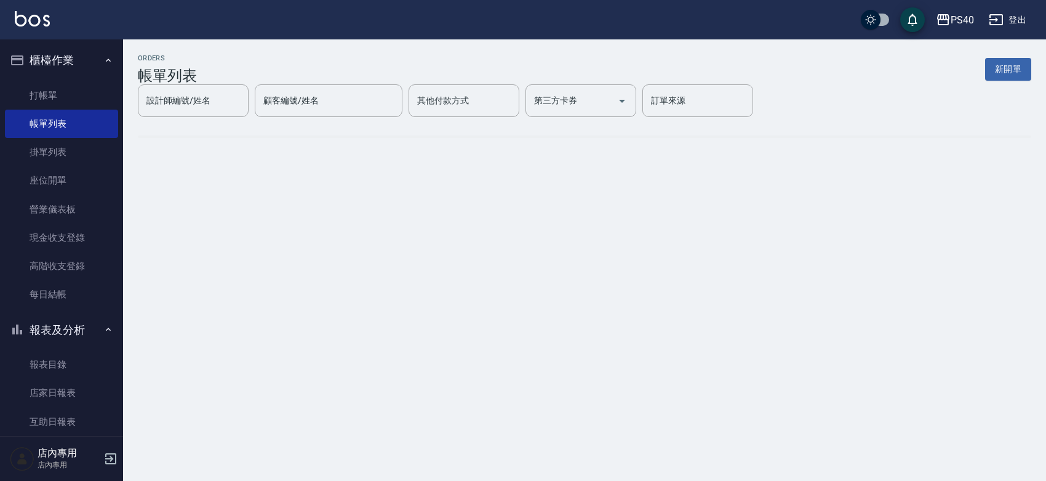
click at [249, 108] on div "設計師編號/姓名 設計師編號/姓名" at bounding box center [193, 100] width 111 height 33
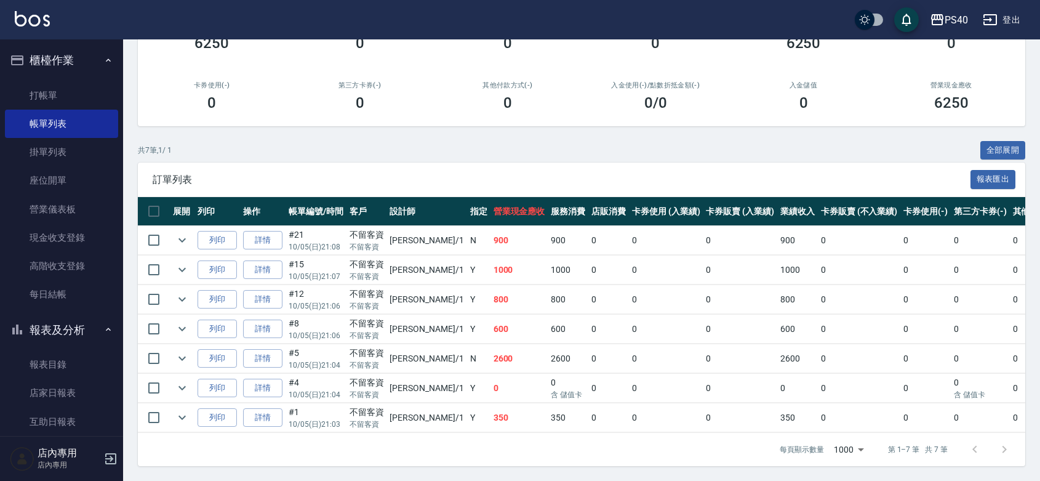
scroll to position [199, 0]
type input "[PERSON_NAME]-1"
click at [34, 102] on link "打帳單" at bounding box center [61, 95] width 113 height 28
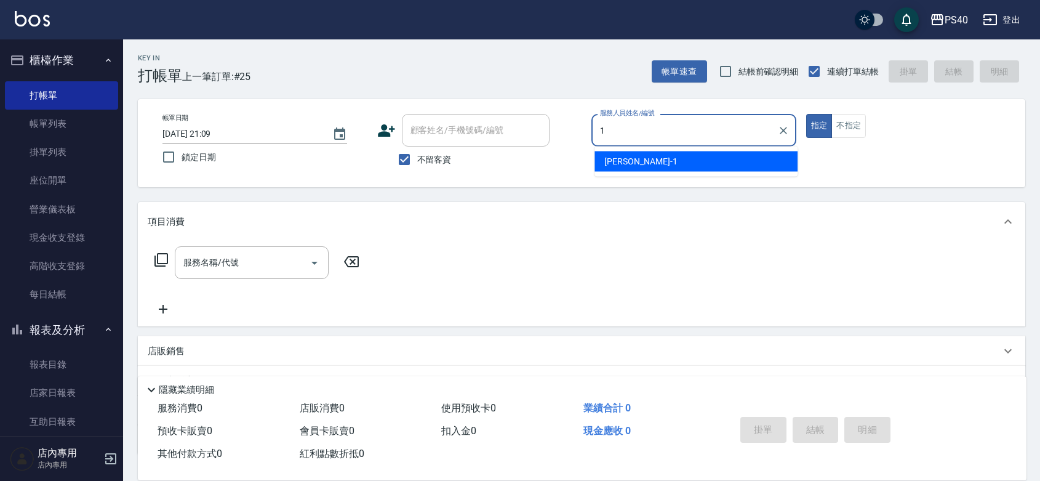
type input "[PERSON_NAME]-1"
type button "true"
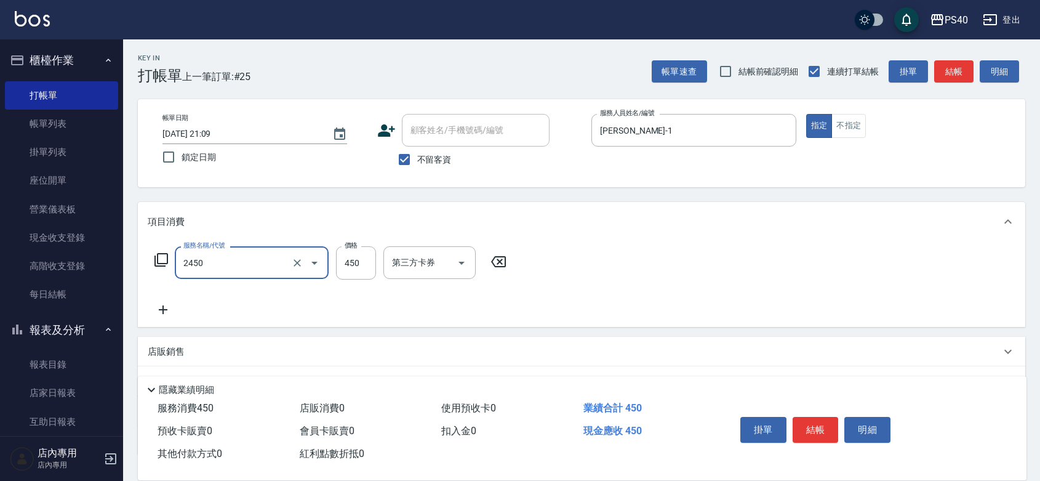
type input "C剪髮套餐(2450)"
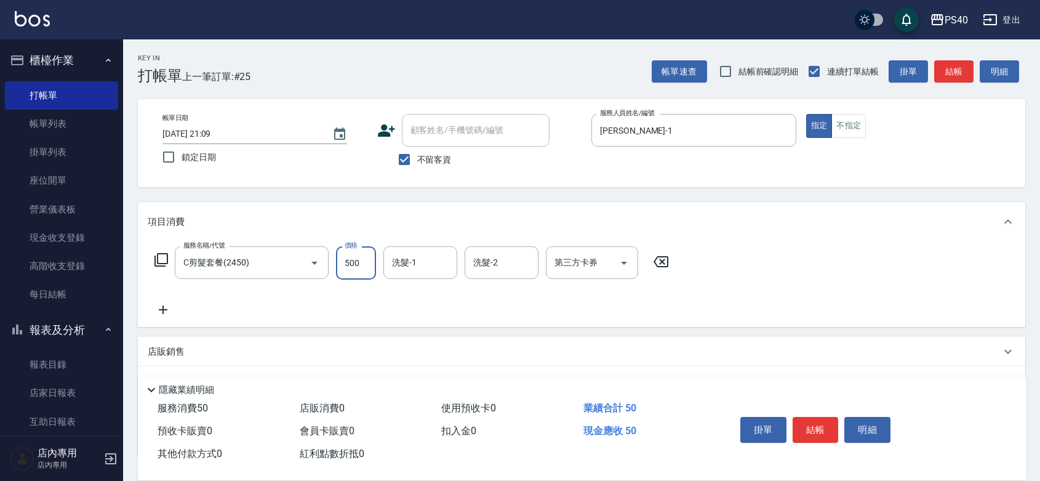
type input "500"
click at [825, 417] on button "結帳" at bounding box center [816, 430] width 46 height 26
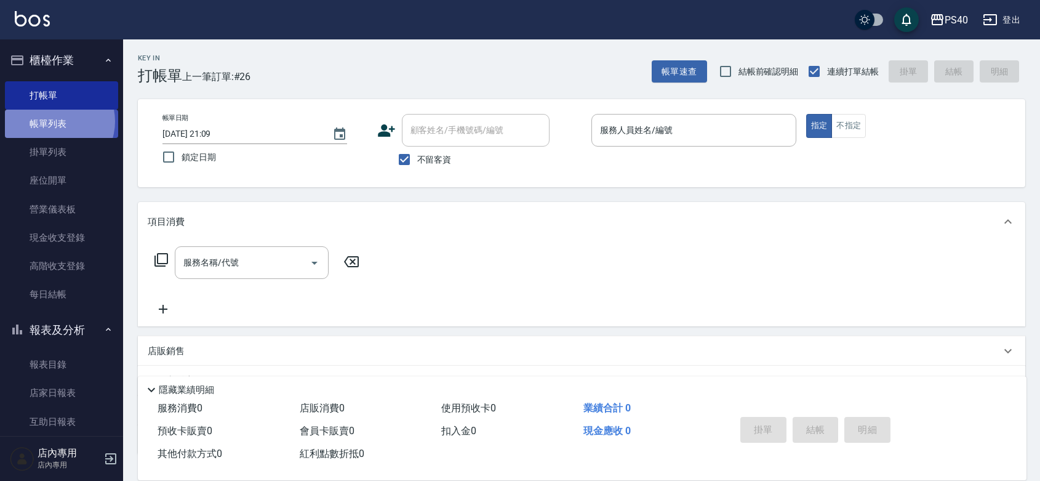
click at [55, 121] on link "帳單列表" at bounding box center [61, 124] width 113 height 28
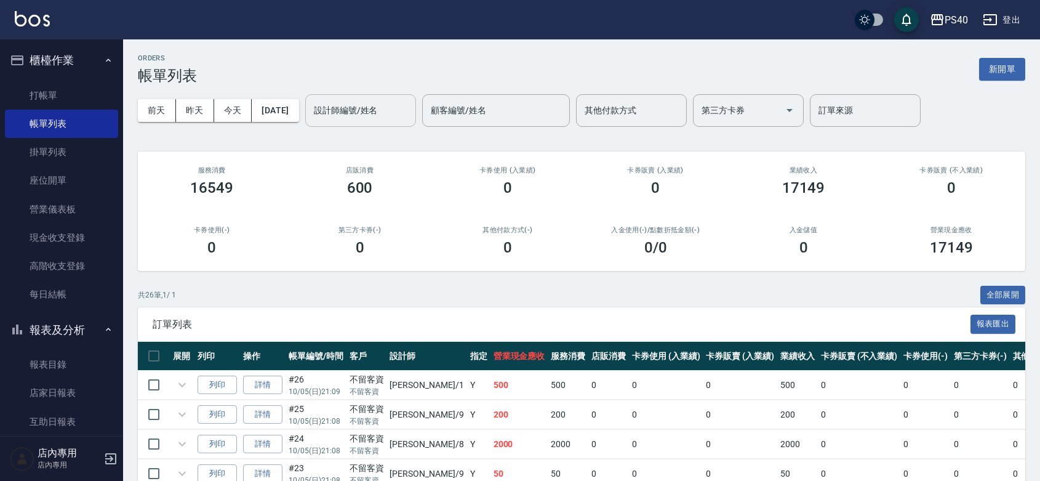
click at [357, 108] on input "設計師編號/姓名" at bounding box center [361, 111] width 100 height 22
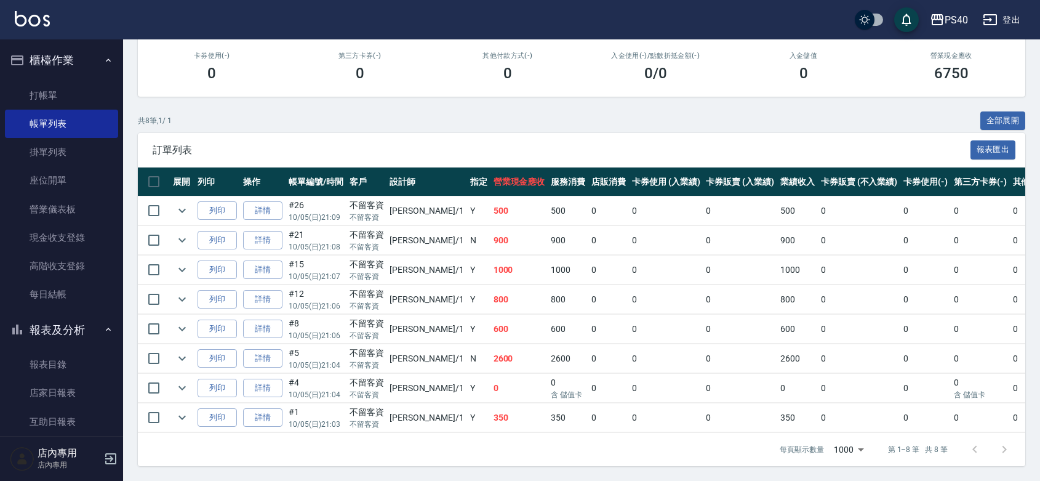
scroll to position [233, 0]
type input "[PERSON_NAME]-1"
click at [35, 394] on link "店家日報表" at bounding box center [61, 392] width 113 height 28
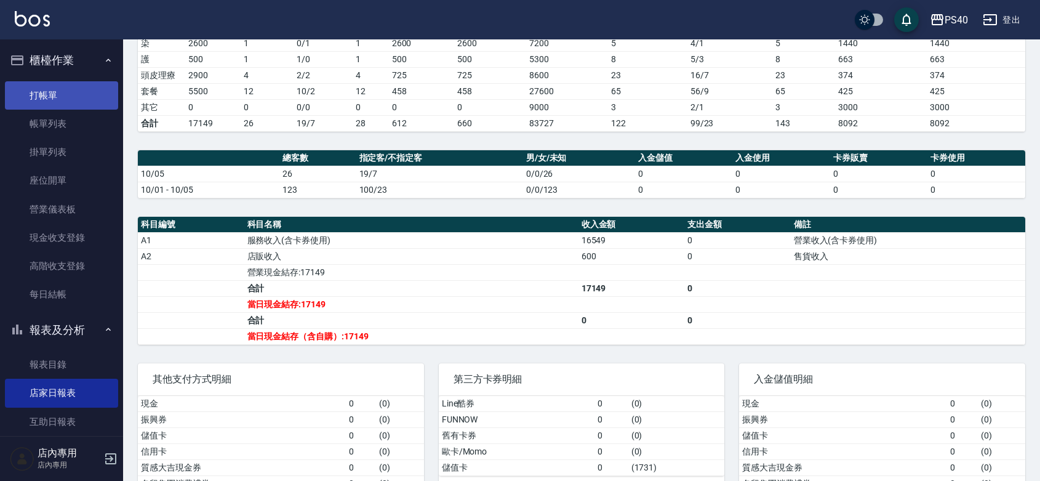
scroll to position [125, 0]
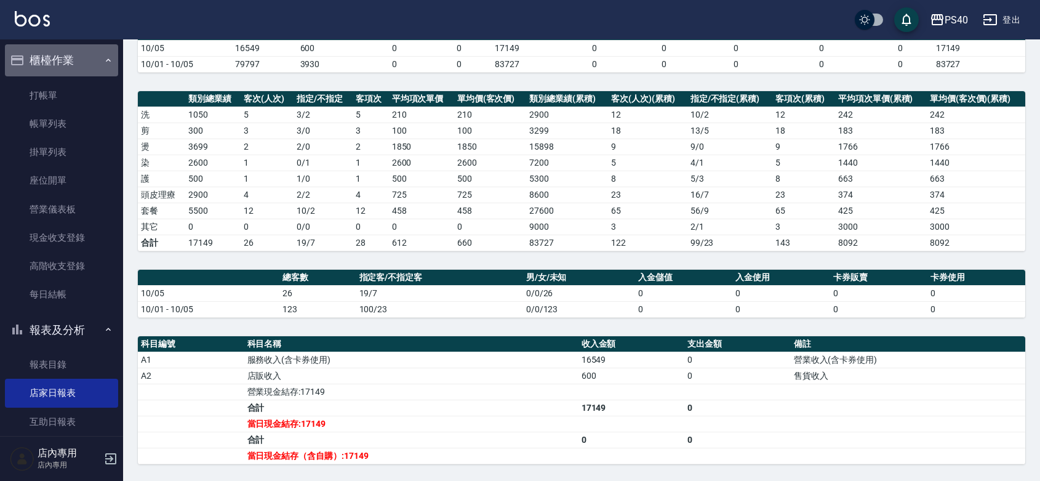
click at [66, 57] on button "櫃檯作業" at bounding box center [61, 60] width 113 height 32
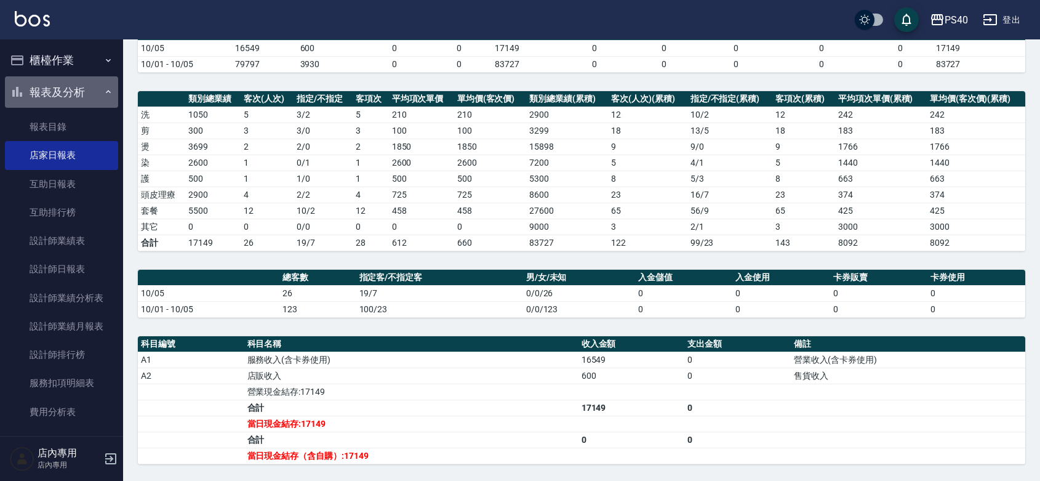
click at [78, 93] on button "報表及分析" at bounding box center [61, 92] width 113 height 32
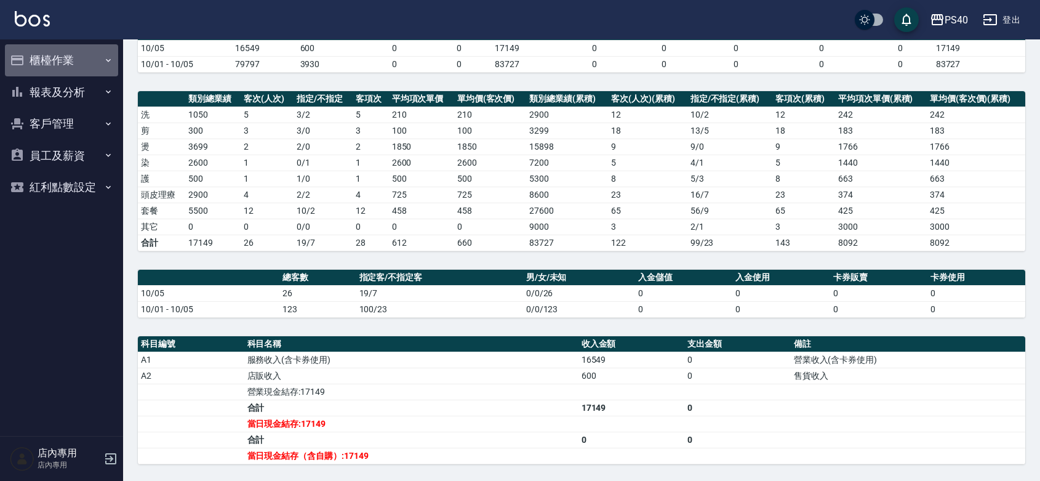
click at [80, 62] on button "櫃檯作業" at bounding box center [61, 60] width 113 height 32
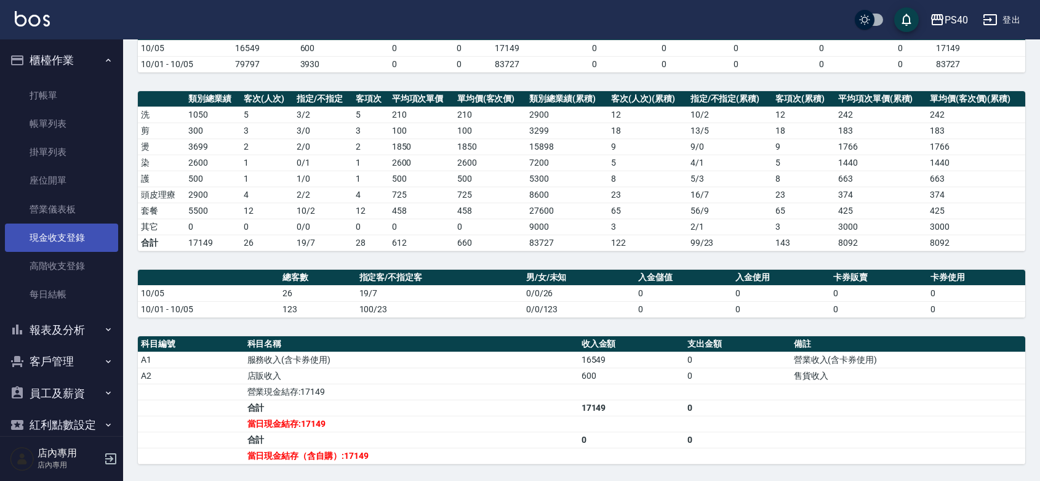
click at [68, 235] on link "現金收支登錄" at bounding box center [61, 237] width 113 height 28
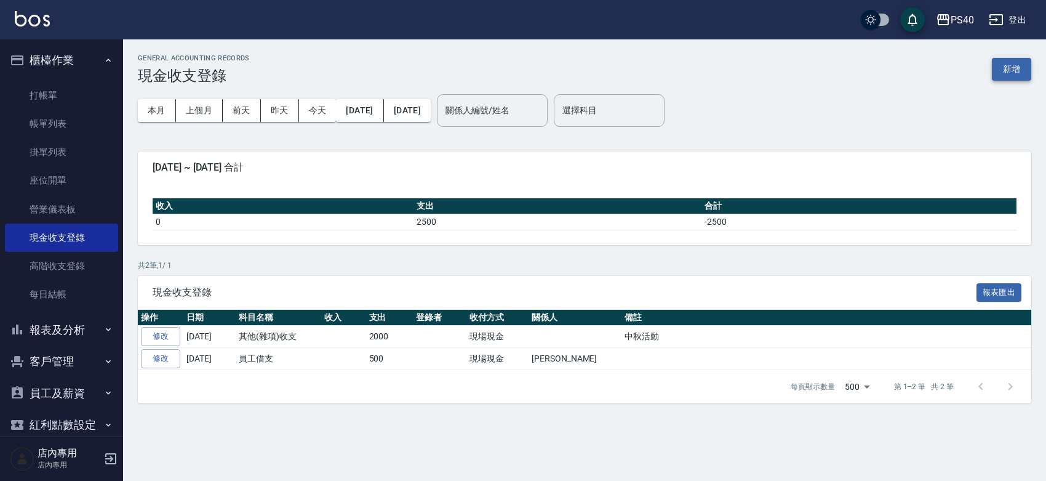
click at [1005, 78] on button "新增" at bounding box center [1011, 69] width 39 height 23
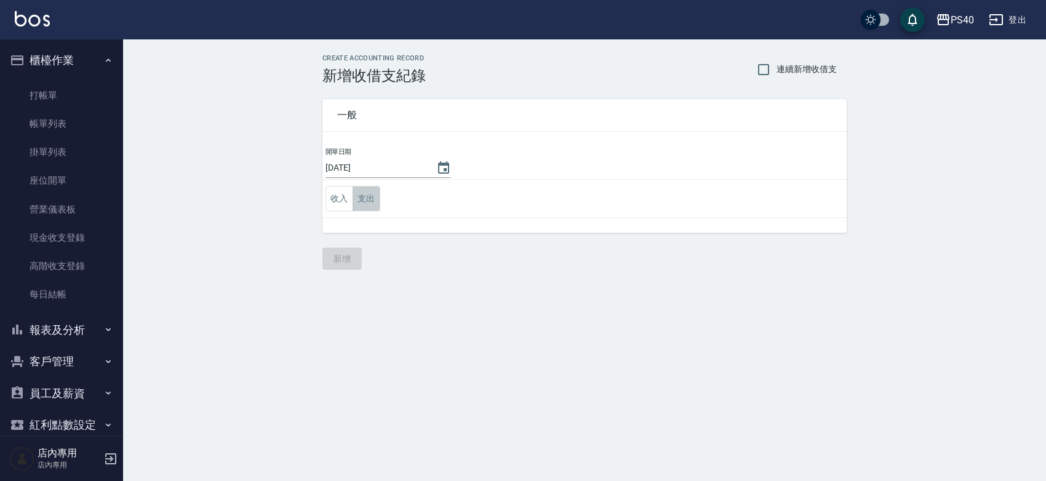
click at [372, 198] on button "支出" at bounding box center [367, 198] width 28 height 25
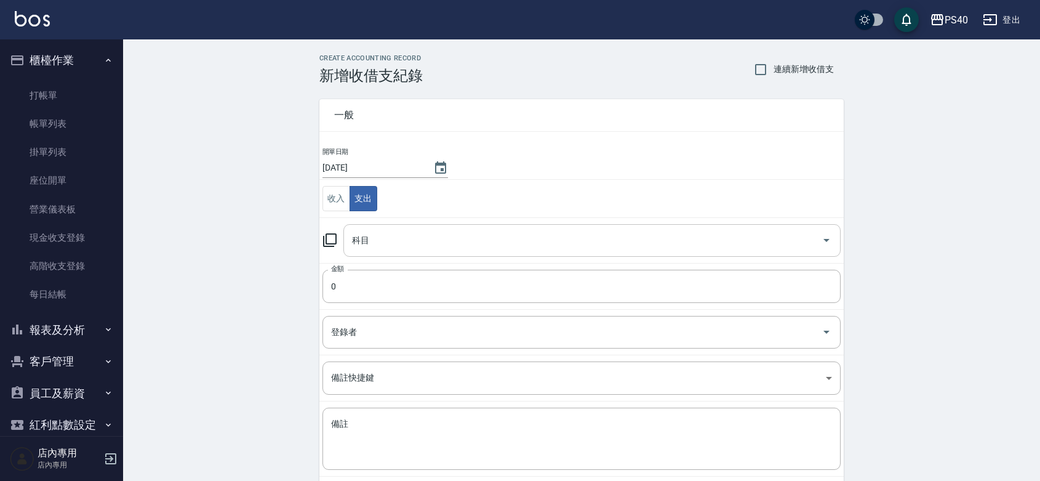
click at [394, 231] on input "科目" at bounding box center [583, 241] width 468 height 22
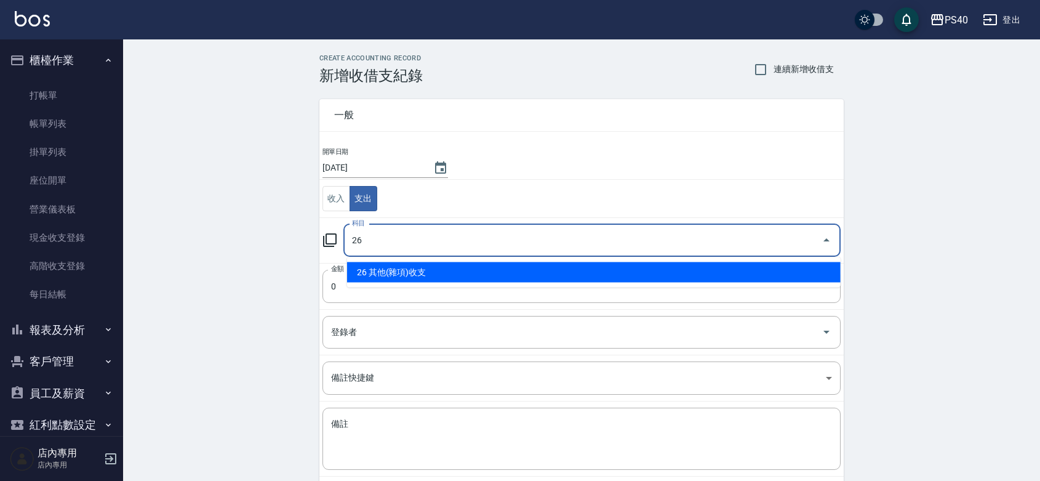
click at [418, 271] on li "26 其他(雜項)收支" at bounding box center [593, 272] width 493 height 20
type input "26 其他(雜項)收支"
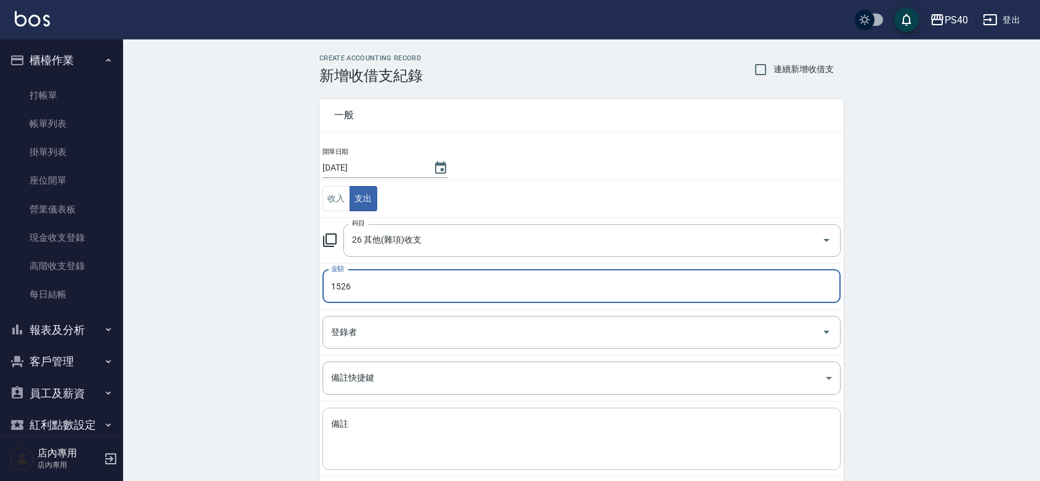
type input "1526"
click at [400, 452] on textarea "備註" at bounding box center [581, 439] width 501 height 42
type textarea "＿"
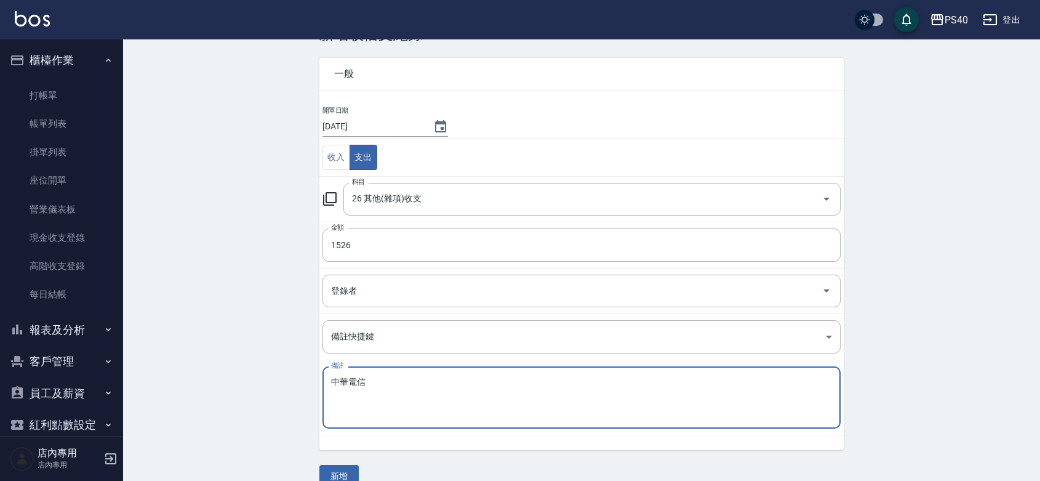
scroll to position [63, 0]
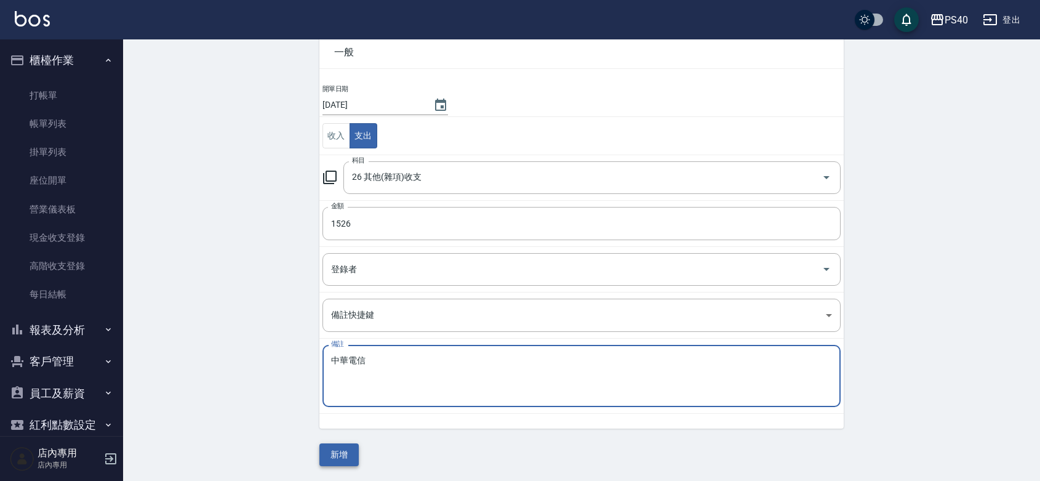
type textarea "中華電信"
click at [337, 450] on button "新增" at bounding box center [338, 454] width 39 height 23
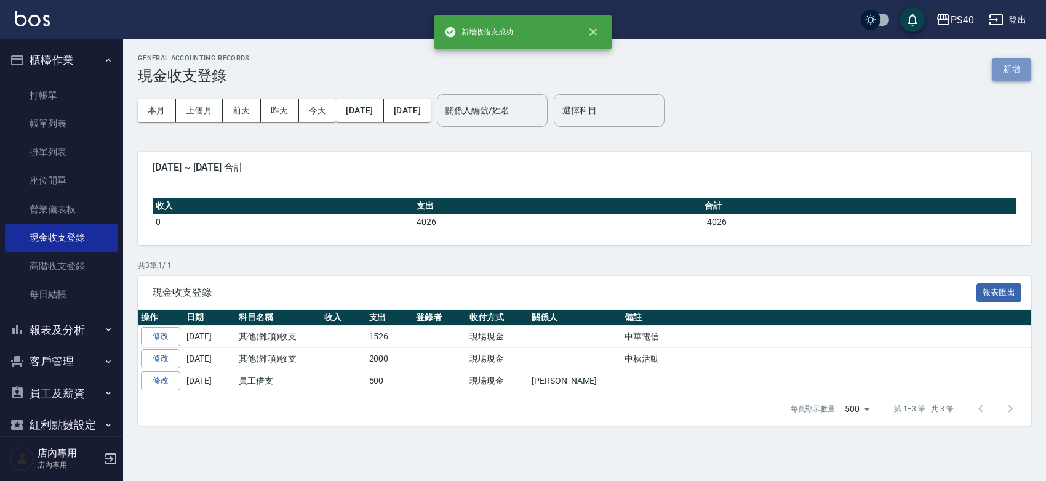
click at [1022, 71] on button "新增" at bounding box center [1011, 69] width 39 height 23
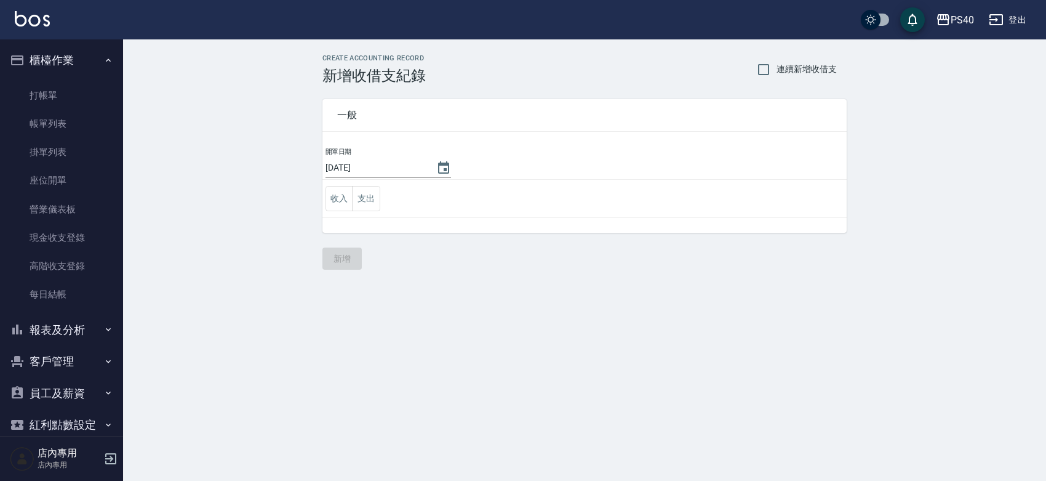
drag, startPoint x: 372, startPoint y: 201, endPoint x: 367, endPoint y: 212, distance: 12.1
click at [371, 201] on button "支出" at bounding box center [367, 198] width 28 height 25
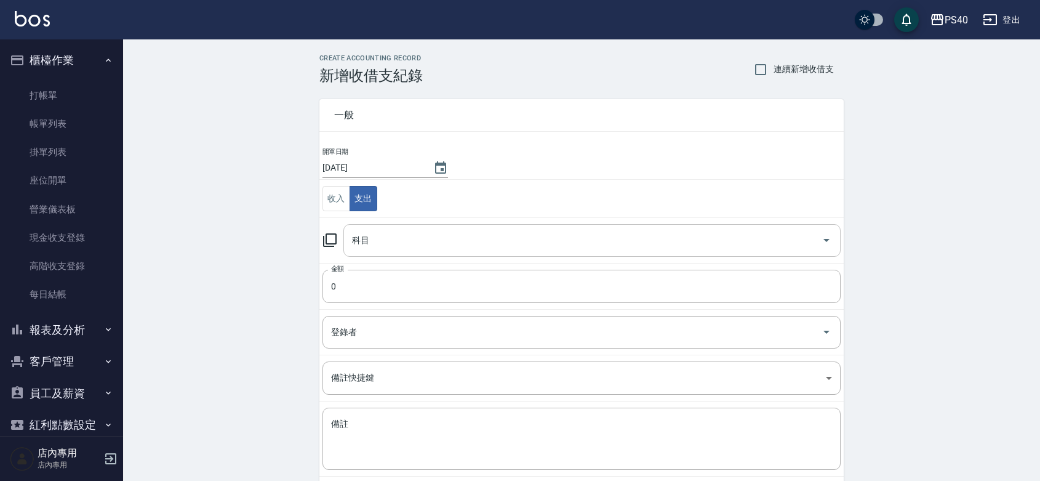
click at [377, 250] on input "科目" at bounding box center [583, 241] width 468 height 22
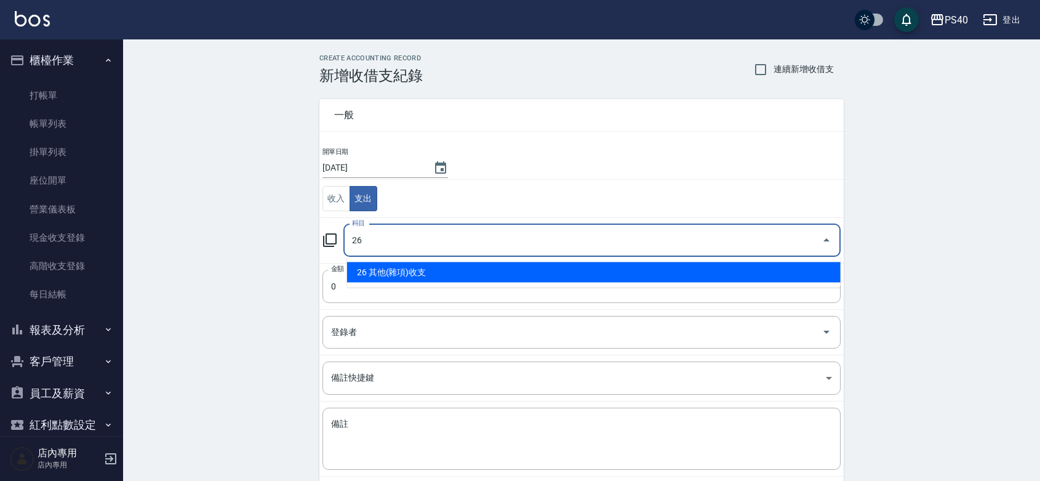
click at [400, 283] on ul "26 其他(雜項)收支" at bounding box center [593, 272] width 493 height 30
click at [403, 274] on li "26 其他(雜項)收支" at bounding box center [593, 272] width 493 height 20
type input "26 其他(雜項)收支"
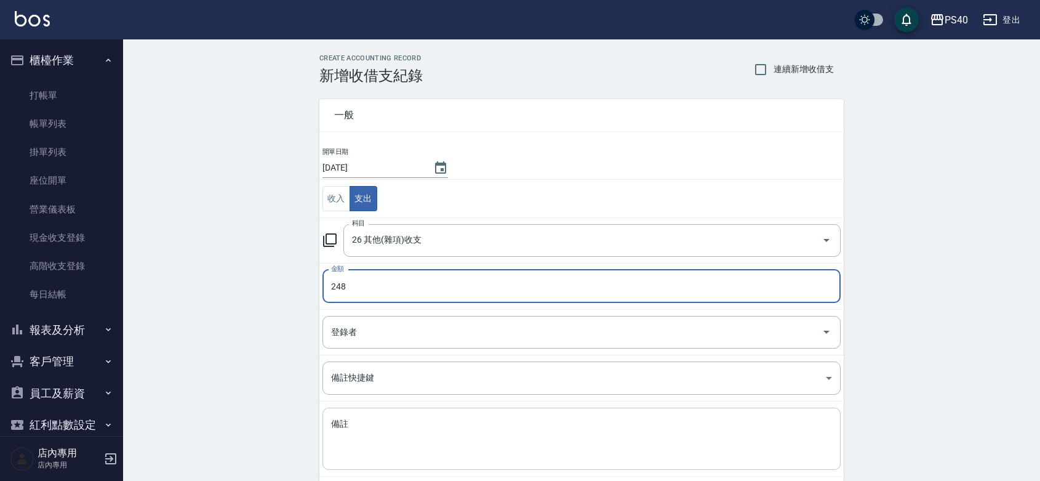
type input "248"
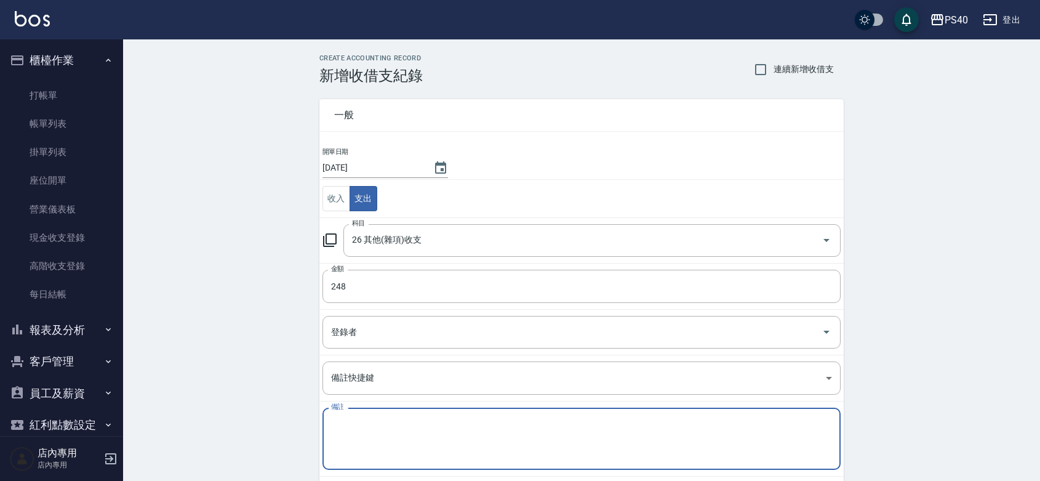
click at [407, 423] on textarea "備註" at bounding box center [581, 439] width 501 height 42
type textarea "＿"
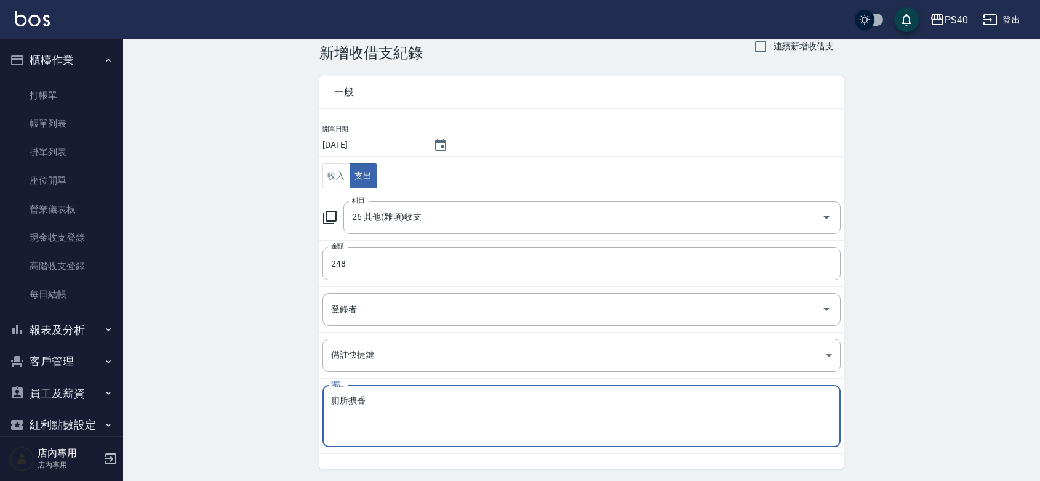
scroll to position [63, 0]
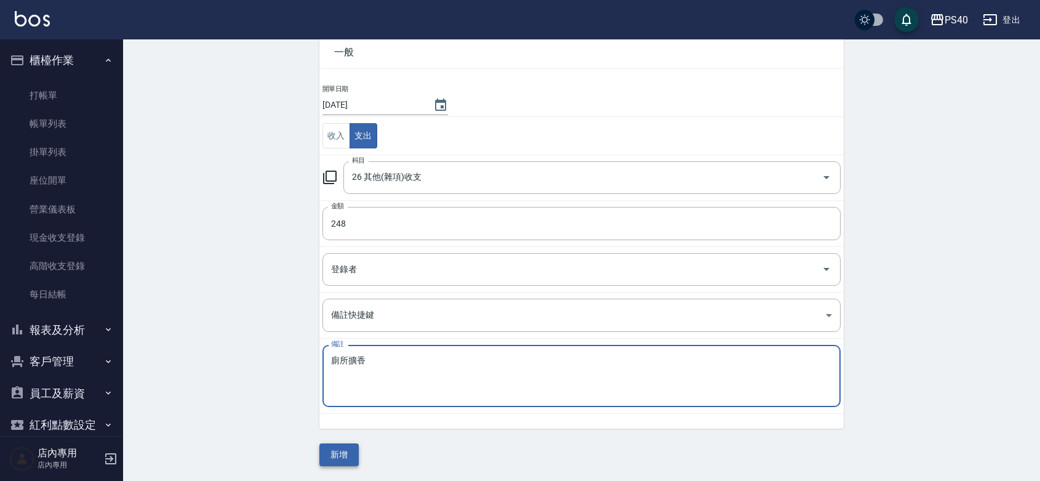
type textarea "廁所擴香"
click at [343, 451] on button "新增" at bounding box center [338, 454] width 39 height 23
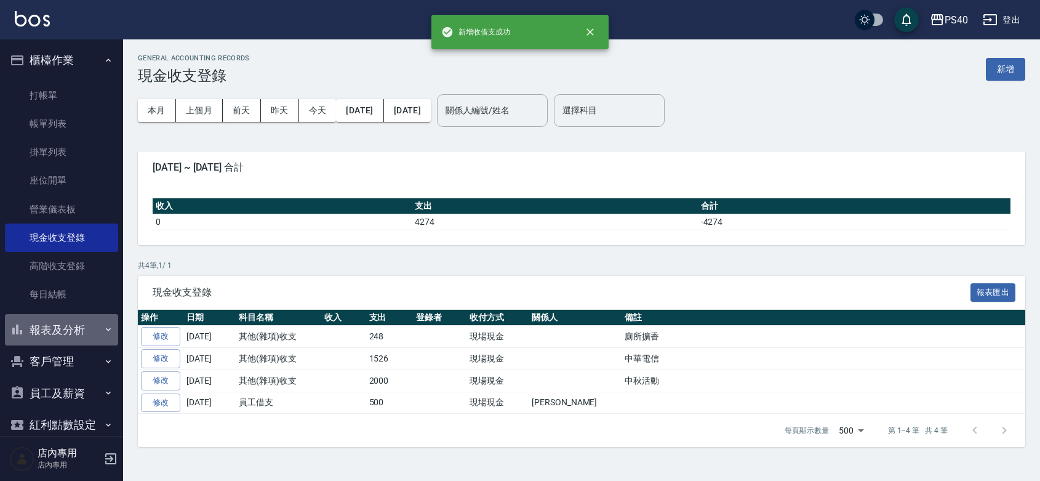
drag, startPoint x: 75, startPoint y: 336, endPoint x: 76, endPoint y: 357, distance: 21.5
click at [74, 336] on button "報表及分析" at bounding box center [61, 330] width 113 height 32
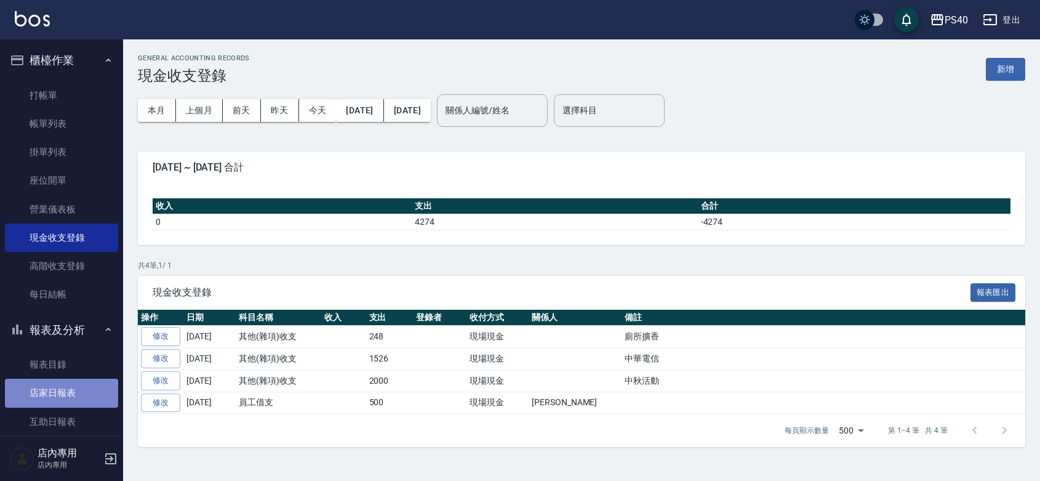
click at [78, 388] on link "店家日報表" at bounding box center [61, 392] width 113 height 28
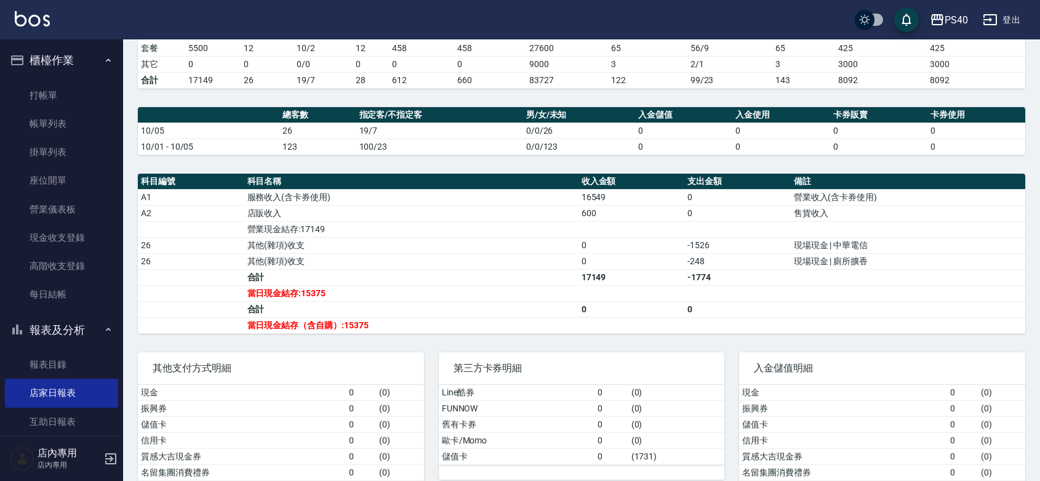
scroll to position [337, 0]
